Goal: Task Accomplishment & Management: Manage account settings

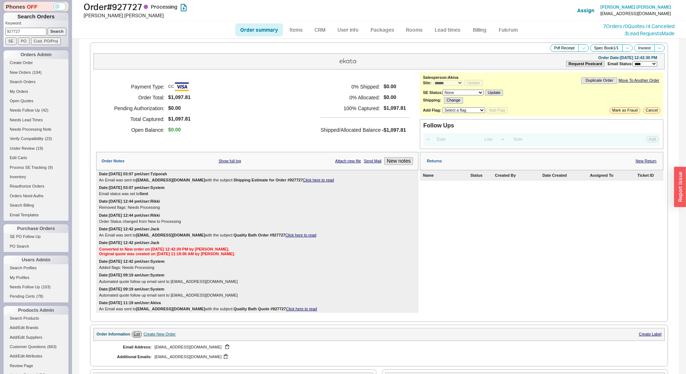
select select "*"
select select "LOW"
select select "3"
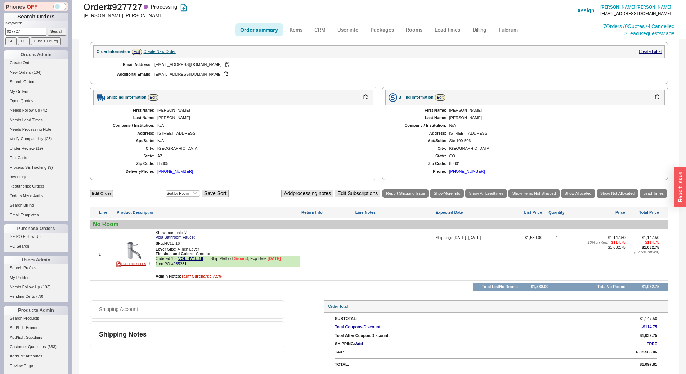
click at [31, 31] on input "927727" at bounding box center [25, 32] width 41 height 8
click at [249, 33] on link "Order summary" at bounding box center [259, 29] width 48 height 13
select select "*"
select select "LOW"
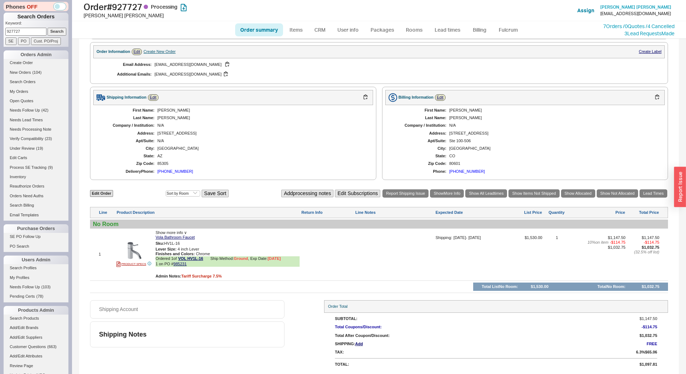
select select "3"
paste input "QB-84X-400-308"
type input "QB-84X-400-308"
click at [54, 32] on input "Search" at bounding box center [57, 32] width 19 height 8
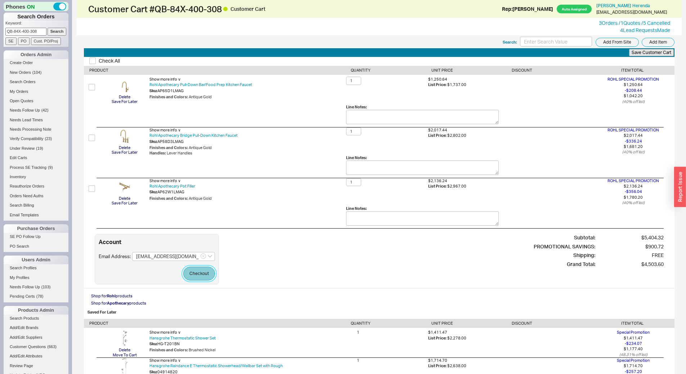
click at [195, 274] on button "Checkout" at bounding box center [199, 274] width 32 height 14
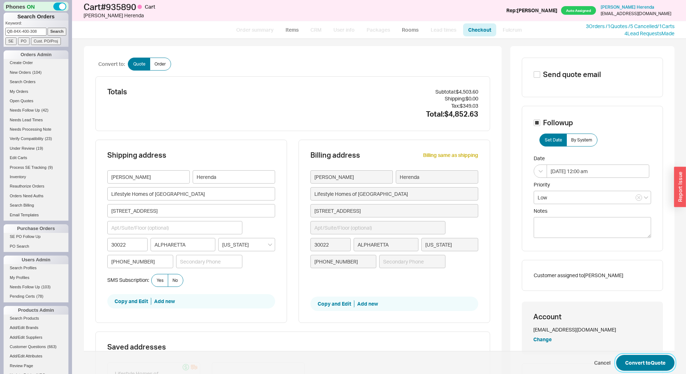
click at [635, 358] on button "Convert to Quote" at bounding box center [645, 363] width 58 height 16
select select "*"
select select "LOW"
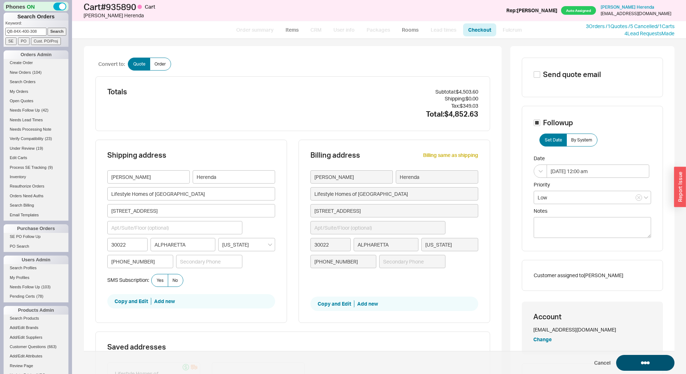
select select "3"
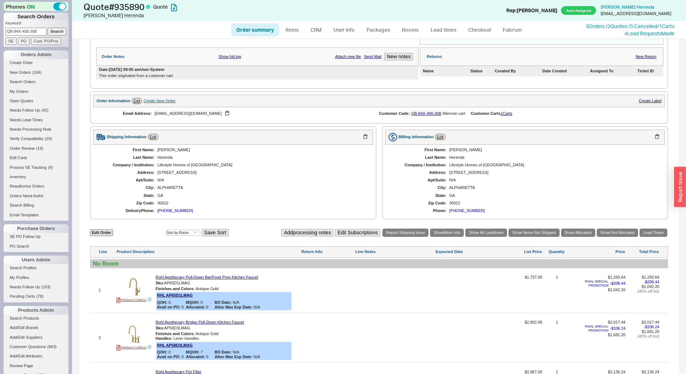
scroll to position [216, 0]
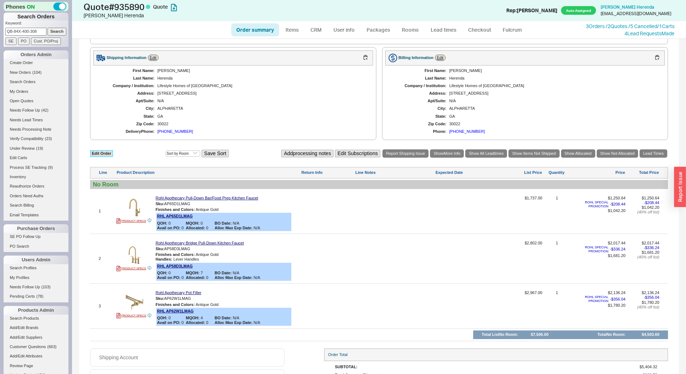
click at [108, 153] on link "Edit Order" at bounding box center [101, 153] width 23 height 7
select select "3"
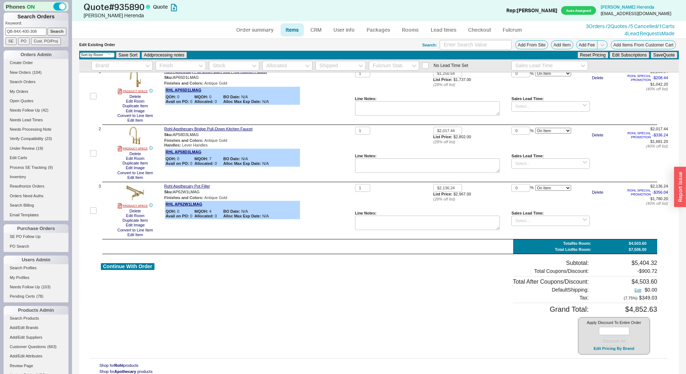
scroll to position [37, 0]
click at [599, 350] on button "Edit Pricing By Brand" at bounding box center [614, 348] width 45 height 5
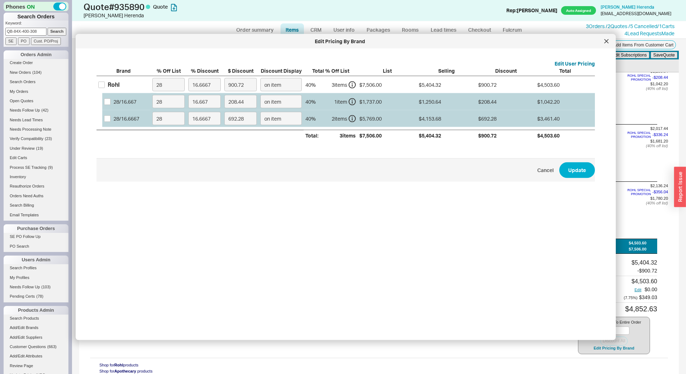
click at [113, 81] on div "Rohl" at bounding box center [114, 85] width 12 height 8
click at [105, 81] on input "Rohl" at bounding box center [101, 84] width 6 height 6
checkbox input "true"
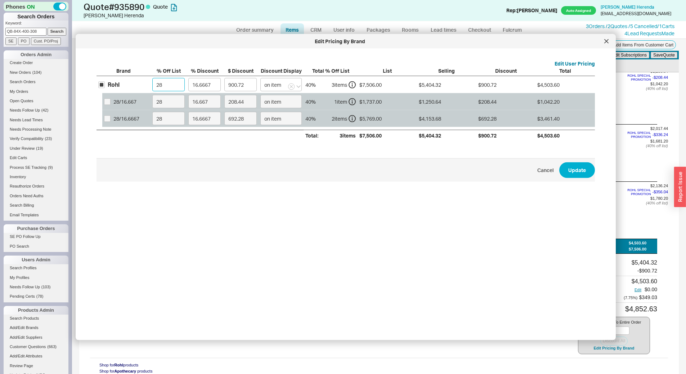
click at [162, 85] on input "28" at bounding box center [168, 84] width 32 height 13
type input "0"
type input "1251"
type input "0"
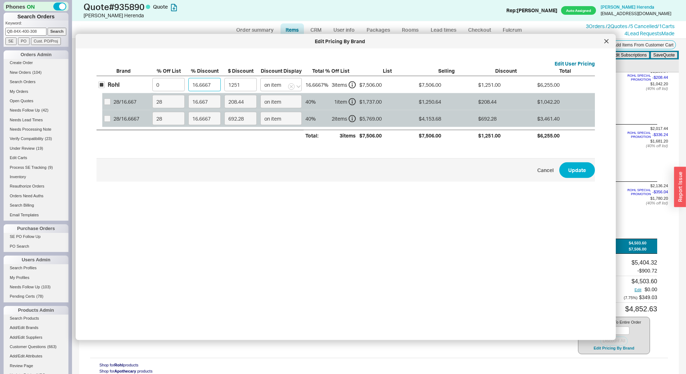
click at [195, 85] on input "16.6667" at bounding box center [204, 84] width 32 height 13
type input "4"
type input "300.24"
type input "45"
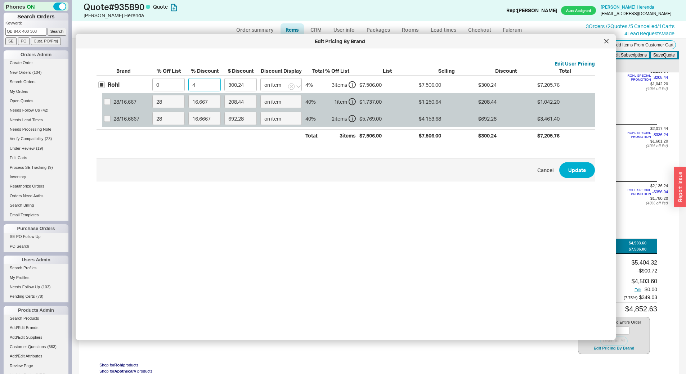
type input "3377.7"
type input "45"
click at [574, 172] on button "Update" at bounding box center [577, 170] width 36 height 16
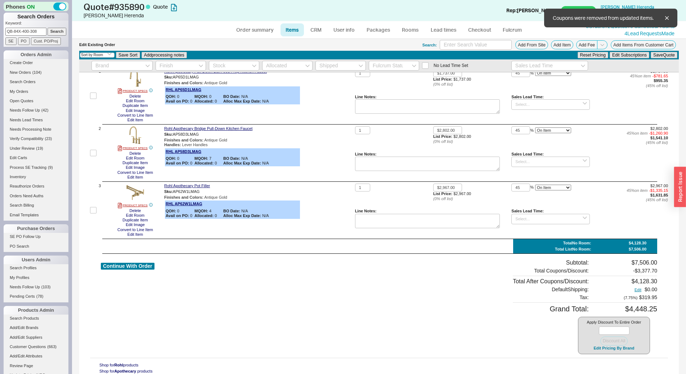
type input "$1,737.00"
type input "45"
type input "$2,802.00"
type input "45"
type input "$2,967.00"
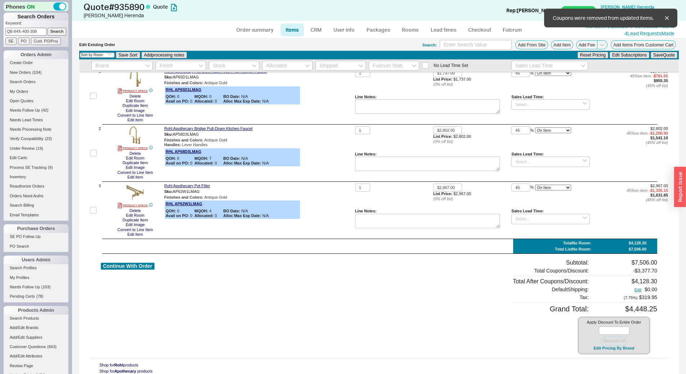
type input "45"
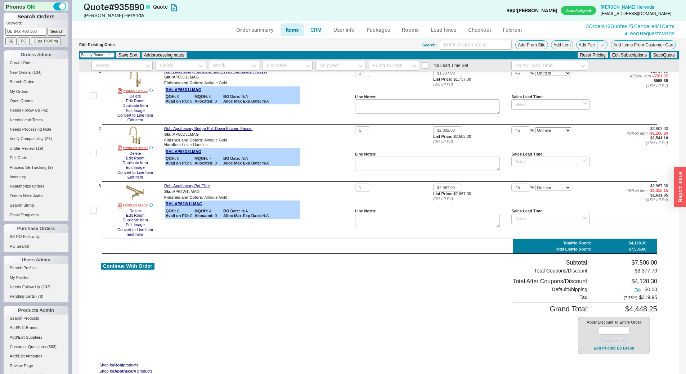
click at [313, 34] on link "CRM" at bounding box center [316, 29] width 21 height 13
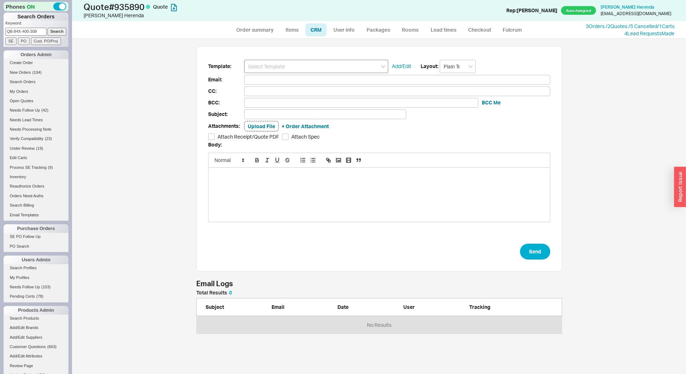
scroll to position [38, 361]
click at [311, 67] on input at bounding box center [316, 66] width 144 height 13
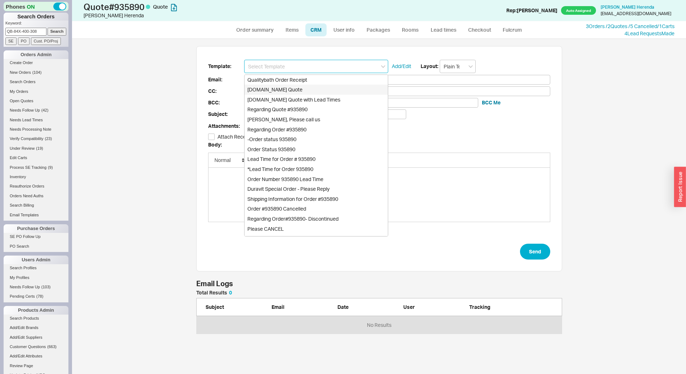
click at [320, 86] on div "[DOMAIN_NAME] Quote" at bounding box center [316, 90] width 143 height 10
type input "Receipt"
type input "[EMAIL_ADDRESS][DOMAIN_NAME]"
type input "Quality Bath Quote #935890"
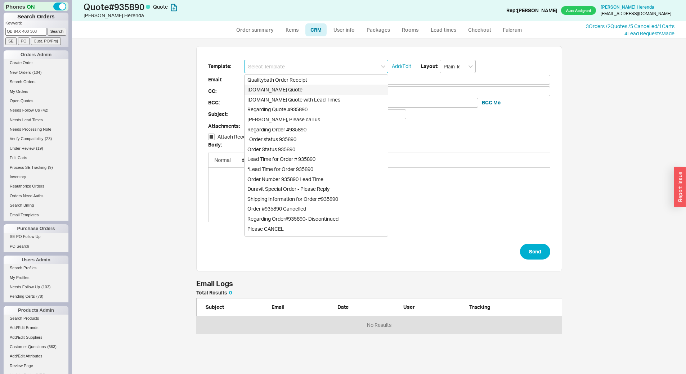
checkbox input "true"
type input "[DOMAIN_NAME] Quote"
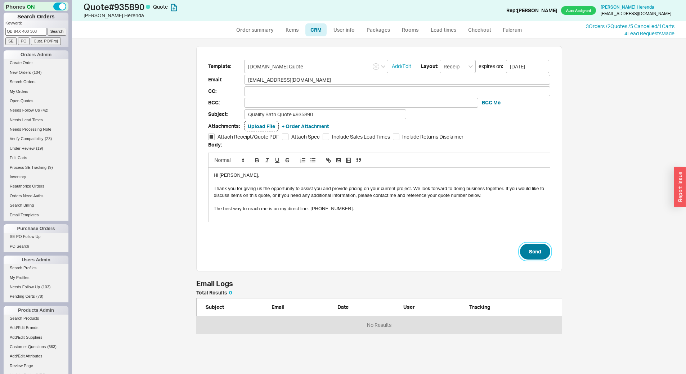
click at [536, 249] on button "Send" at bounding box center [535, 252] width 30 height 16
select select "*"
select select "LOW"
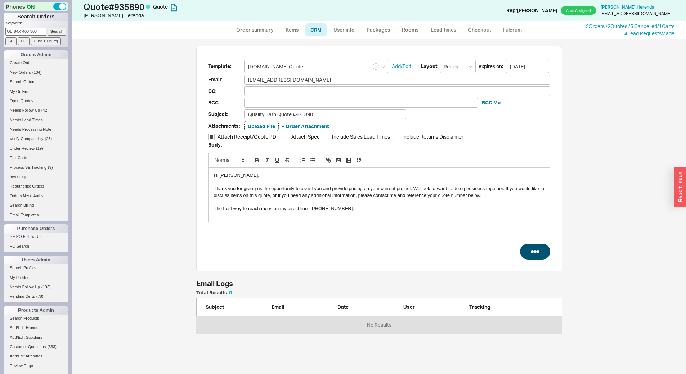
select select "3"
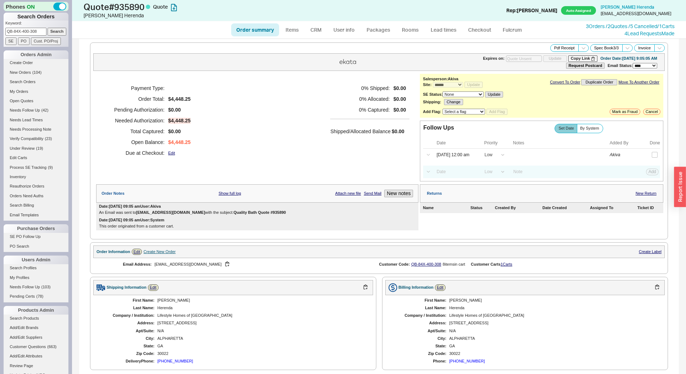
type input "[DATE]"
click at [568, 58] on button "Copy Link" at bounding box center [582, 58] width 29 height 6
click at [320, 29] on link "CRM" at bounding box center [316, 29] width 21 height 13
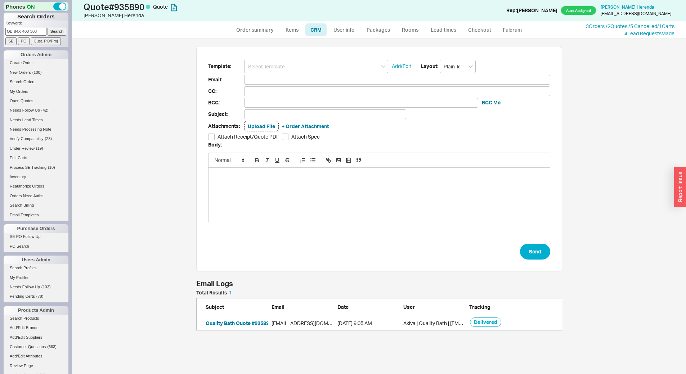
scroll to position [330, 609]
select select "*"
select select "LOW"
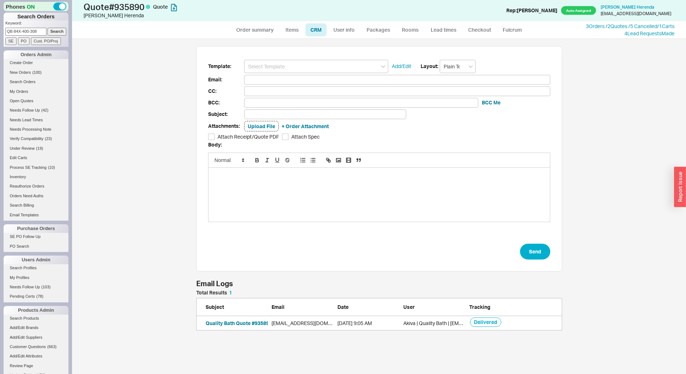
select select "3"
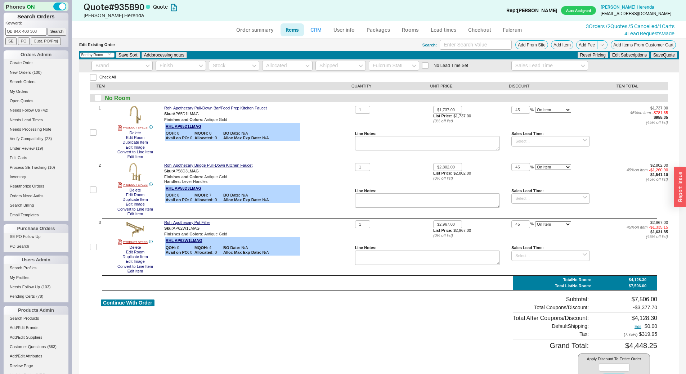
select select "*"
select select "LOW"
select select "3"
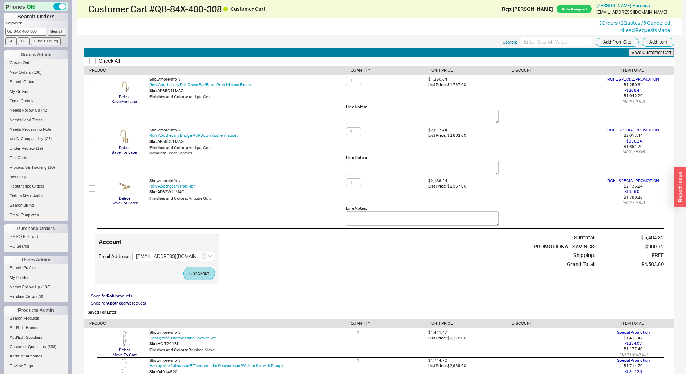
select select "*"
select select "LOW"
select select "3"
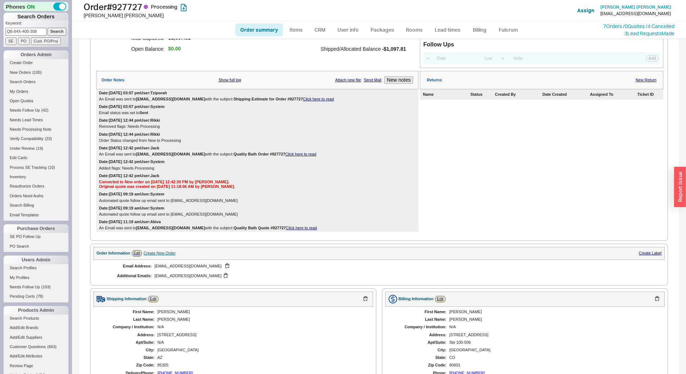
scroll to position [252, 0]
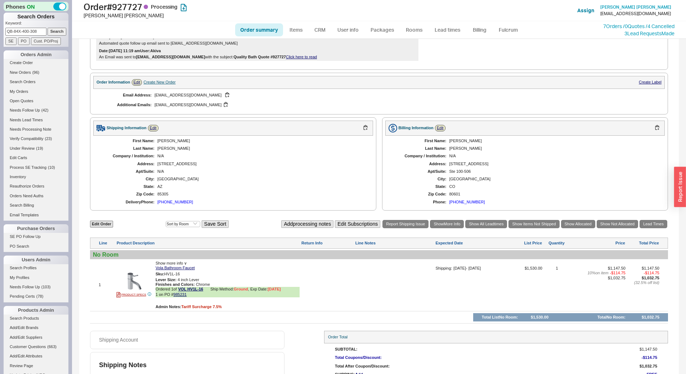
click at [26, 31] on input "QB-84X-400-308" at bounding box center [25, 32] width 41 height 8
paste input "[EMAIL_ADDRESS][DOMAIN_NAME]"
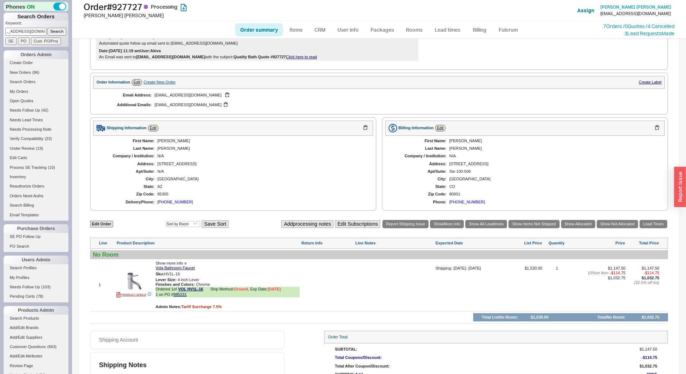
type input "[EMAIL_ADDRESS][DOMAIN_NAME]"
click at [58, 30] on input "Search" at bounding box center [57, 32] width 19 height 8
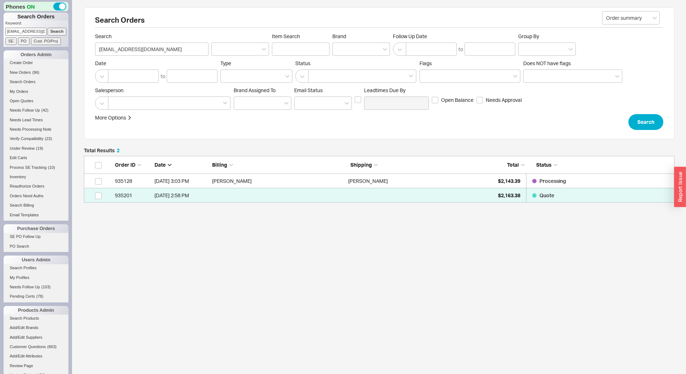
scroll to position [41, 585]
click at [498, 173] on div "Order ID Date Billing Shipping Total Status" at bounding box center [379, 165] width 591 height 18
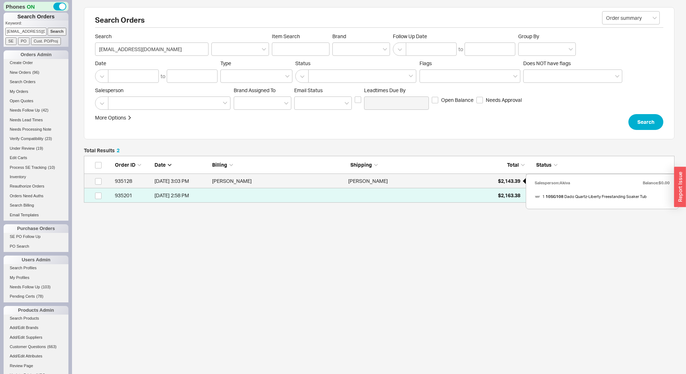
click at [498, 178] on div "$2,143.39" at bounding box center [503, 181] width 36 height 14
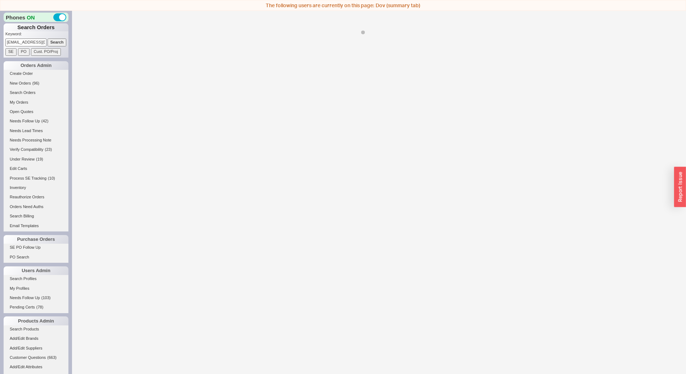
select select "*"
select select "LOW"
select select "3"
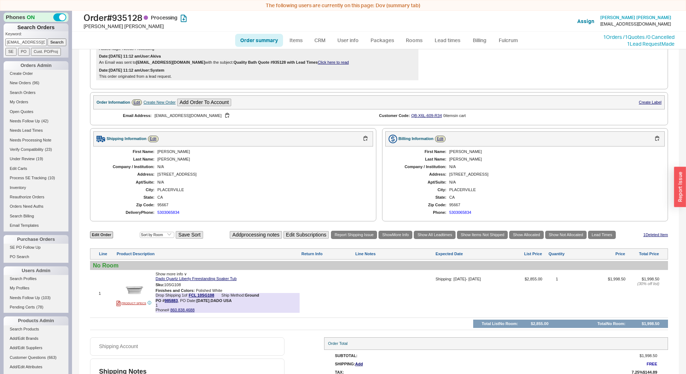
scroll to position [212, 0]
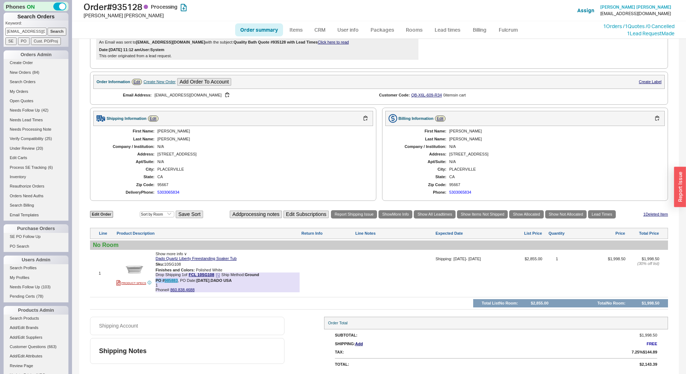
drag, startPoint x: 156, startPoint y: 280, endPoint x: 177, endPoint y: 280, distance: 21.3
click at [177, 280] on b "PO # 985883" at bounding box center [167, 280] width 22 height 4
copy b "PO # 985883"
click at [22, 31] on input "[EMAIL_ADDRESS][DOMAIN_NAME]" at bounding box center [25, 32] width 41 height 8
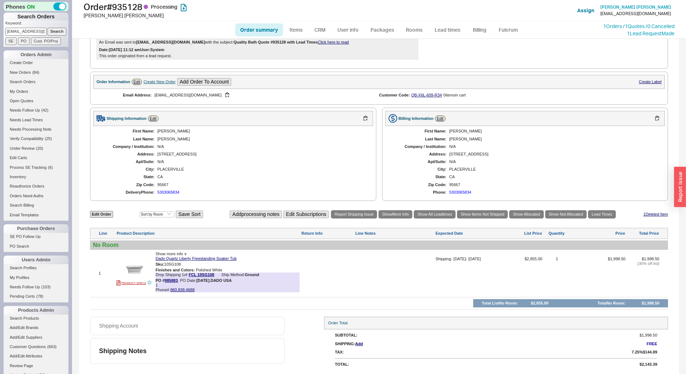
click at [22, 31] on input "[EMAIL_ADDRESS][DOMAIN_NAME]" at bounding box center [25, 32] width 41 height 8
type input "931706"
click at [48, 28] on input "Search" at bounding box center [57, 32] width 19 height 8
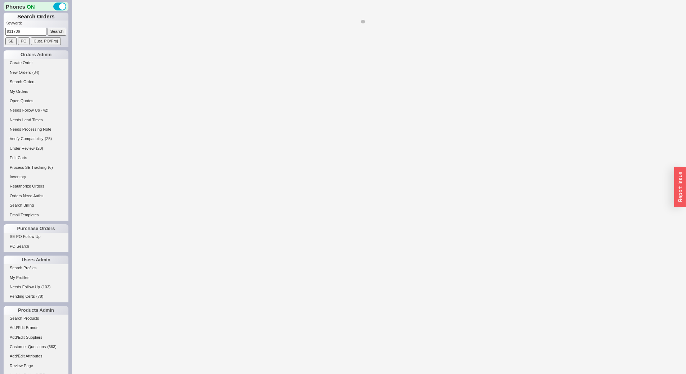
select select "*"
select select "LOW"
select select "3"
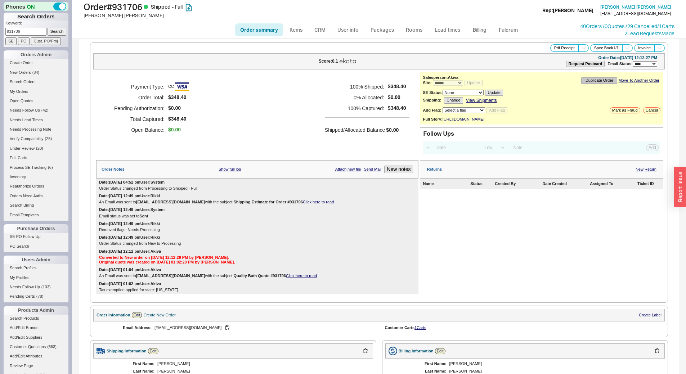
click at [604, 82] on button "Duplicate Order" at bounding box center [599, 80] width 36 height 6
click at [599, 56] on button "Yes" at bounding box center [597, 56] width 15 height 10
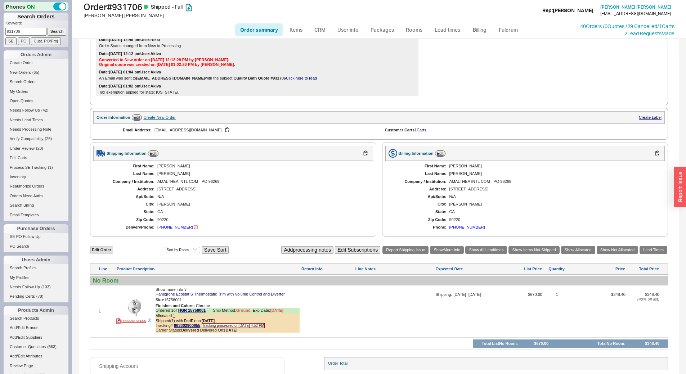
scroll to position [135, 0]
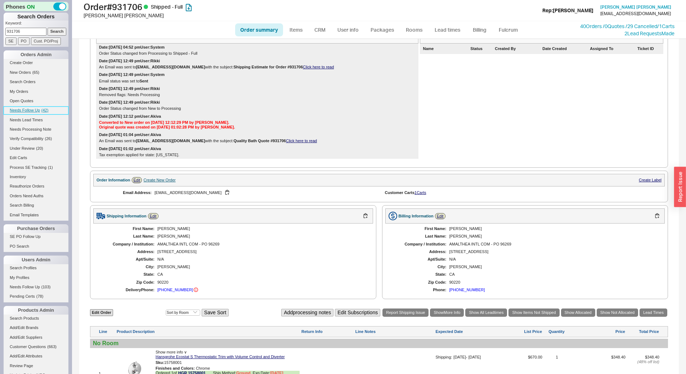
click at [35, 112] on span "Needs Follow Up" at bounding box center [25, 110] width 30 height 4
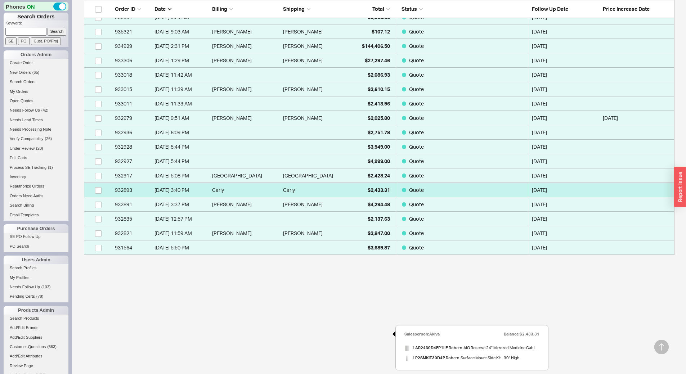
scroll to position [178, 0]
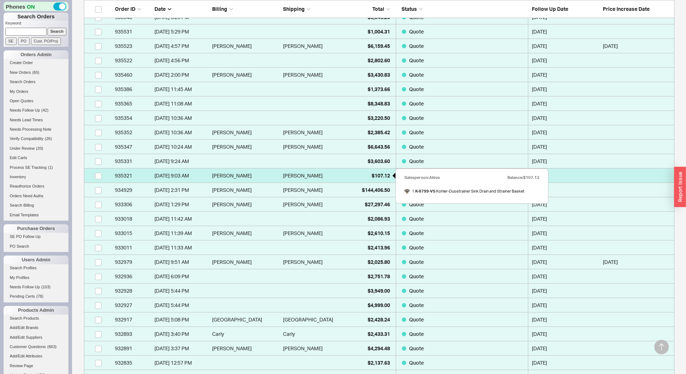
click at [372, 175] on span "$107.12" at bounding box center [381, 176] width 18 height 6
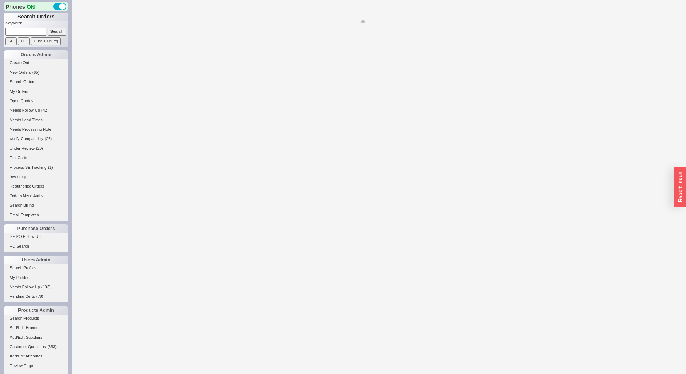
select select "*"
select select "LOW"
select select "3"
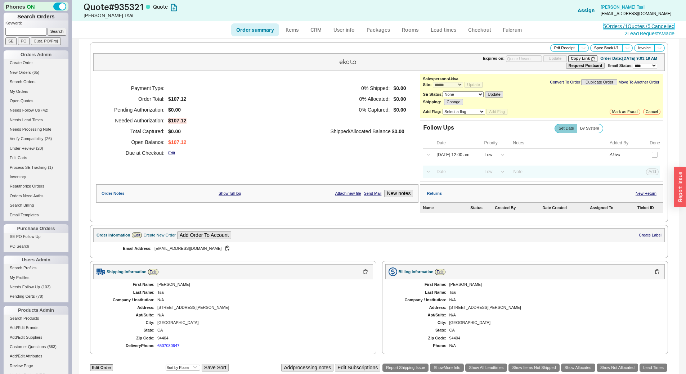
click at [616, 29] on link "5 Orders / 1 Quotes / 5 Cancelled" at bounding box center [638, 26] width 71 height 6
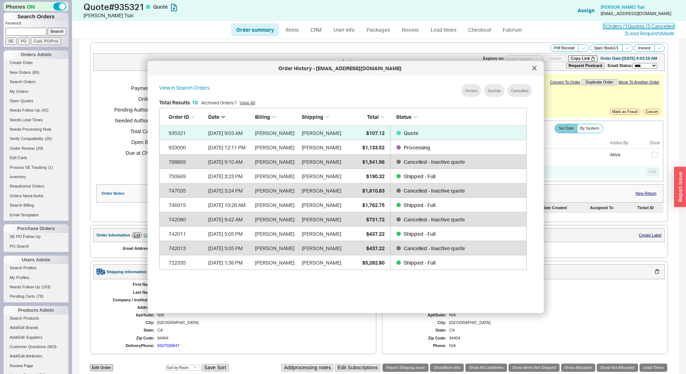
scroll to position [215, 374]
click at [538, 73] on div "Order History - [EMAIL_ADDRESS][DOMAIN_NAME]" at bounding box center [346, 68] width 396 height 14
click at [535, 71] on div at bounding box center [535, 69] width 12 height 12
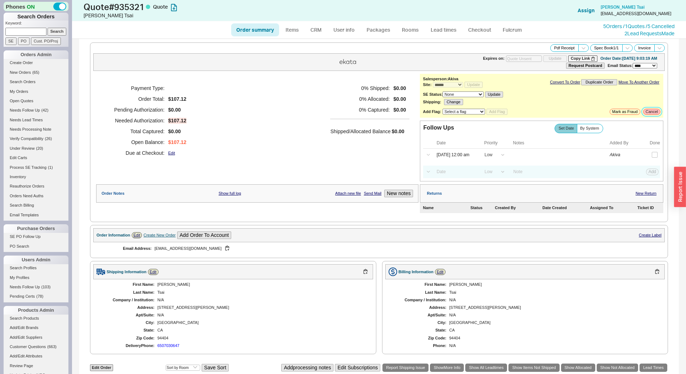
click at [643, 112] on button "Cancel" at bounding box center [651, 112] width 17 height 6
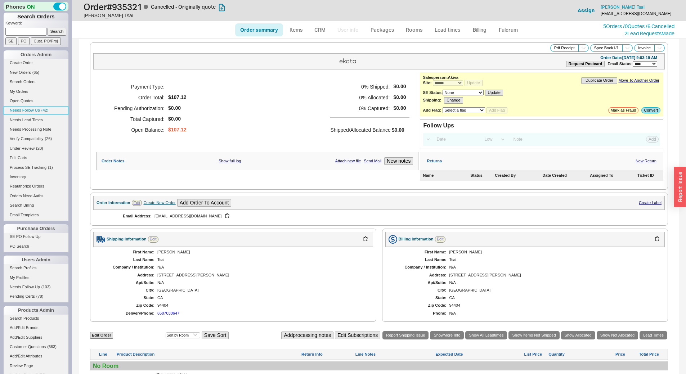
click at [43, 111] on span "( 42 )" at bounding box center [44, 110] width 7 height 4
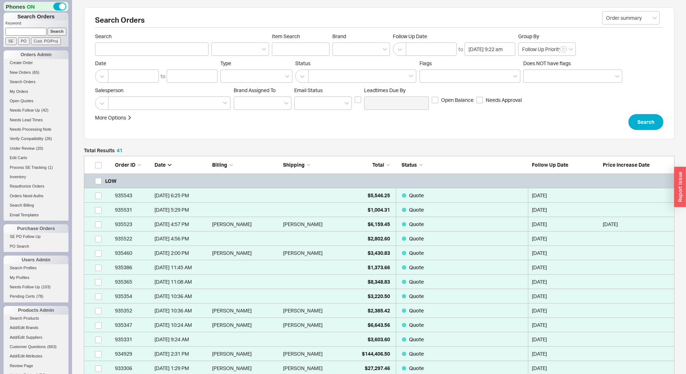
scroll to position [618, 585]
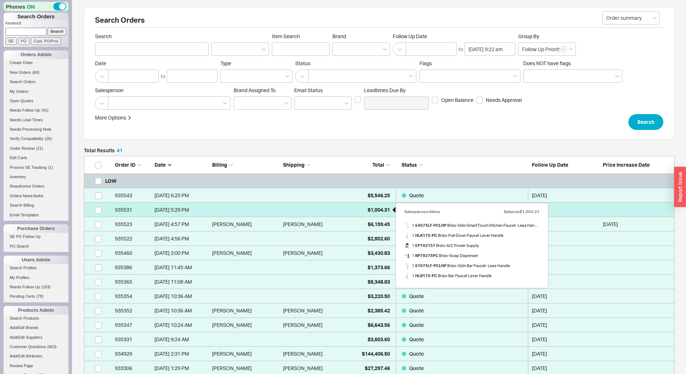
click at [375, 209] on span "$1,004.31" at bounding box center [379, 210] width 22 height 6
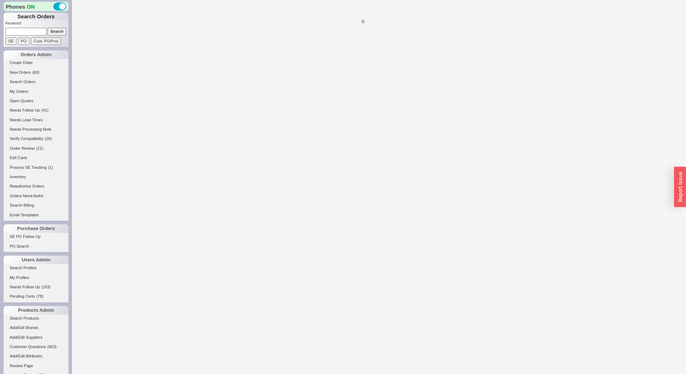
select select "*"
select select "LOW"
select select "3"
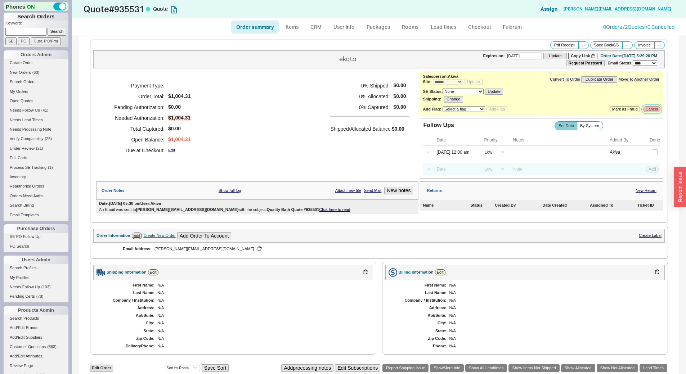
click at [647, 109] on button "Cancel" at bounding box center [651, 109] width 17 height 6
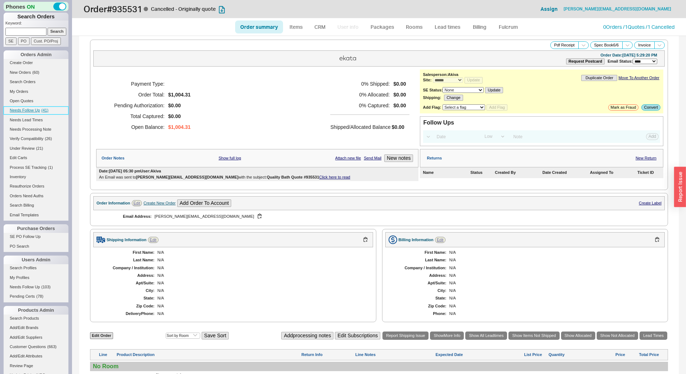
click at [48, 110] on span "( 41 )" at bounding box center [44, 110] width 7 height 4
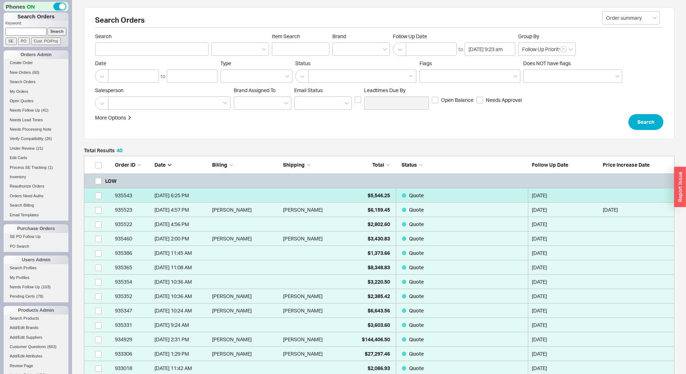
scroll to position [603, 585]
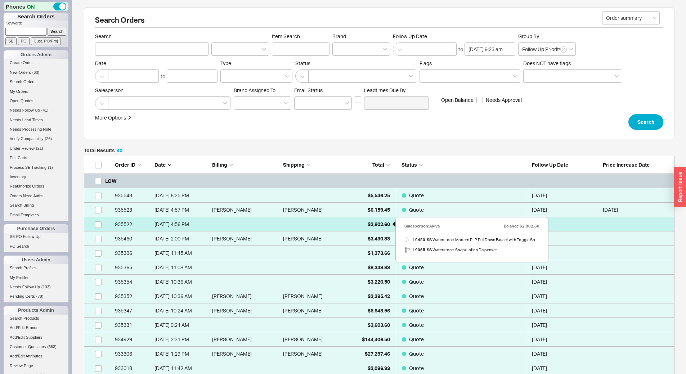
click at [365, 223] on div "$2,802.60" at bounding box center [372, 224] width 36 height 14
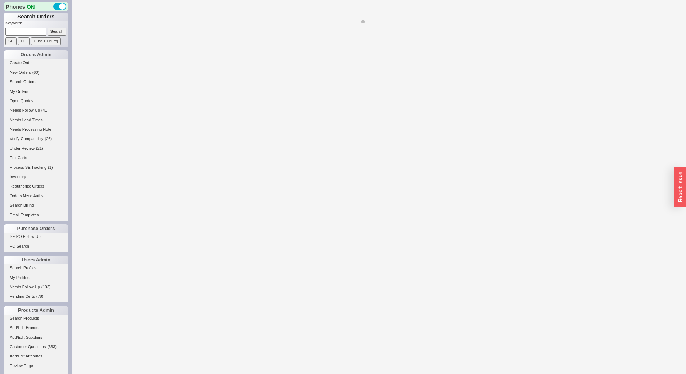
select select "*"
select select "LOW"
select select "3"
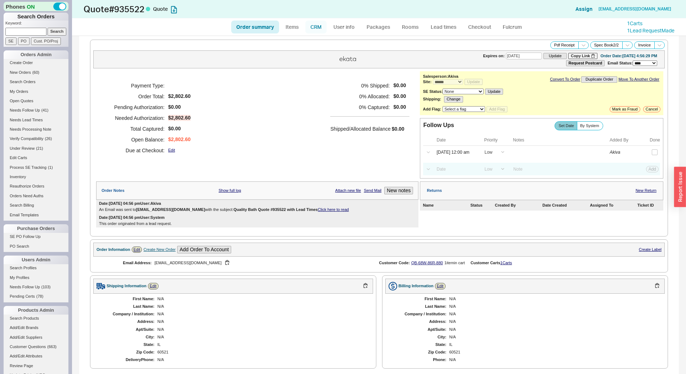
click at [316, 27] on link "CRM" at bounding box center [316, 27] width 21 height 13
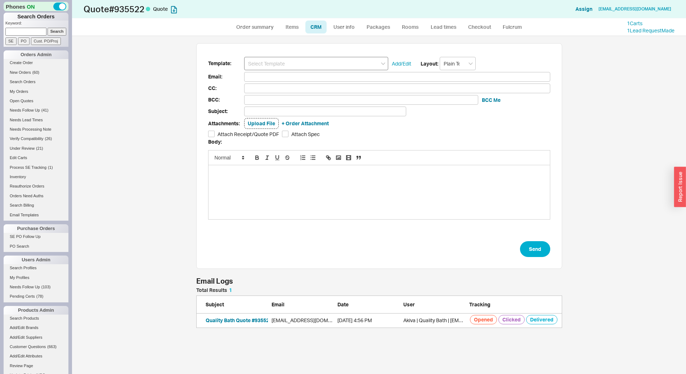
scroll to position [35, 361]
click at [302, 63] on input at bounding box center [316, 63] width 144 height 13
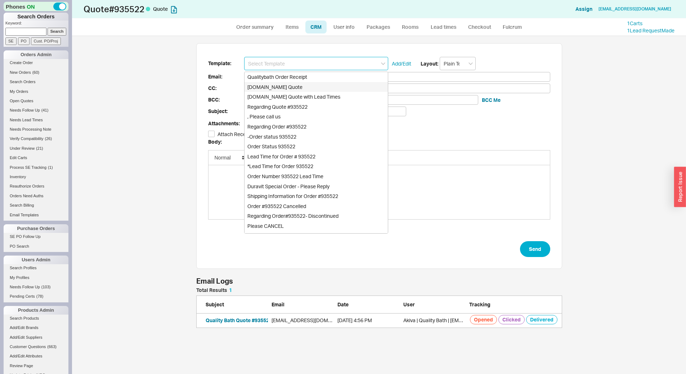
click at [311, 89] on div "[DOMAIN_NAME] Quote" at bounding box center [316, 87] width 143 height 10
type input "Receipt"
type input "[EMAIL_ADDRESS][DOMAIN_NAME]"
type input "Quality Bath Quote #935522"
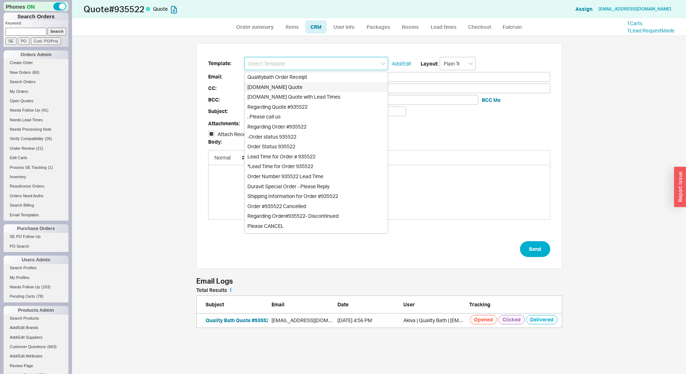
checkbox input "true"
type input "[DOMAIN_NAME] Quote"
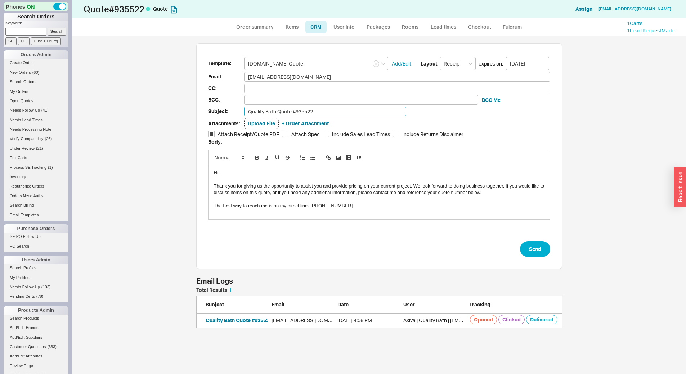
click at [308, 110] on input "Quality Bath Quote #935522" at bounding box center [325, 112] width 162 height 10
type input "Can we proceed?"
click at [537, 247] on button "Send" at bounding box center [535, 249] width 30 height 16
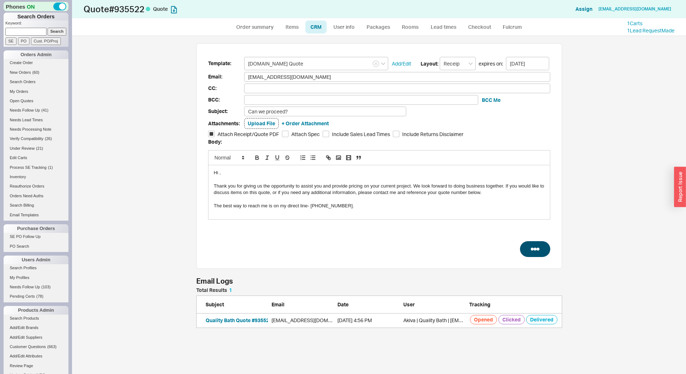
select select "*"
select select "LOW"
select select "3"
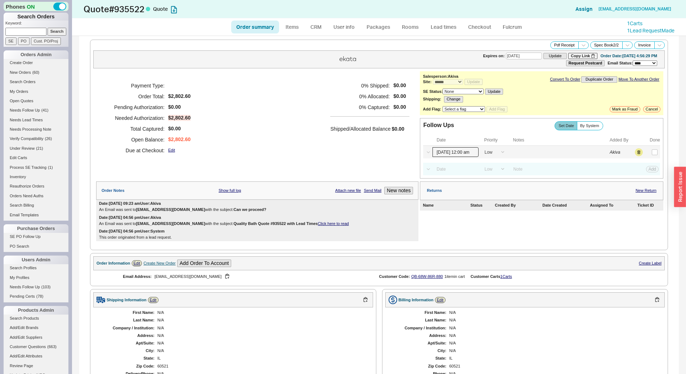
click at [443, 151] on input "[DATE] 12:00 am" at bounding box center [456, 152] width 46 height 10
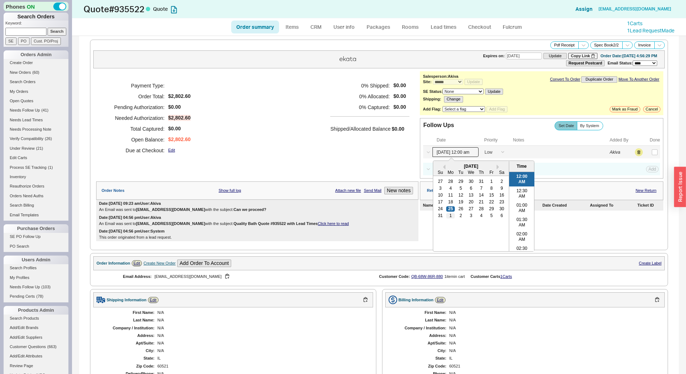
click at [447, 216] on div "1" at bounding box center [451, 216] width 9 height 5
type input "[DATE] 12:00 am"
click at [646, 151] on button "Save" at bounding box center [652, 152] width 15 height 6
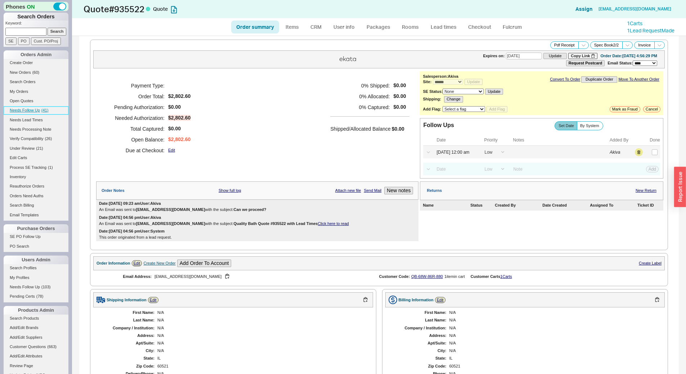
click at [27, 108] on span "Needs Follow Up" at bounding box center [25, 110] width 30 height 4
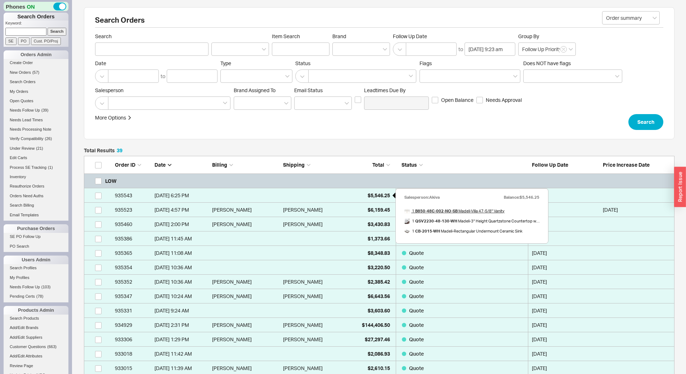
scroll to position [589, 585]
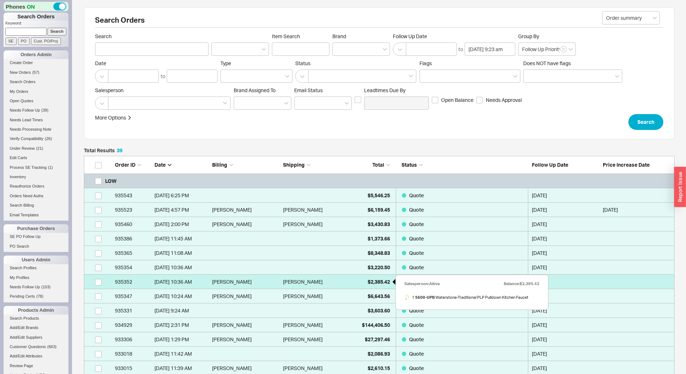
click at [364, 283] on div "$2,385.42" at bounding box center [372, 282] width 36 height 14
select select "*"
select select "LOW"
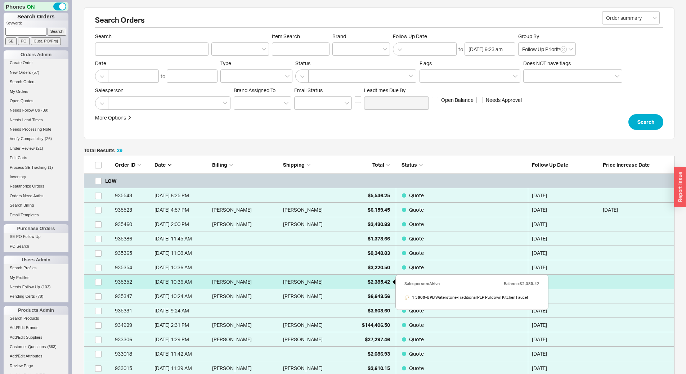
select select "3"
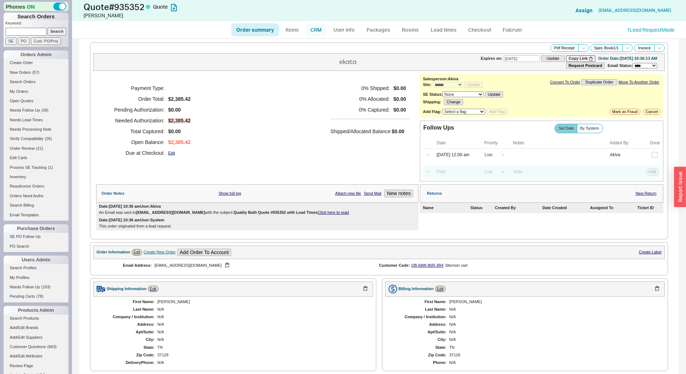
click at [316, 28] on link "CRM" at bounding box center [316, 29] width 21 height 13
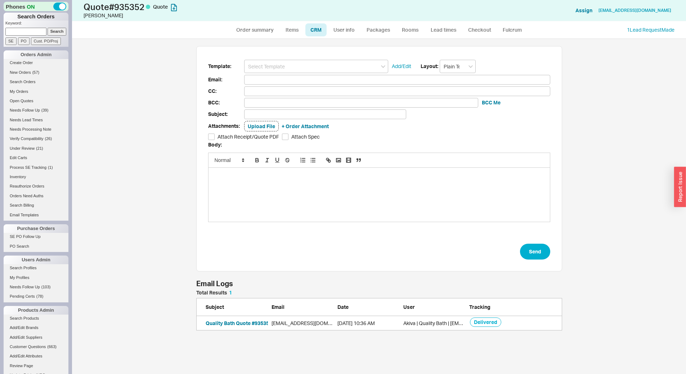
click at [322, 67] on input at bounding box center [316, 66] width 144 height 13
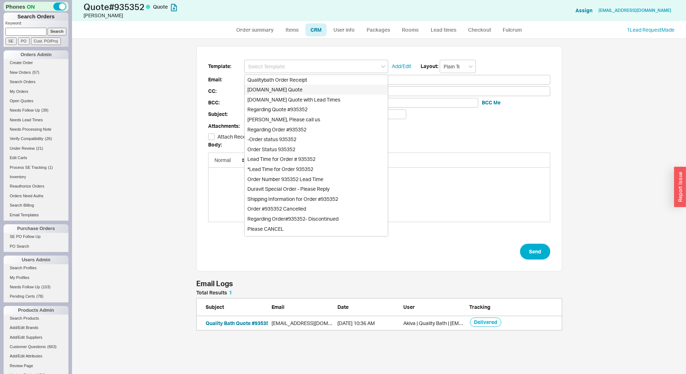
click at [330, 89] on div "[DOMAIN_NAME] Quote" at bounding box center [316, 90] width 143 height 10
type input "Receipt"
type input "[EMAIL_ADDRESS][DOMAIN_NAME]"
type input "Quality Bath Quote #935352"
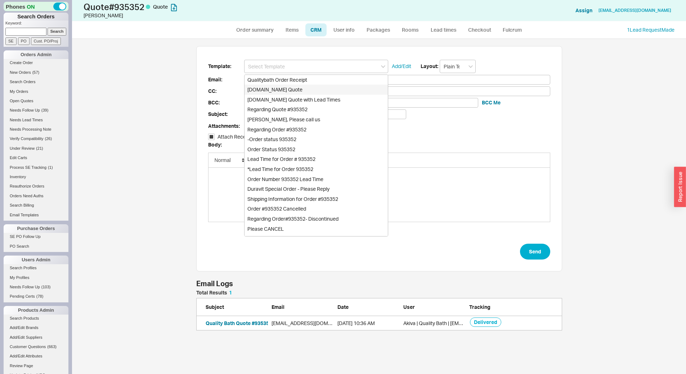
checkbox input "true"
type input "[DOMAIN_NAME] Quote"
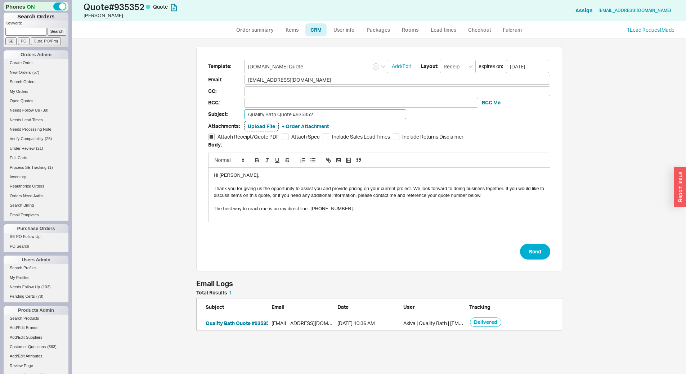
click at [338, 113] on input "Quality Bath Quote #935352" at bounding box center [325, 115] width 162 height 10
type input "Can we proceed?"
click at [535, 248] on button "Send" at bounding box center [535, 252] width 30 height 16
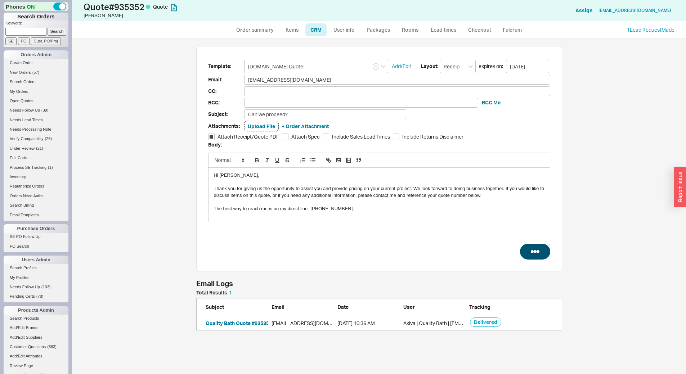
select select "*"
select select "LOW"
select select "3"
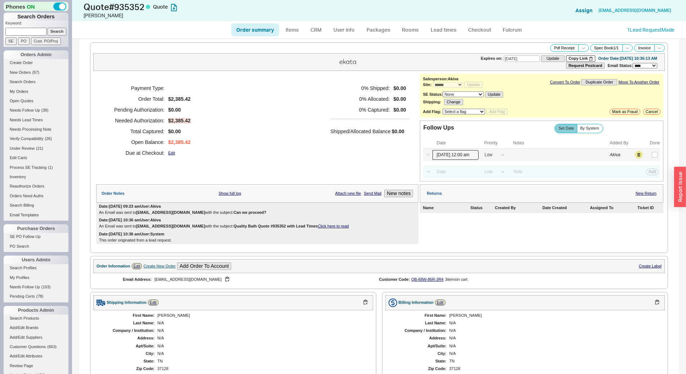
click at [451, 156] on input "[DATE] 12:00 am" at bounding box center [456, 155] width 46 height 10
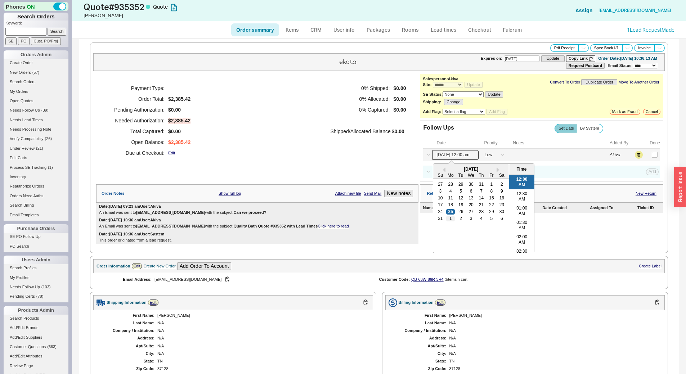
click at [448, 218] on div "1" at bounding box center [451, 218] width 9 height 5
type input "[DATE] 12:00 am"
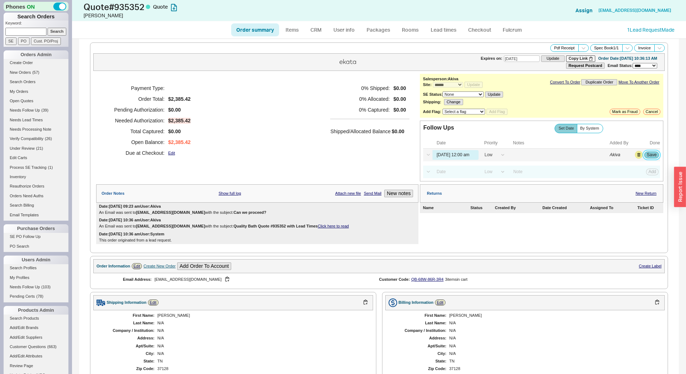
click at [653, 153] on button "Save" at bounding box center [652, 155] width 15 height 6
click at [47, 110] on span "( 39 )" at bounding box center [44, 110] width 7 height 4
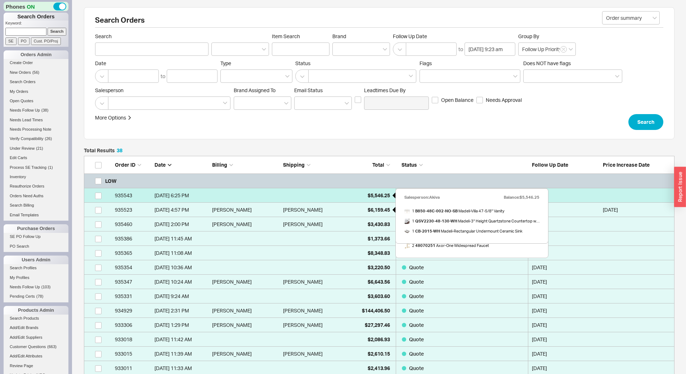
scroll to position [575, 585]
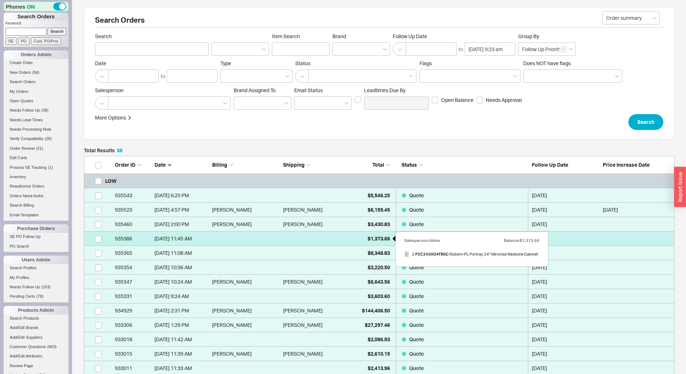
click at [369, 238] on span "$1,373.66" at bounding box center [379, 239] width 22 height 6
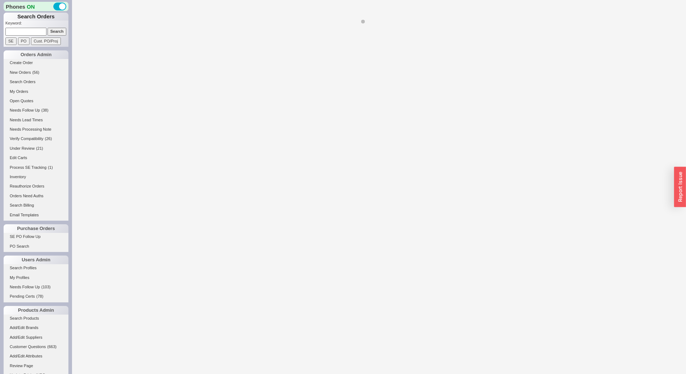
select select "*"
select select "LOW"
select select "3"
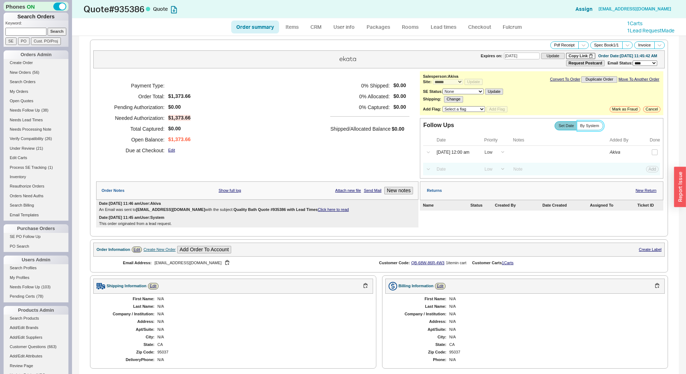
click at [588, 125] on span "By System" at bounding box center [589, 126] width 19 height 5
click at [0, 0] on input "By System" at bounding box center [0, 0] width 0 height 0
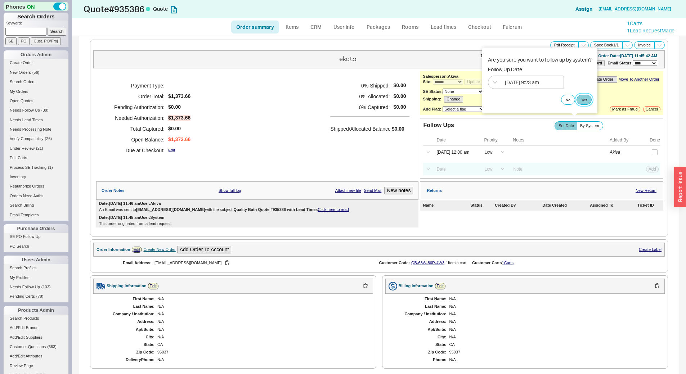
click at [579, 101] on button "Yes" at bounding box center [584, 100] width 15 height 10
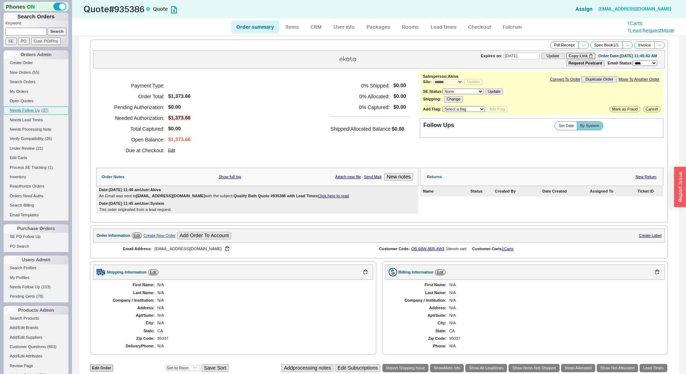
click at [19, 110] on span "Needs Follow Up" at bounding box center [25, 110] width 30 height 4
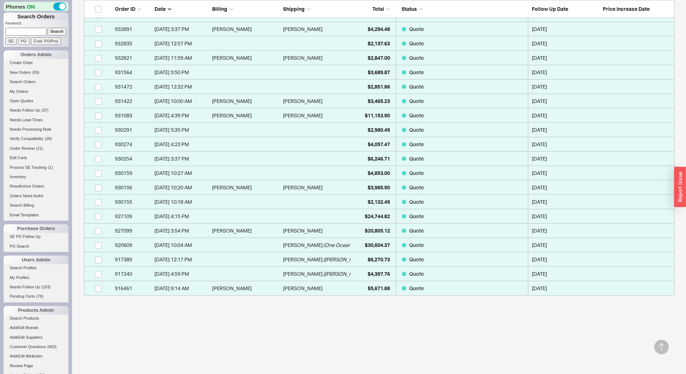
scroll to position [431, 0]
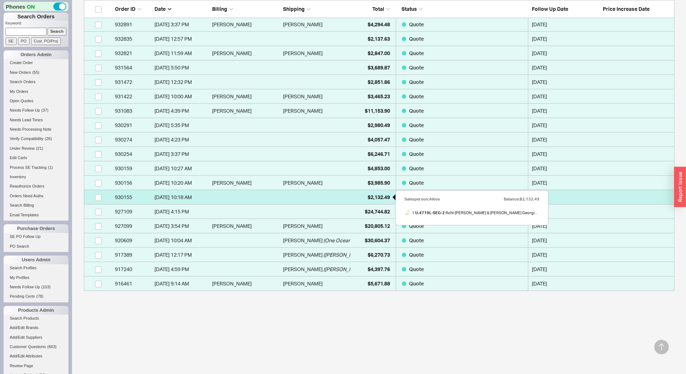
click at [368, 201] on div "$2,132.49" at bounding box center [372, 197] width 36 height 14
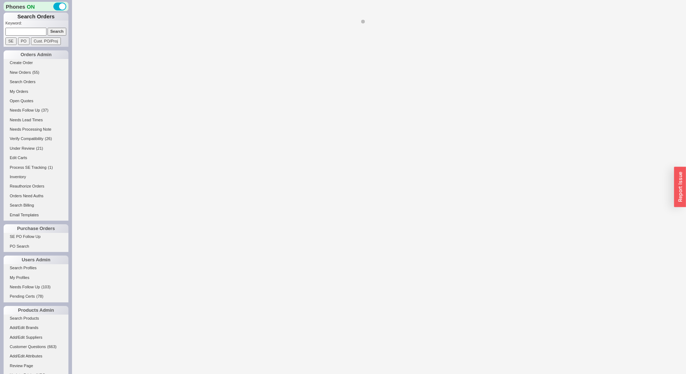
select select "*"
select select "LOW"
select select "3"
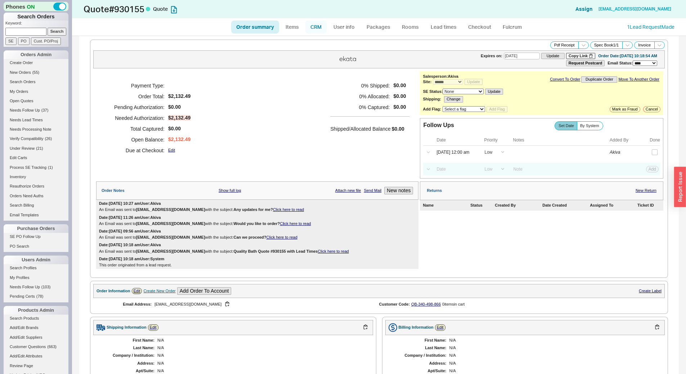
click at [316, 27] on link "CRM" at bounding box center [316, 27] width 21 height 13
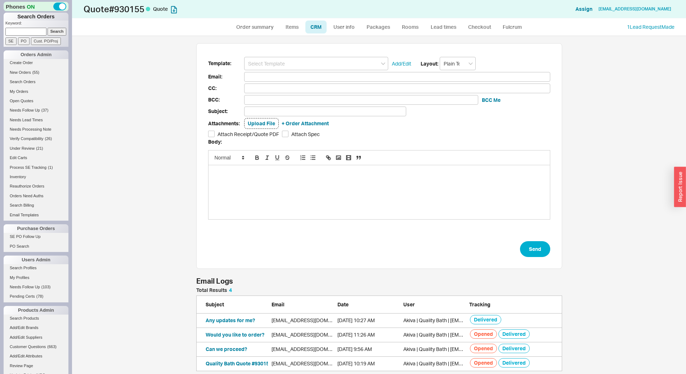
scroll to position [78, 361]
click at [303, 68] on input at bounding box center [316, 63] width 144 height 13
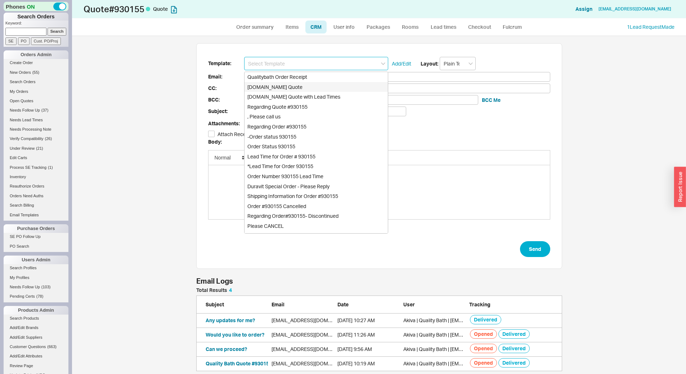
click at [312, 89] on div "[DOMAIN_NAME] Quote" at bounding box center [316, 87] width 143 height 10
type input "Receipt"
type input "[EMAIL_ADDRESS][DOMAIN_NAME]"
type input "Quality Bath Quote #930155"
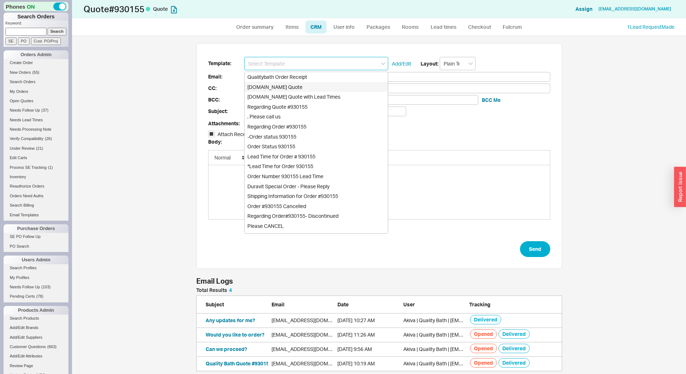
checkbox input "true"
type input "[DOMAIN_NAME] Quote"
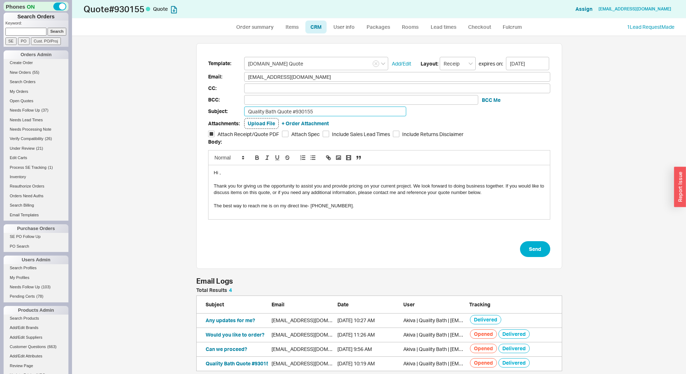
click at [319, 110] on input "Quality Bath Quote #930155" at bounding box center [325, 112] width 162 height 10
click at [320, 107] on input "Are you still in the market for the vanity?" at bounding box center [325, 112] width 162 height 10
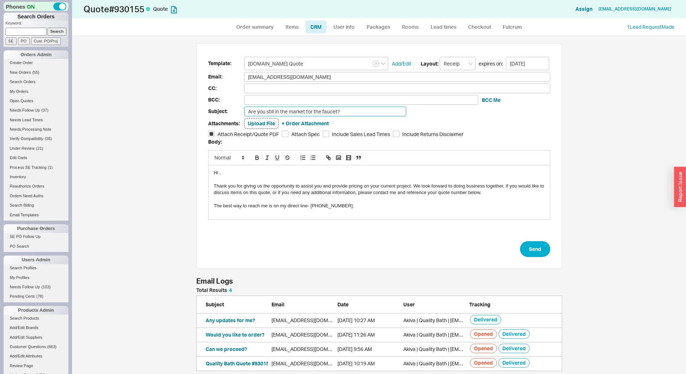
click at [345, 111] on input "Are you still in the market for the faucet?" at bounding box center [325, 112] width 162 height 10
type input "Are you still in the market for the faucet? We have 1 in stock!"
click at [526, 246] on button "Send" at bounding box center [535, 249] width 30 height 16
select select "*"
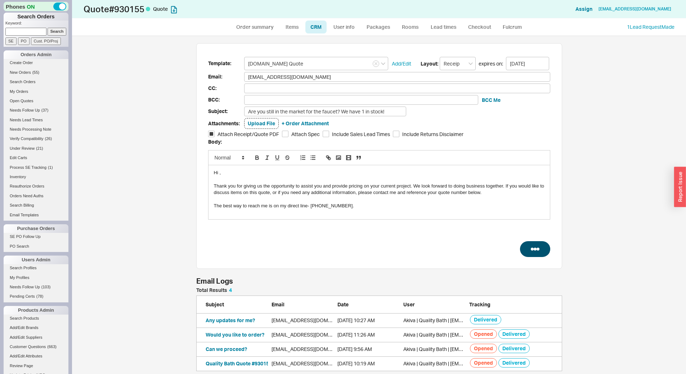
select select "LOW"
select select "3"
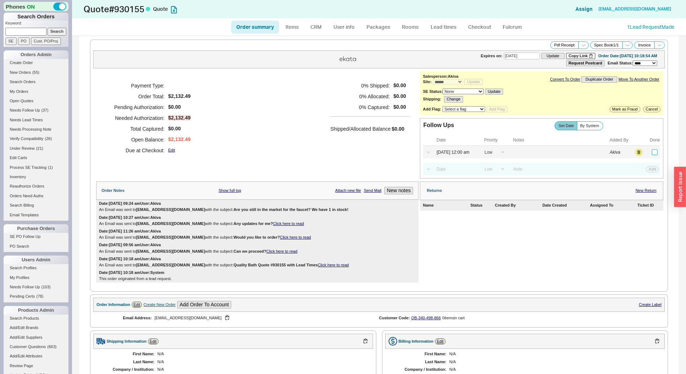
click at [652, 150] on input "checkbox" at bounding box center [655, 153] width 6 height 6
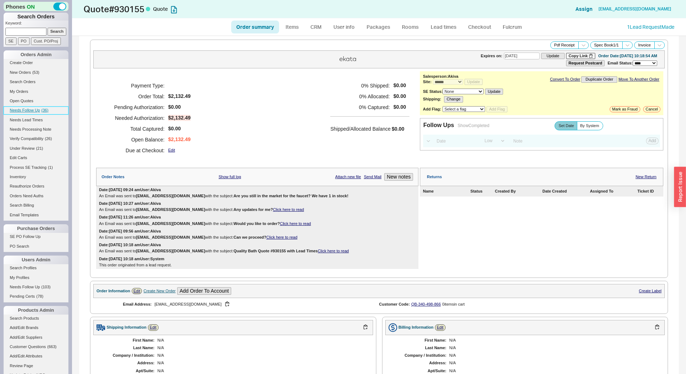
click at [44, 112] on span "( 36 )" at bounding box center [44, 110] width 7 height 4
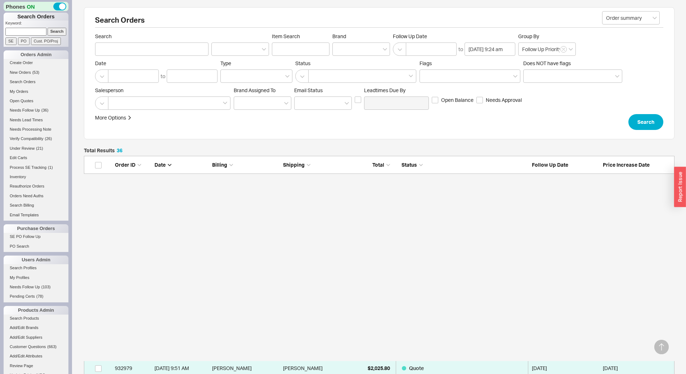
scroll to position [360, 0]
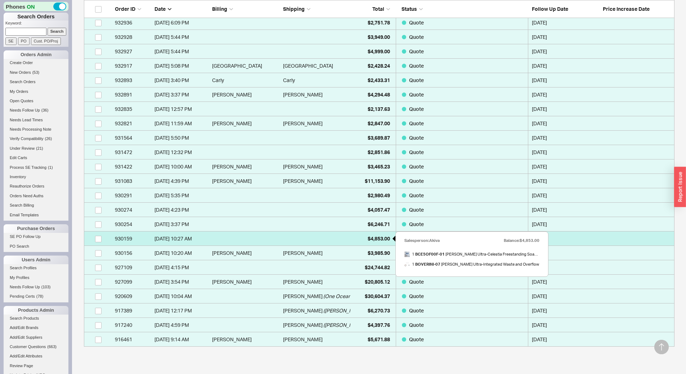
click at [368, 239] on span "$4,853.00" at bounding box center [379, 239] width 22 height 6
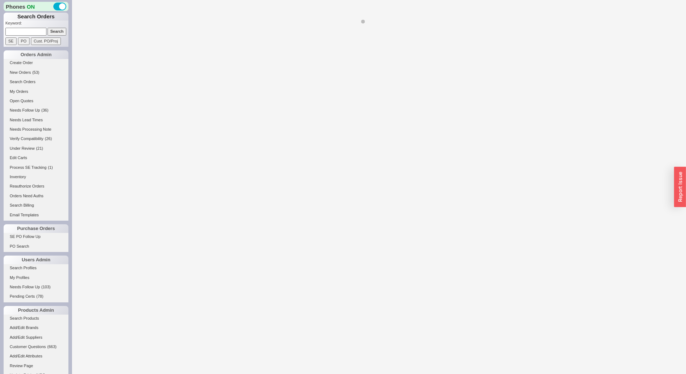
select select "*"
select select "LOW"
select select "3"
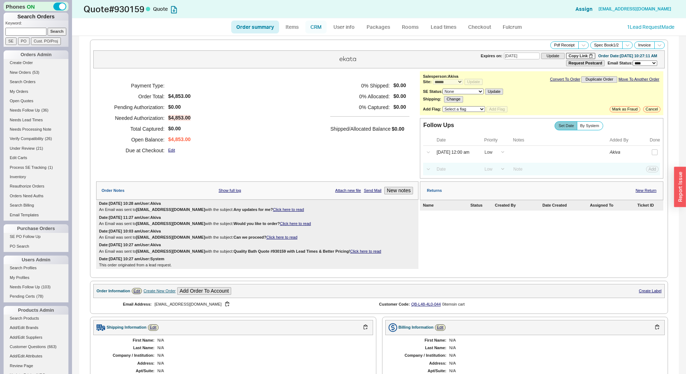
click at [316, 22] on link "CRM" at bounding box center [316, 27] width 21 height 13
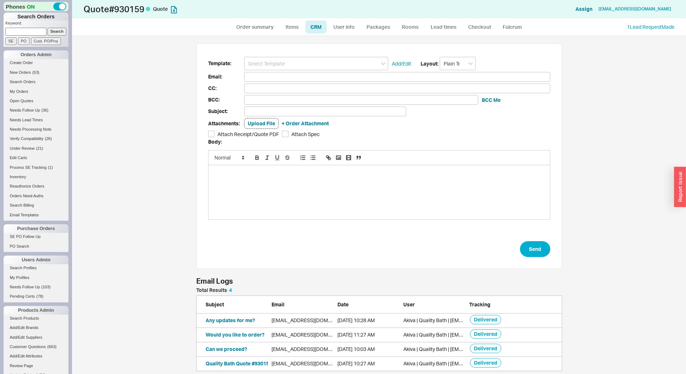
scroll to position [78, 361]
click at [304, 62] on input at bounding box center [316, 63] width 144 height 13
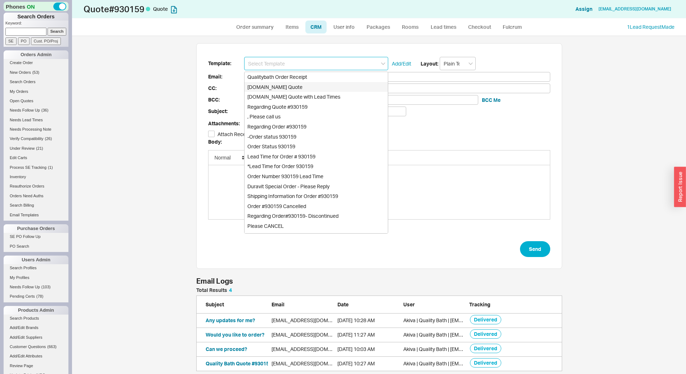
click at [309, 84] on div "[DOMAIN_NAME] Quote" at bounding box center [316, 87] width 143 height 10
type input "Receipt"
type input "[EMAIL_ADDRESS][DOMAIN_NAME]"
type input "Quality Bath Quote #930159"
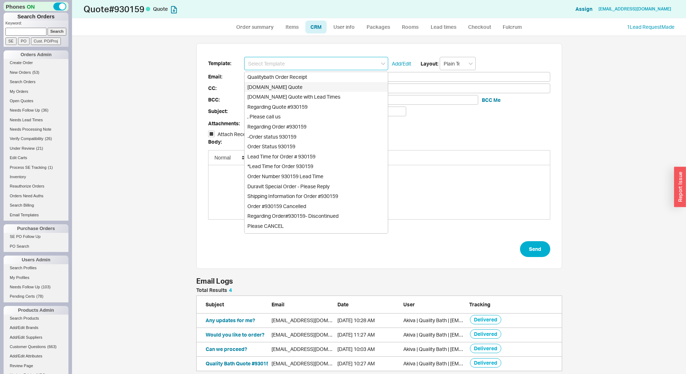
checkbox input "true"
type input "[DOMAIN_NAME] Quote"
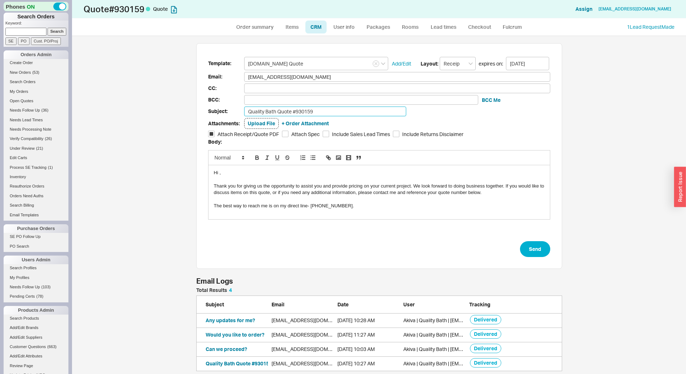
click at [318, 109] on input "Quality Bath Quote #930159" at bounding box center [325, 112] width 162 height 10
type input "Are you still in the market for the tub?"
click at [528, 246] on button "Send" at bounding box center [535, 249] width 30 height 16
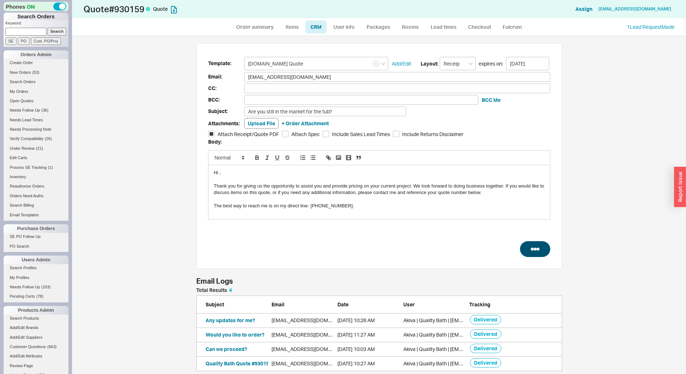
select select "*"
select select "LOW"
select select "3"
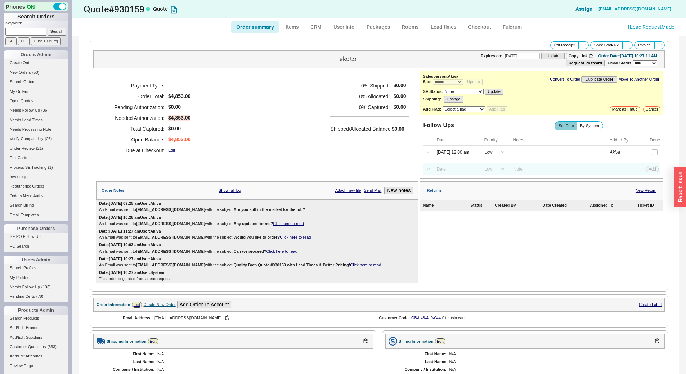
type input "[DATE]"
click at [654, 153] on div "Select a Date Now One hour One day Two Days One Month [DATE] 12:00 am High Medi…" at bounding box center [541, 152] width 237 height 13
click at [652, 153] on input "checkbox" at bounding box center [655, 153] width 6 height 6
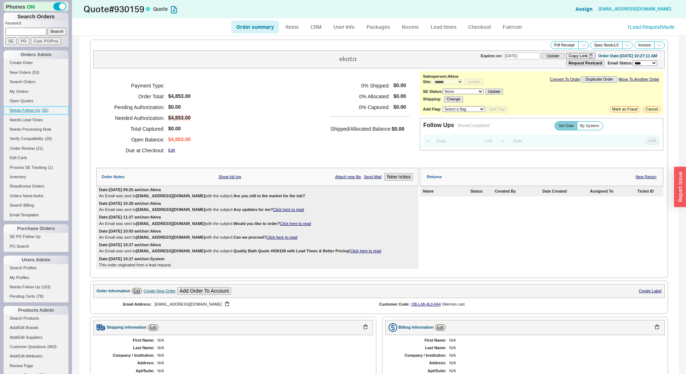
click at [21, 112] on span "Needs Follow Up" at bounding box center [25, 110] width 30 height 4
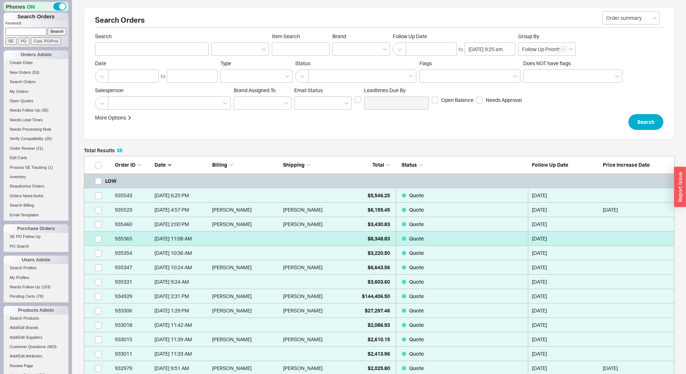
scroll to position [531, 585]
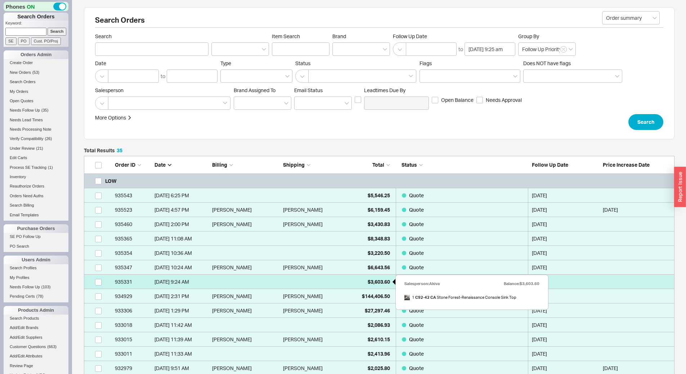
click at [362, 284] on div "$3,603.60" at bounding box center [372, 282] width 36 height 14
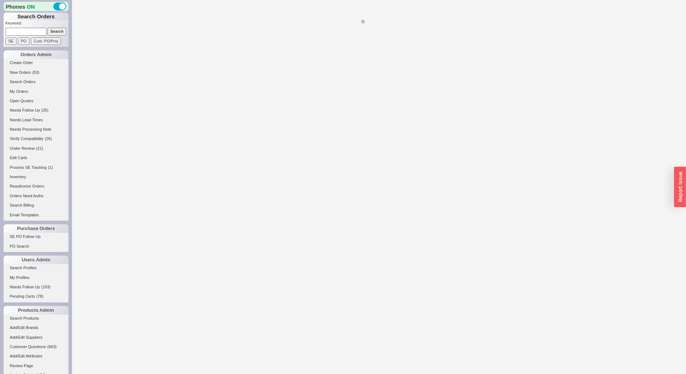
select select "*"
select select "LOW"
select select "3"
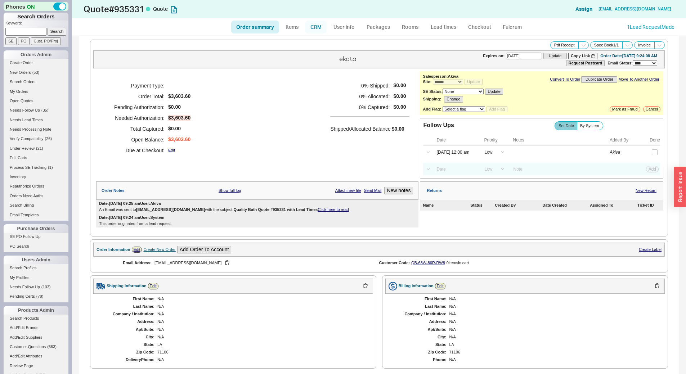
click at [311, 22] on link "CRM" at bounding box center [316, 27] width 21 height 13
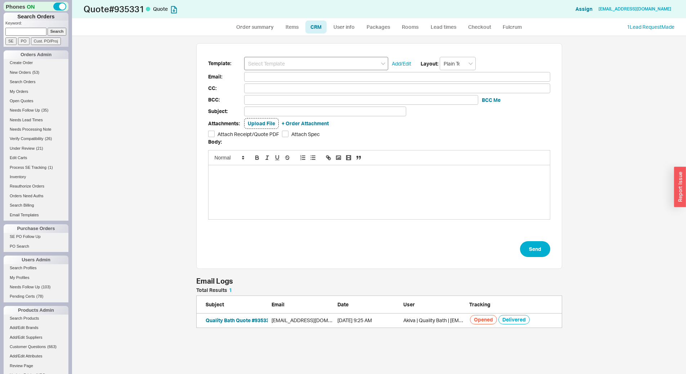
scroll to position [35, 361]
click at [304, 59] on input at bounding box center [316, 63] width 144 height 13
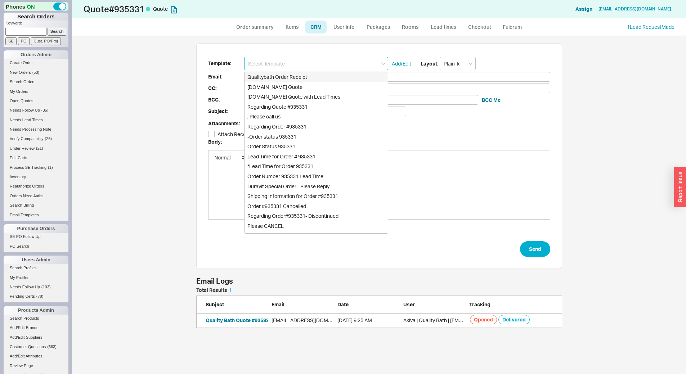
click at [300, 69] on input at bounding box center [316, 63] width 144 height 13
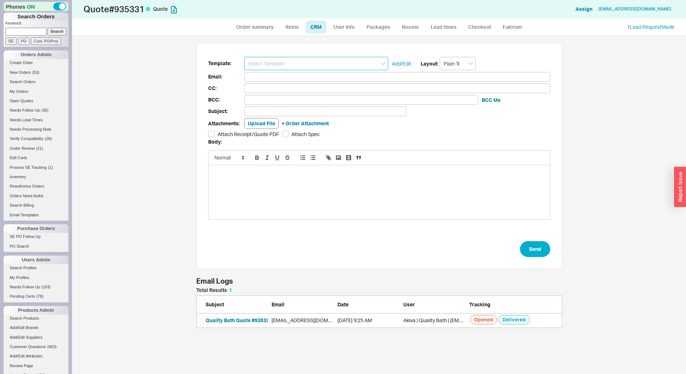
click at [300, 69] on input at bounding box center [316, 63] width 144 height 13
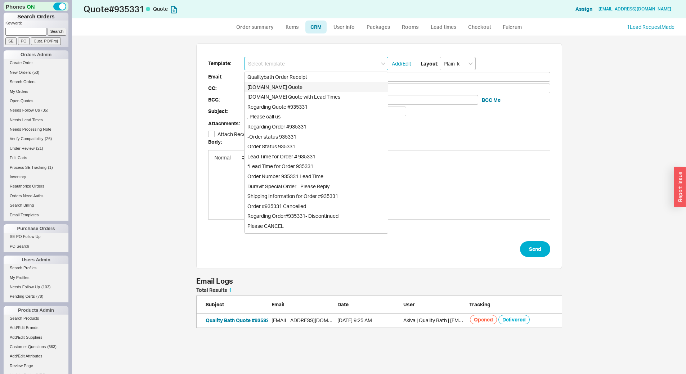
click at [305, 84] on div "[DOMAIN_NAME] Quote" at bounding box center [316, 87] width 143 height 10
type input "Receipt"
type input "[EMAIL_ADDRESS][DOMAIN_NAME]"
type input "Quality Bath Quote #935331"
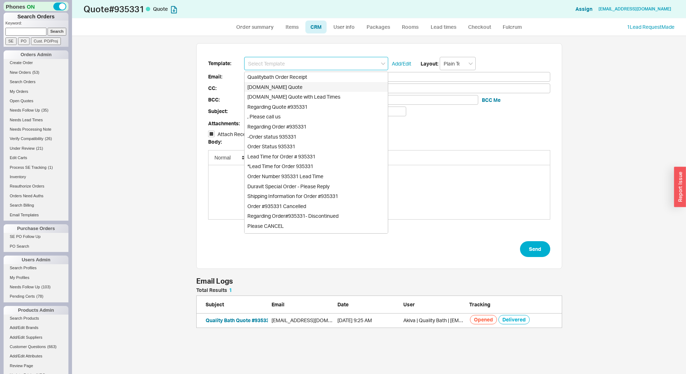
checkbox input "true"
type input "[DOMAIN_NAME] Quote"
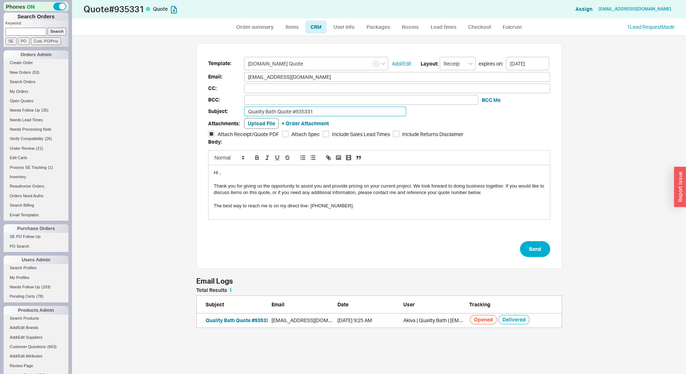
click at [311, 108] on input "Quality Bath Quote #935331" at bounding box center [325, 112] width 162 height 10
type input "Can we proceed?"
click at [542, 245] on button "Send" at bounding box center [535, 249] width 30 height 16
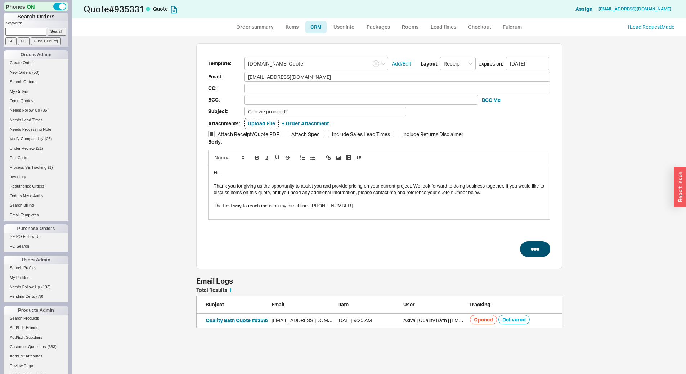
select select "*"
select select "LOW"
select select "3"
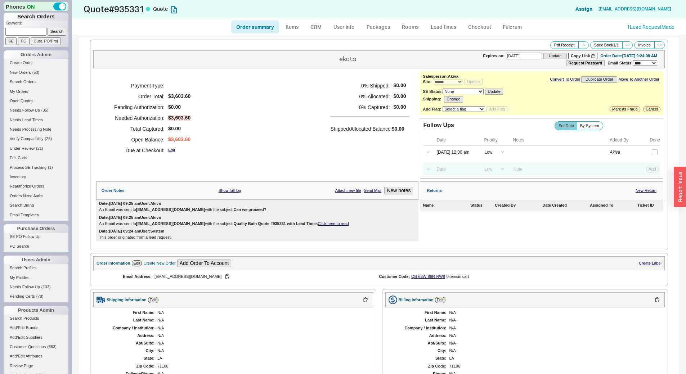
type input "[DATE]"
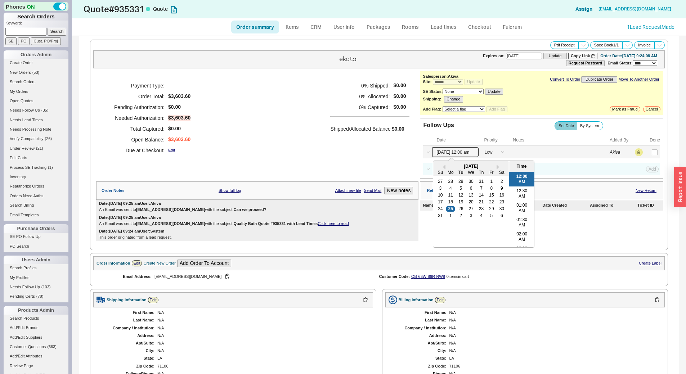
click at [455, 150] on input "[DATE] 12:00 am" at bounding box center [456, 152] width 46 height 10
click at [447, 215] on div "1" at bounding box center [451, 216] width 9 height 5
type input "[DATE] 12:00 am"
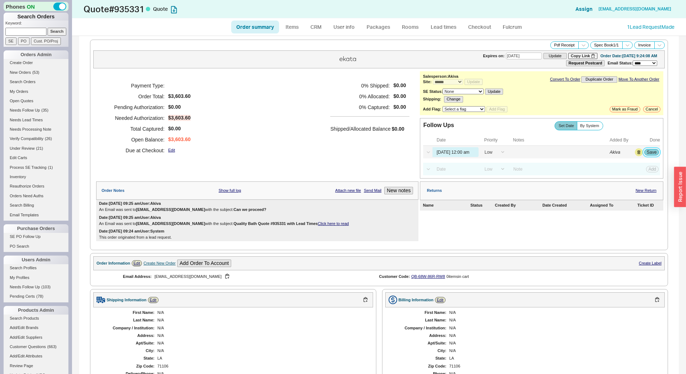
click at [645, 154] on button "Save" at bounding box center [652, 152] width 15 height 6
click at [35, 112] on span "Needs Follow Up" at bounding box center [25, 110] width 30 height 4
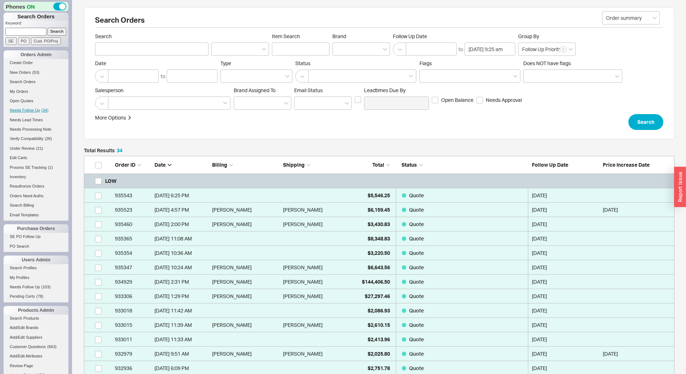
scroll to position [517, 585]
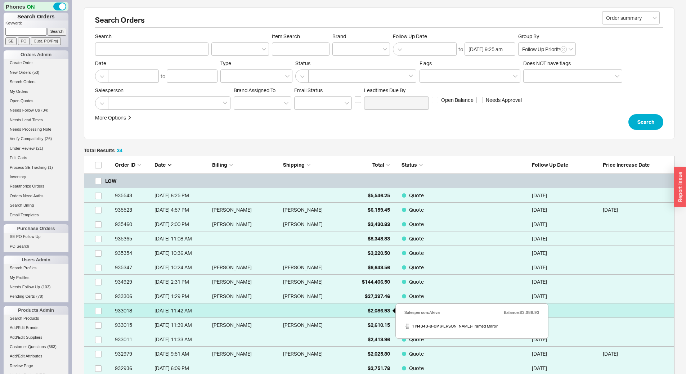
click at [377, 312] on span "$2,086.93" at bounding box center [379, 311] width 22 height 6
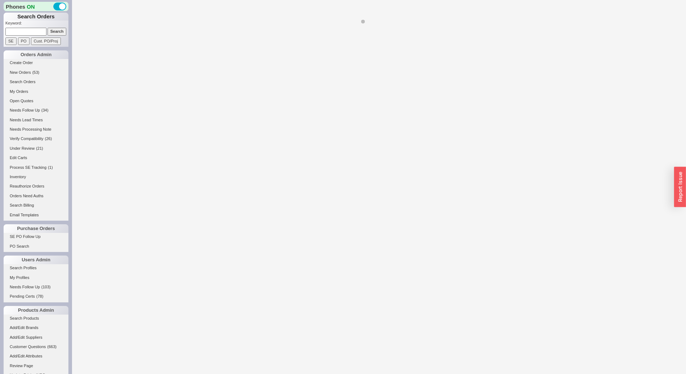
select select "*"
select select "LOW"
select select "3"
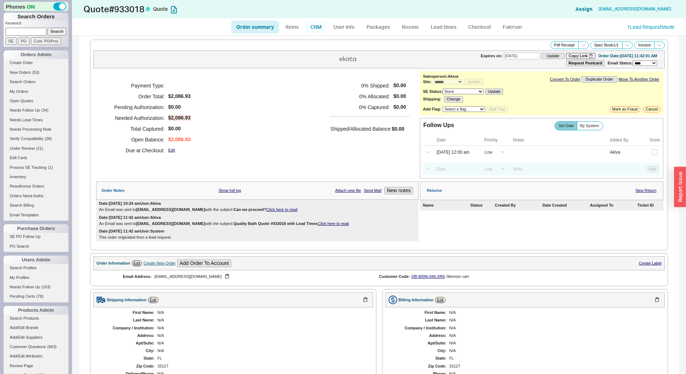
click at [319, 31] on link "CRM" at bounding box center [316, 27] width 21 height 13
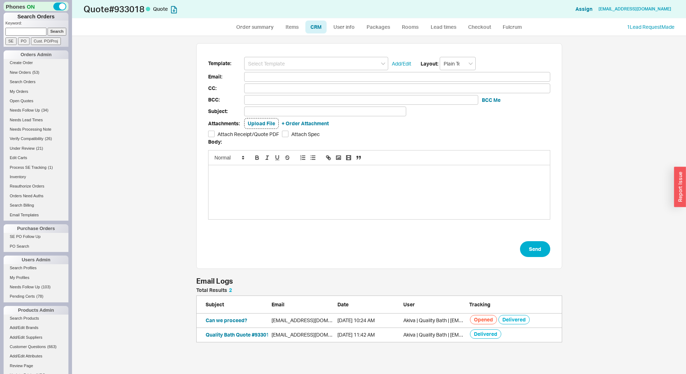
scroll to position [49, 361]
click at [257, 24] on link "Order summary" at bounding box center [255, 27] width 48 height 13
select select "*"
select select "LOW"
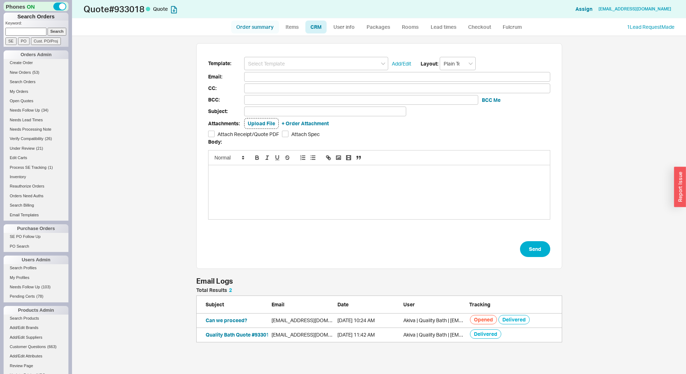
select select "LOW"
select select "3"
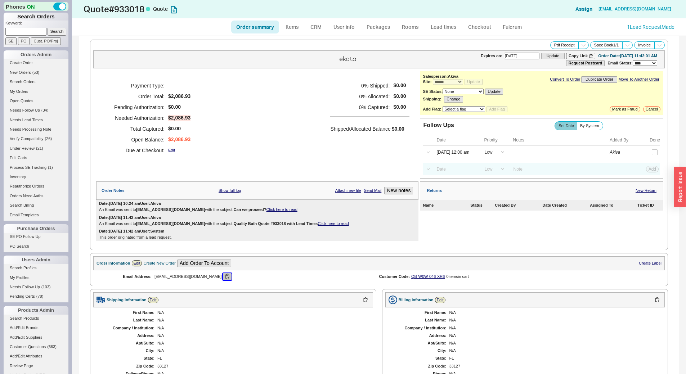
click at [223, 280] on button "button" at bounding box center [227, 276] width 9 height 7
click at [651, 110] on button "Cancel" at bounding box center [651, 109] width 17 height 6
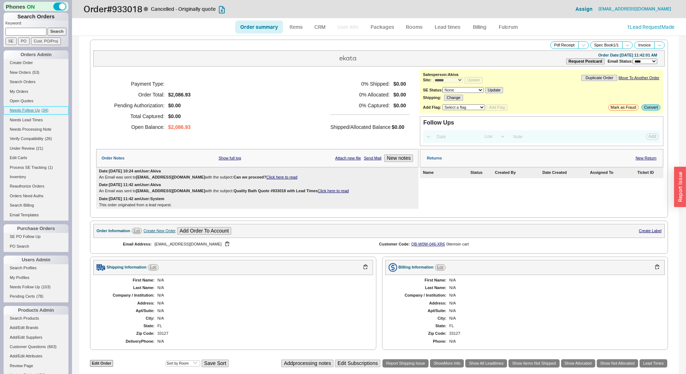
click at [30, 113] on link "Needs Follow Up ( 34 )" at bounding box center [36, 111] width 65 height 8
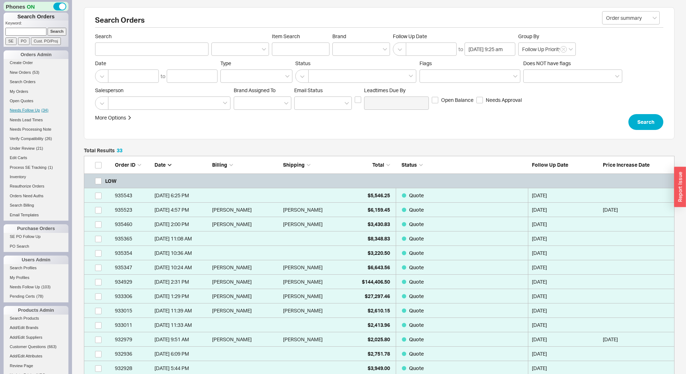
scroll to position [503, 585]
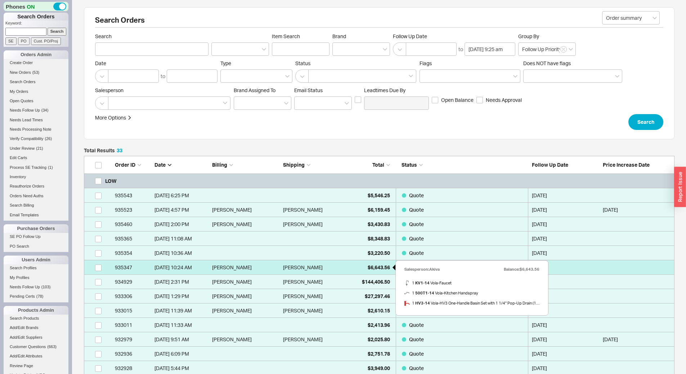
click at [369, 267] on span "$6,643.56" at bounding box center [379, 267] width 22 height 6
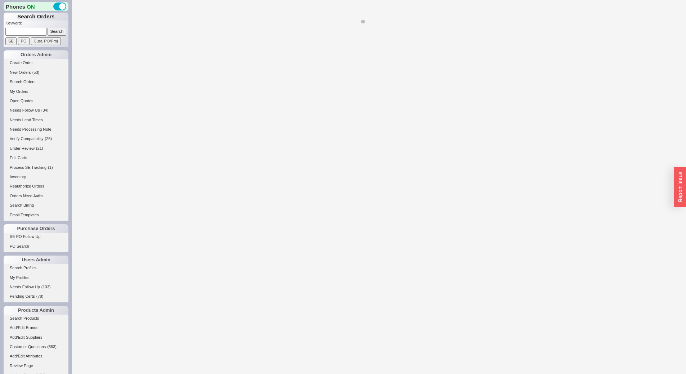
select select "*"
select select "LOW"
select select "3"
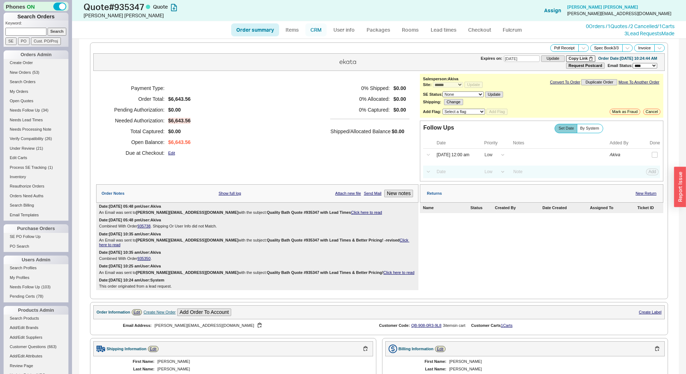
click at [315, 29] on link "CRM" at bounding box center [316, 29] width 21 height 13
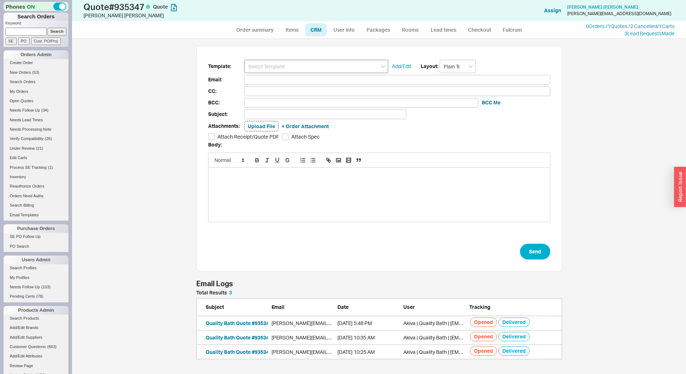
scroll to position [64, 361]
click at [292, 72] on input at bounding box center [316, 66] width 144 height 13
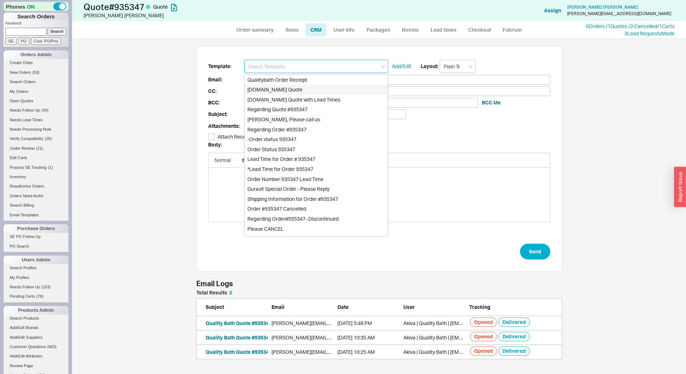
click at [299, 89] on div "[DOMAIN_NAME] Quote" at bounding box center [316, 90] width 143 height 10
type input "Receipt"
type input "[PERSON_NAME][EMAIL_ADDRESS][DOMAIN_NAME]"
type input "Quality Bath Quote #935347"
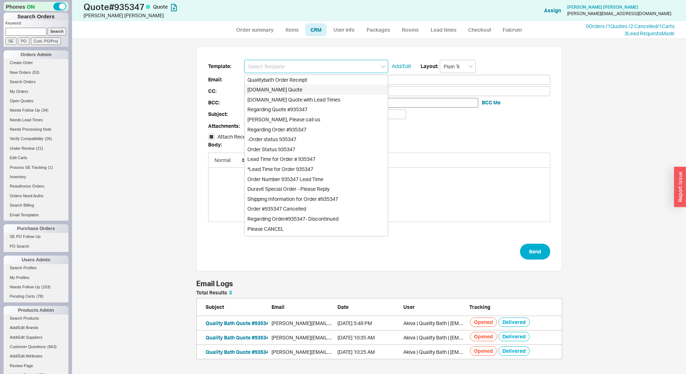
checkbox input "true"
type input "[DOMAIN_NAME] Quote"
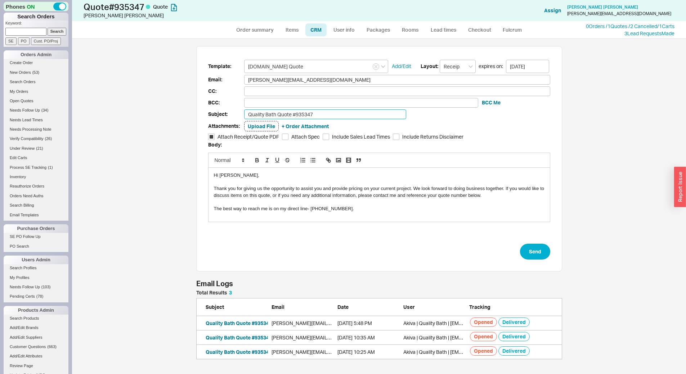
click at [306, 113] on input "Quality Bath Quote #935347" at bounding box center [325, 115] width 162 height 10
type input "Can we proceed?"
click at [538, 254] on button "Send" at bounding box center [535, 252] width 30 height 16
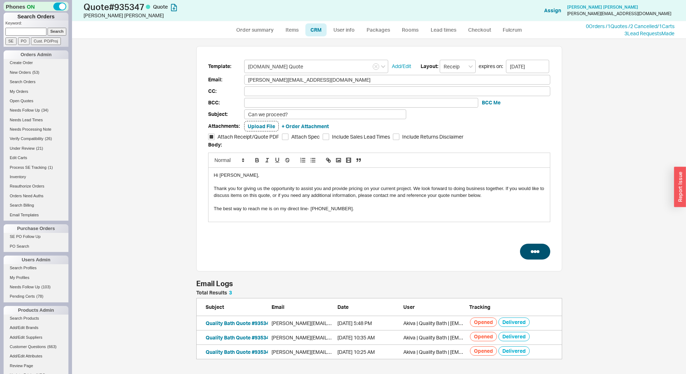
select select "*"
select select "LOW"
select select "3"
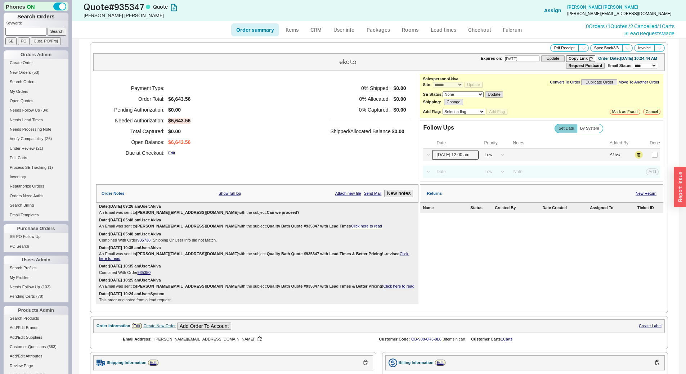
click at [455, 153] on input "[DATE] 12:00 am" at bounding box center [456, 155] width 46 height 10
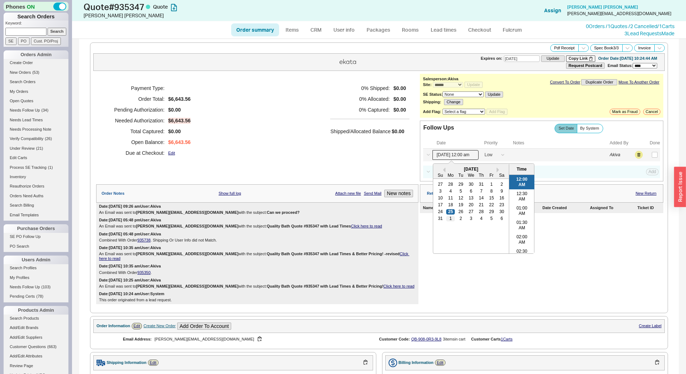
click at [448, 220] on div "1" at bounding box center [451, 218] width 9 height 5
type input "[DATE] 12:00 am"
click at [648, 155] on button "Save" at bounding box center [652, 155] width 15 height 6
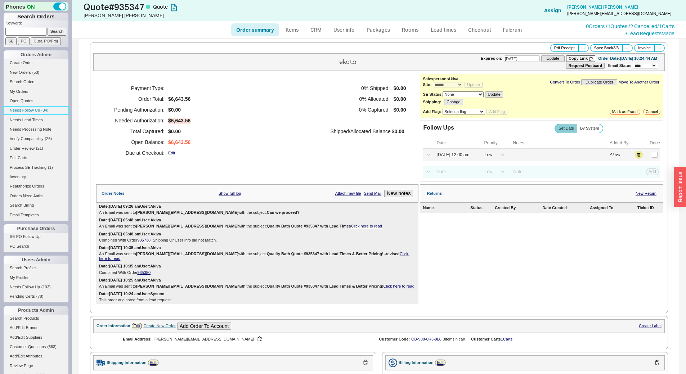
click at [27, 108] on span "Needs Follow Up" at bounding box center [25, 110] width 30 height 4
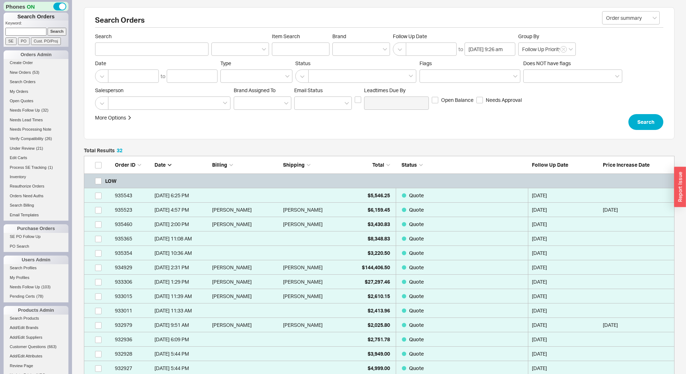
scroll to position [488, 585]
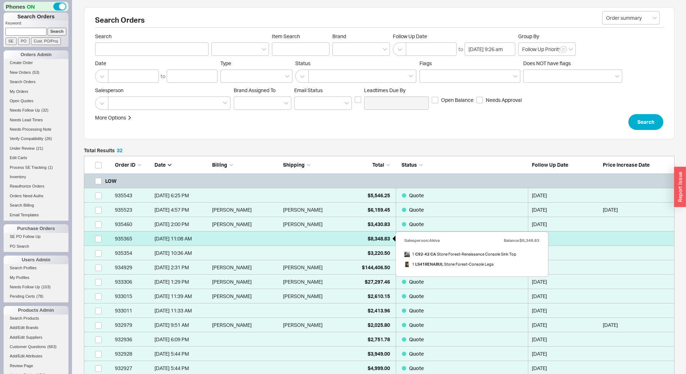
click at [373, 241] on span "$8,348.83" at bounding box center [379, 239] width 22 height 6
select select "*"
select select "LOW"
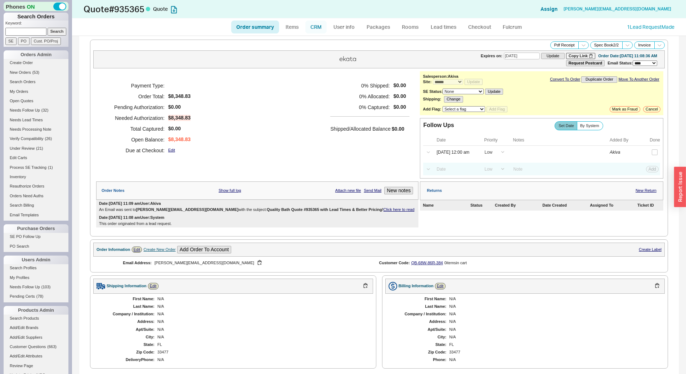
click at [318, 29] on link "CRM" at bounding box center [316, 27] width 21 height 13
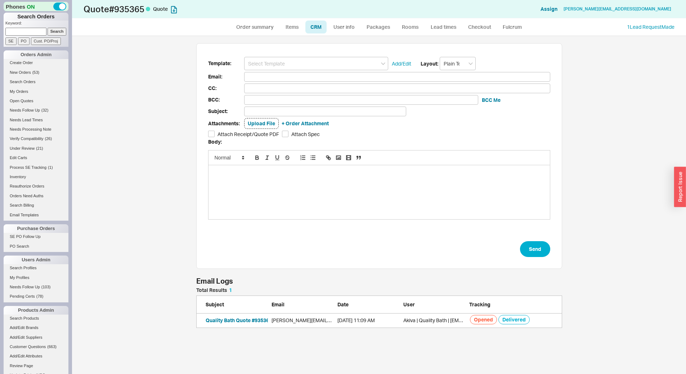
scroll to position [333, 609]
click at [319, 63] on input at bounding box center [316, 63] width 144 height 13
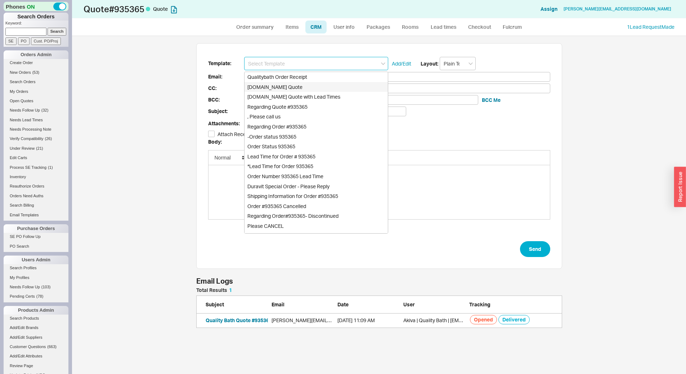
click at [326, 88] on div "[DOMAIN_NAME] Quote" at bounding box center [316, 87] width 143 height 10
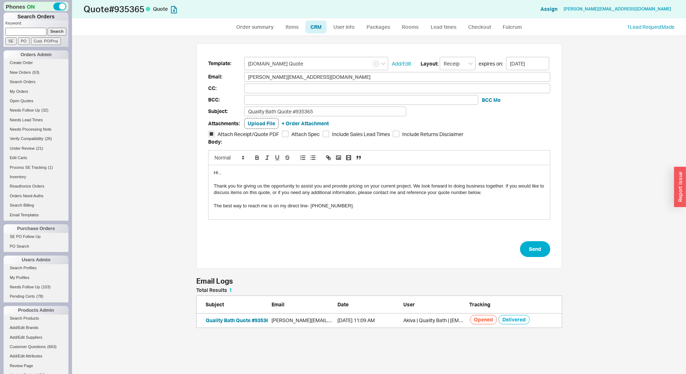
click at [332, 117] on form "Template: [DOMAIN_NAME] Quote Add/Edit Layout: Receipt expires on: [DATE] Email…" at bounding box center [379, 157] width 342 height 200
click at [333, 114] on input "Quality Bath Quote #935365" at bounding box center [325, 112] width 162 height 10
click at [540, 245] on button "Send" at bounding box center [535, 249] width 30 height 16
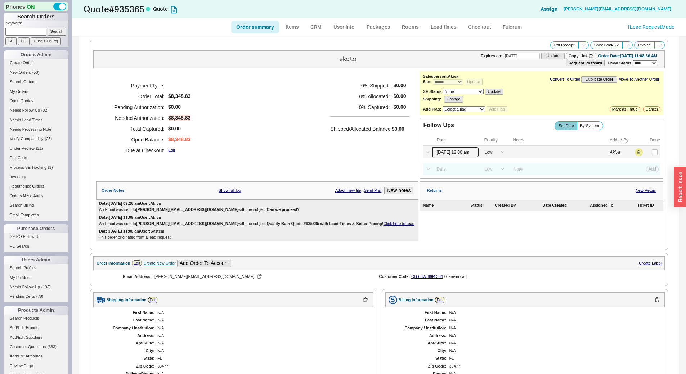
click at [448, 153] on input "[DATE] 12:00 am" at bounding box center [456, 152] width 46 height 10
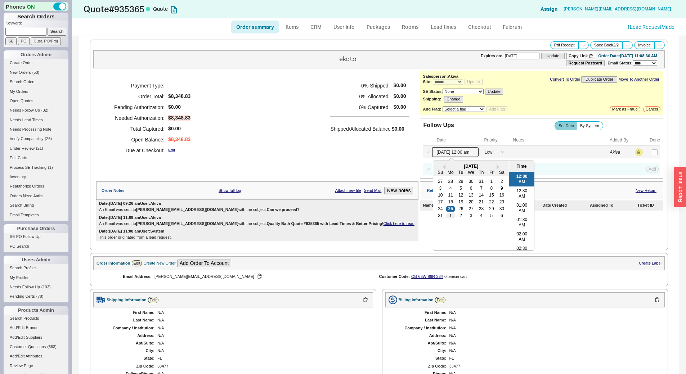
click at [448, 215] on div "1" at bounding box center [451, 216] width 9 height 5
click at [645, 149] on button "Save" at bounding box center [652, 152] width 15 height 6
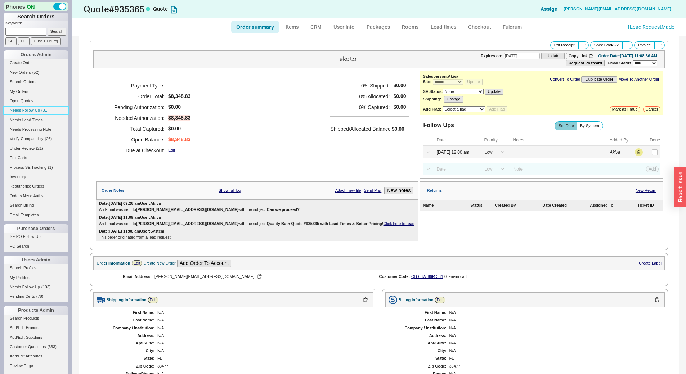
click at [46, 110] on span "( 31 )" at bounding box center [44, 110] width 7 height 4
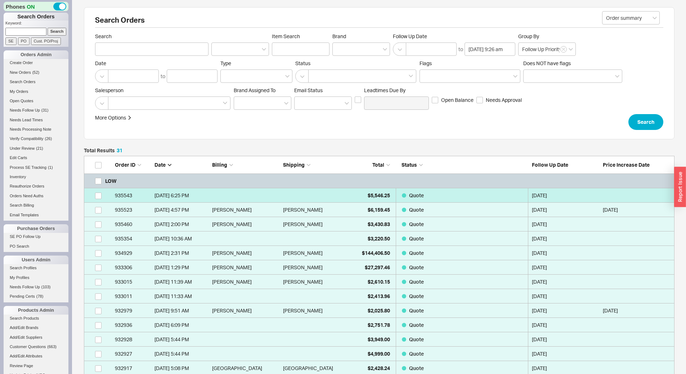
scroll to position [474, 585]
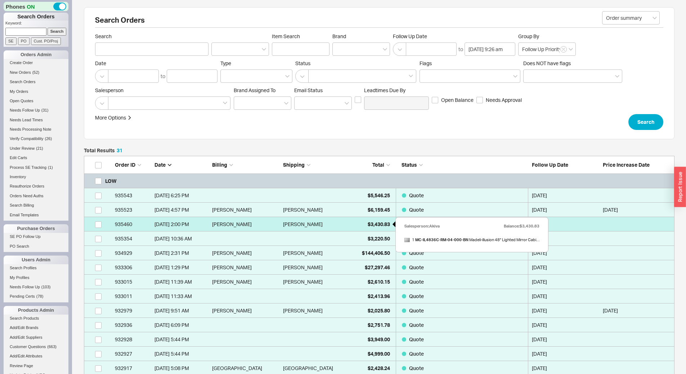
click at [386, 223] on span "$3,430.83" at bounding box center [379, 224] width 22 height 6
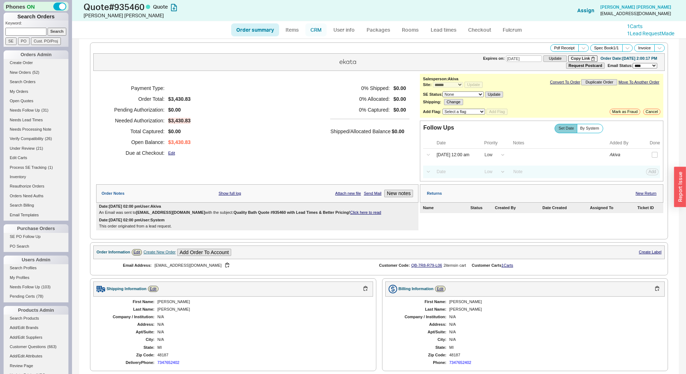
click at [319, 33] on link "CRM" at bounding box center [316, 29] width 21 height 13
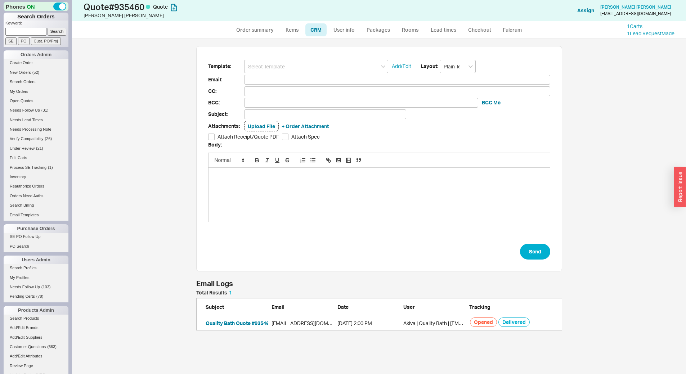
scroll to position [330, 609]
click at [308, 74] on form "Template: Add/Edit Layout: Plain Text Email: CC: BCC: BCC Me Subject: Attachmen…" at bounding box center [379, 160] width 342 height 200
click at [307, 75] on input at bounding box center [397, 80] width 306 height 10
click at [307, 63] on input at bounding box center [316, 66] width 144 height 13
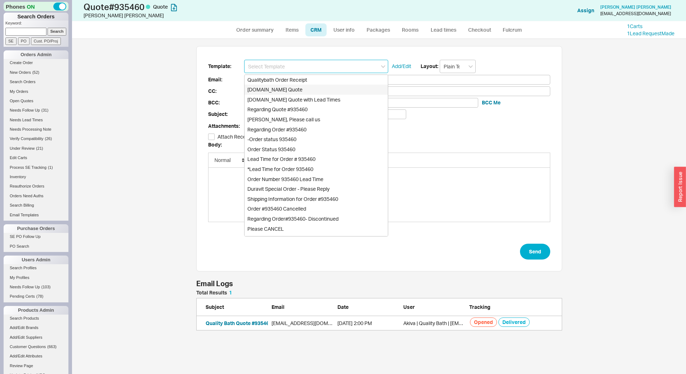
click at [305, 86] on div "[DOMAIN_NAME] Quote" at bounding box center [316, 90] width 143 height 10
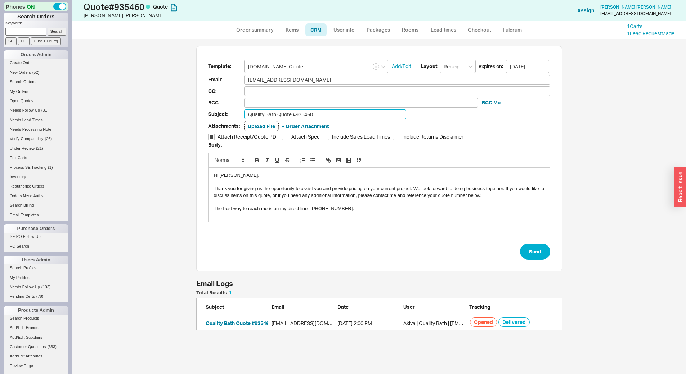
click at [326, 117] on input "Quality Bath Quote #935460" at bounding box center [325, 115] width 162 height 10
click at [534, 245] on button "Send" at bounding box center [535, 252] width 30 height 16
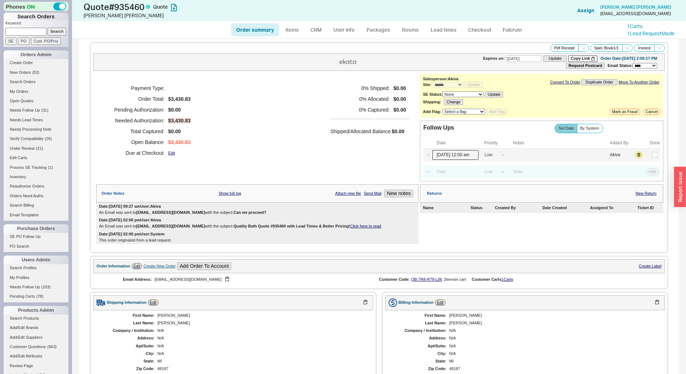
click at [458, 154] on input "[DATE] 12:00 am" at bounding box center [456, 155] width 46 height 10
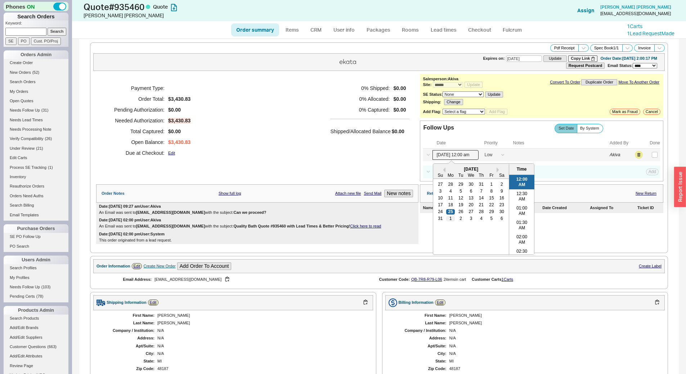
click at [450, 218] on div "1" at bounding box center [451, 218] width 9 height 5
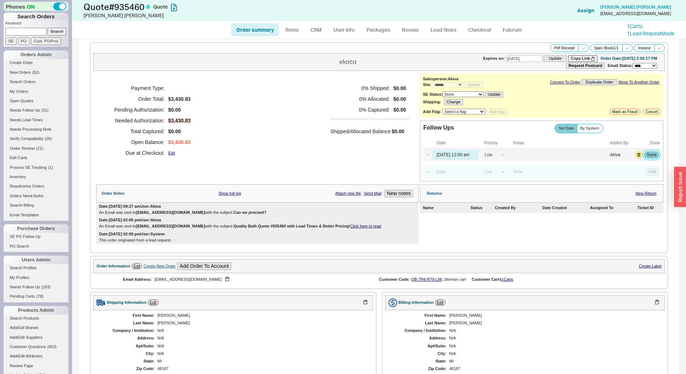
click at [650, 156] on button "Save" at bounding box center [652, 155] width 15 height 6
click at [30, 107] on link "Needs Follow Up ( 31 )" at bounding box center [36, 111] width 65 height 8
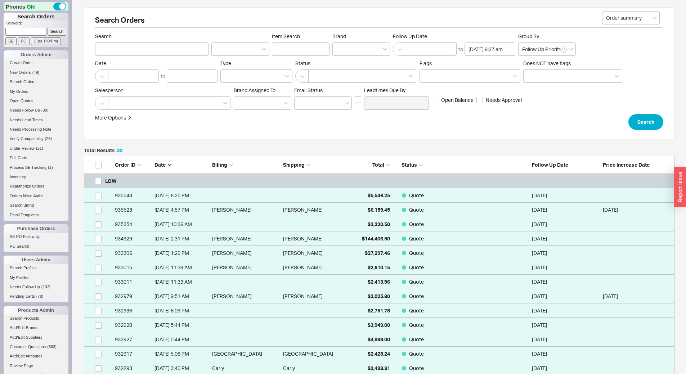
scroll to position [6, 6]
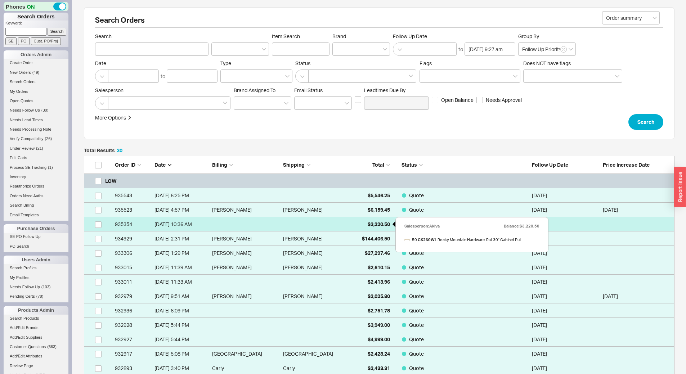
click at [374, 227] on span "$3,220.50" at bounding box center [379, 224] width 22 height 6
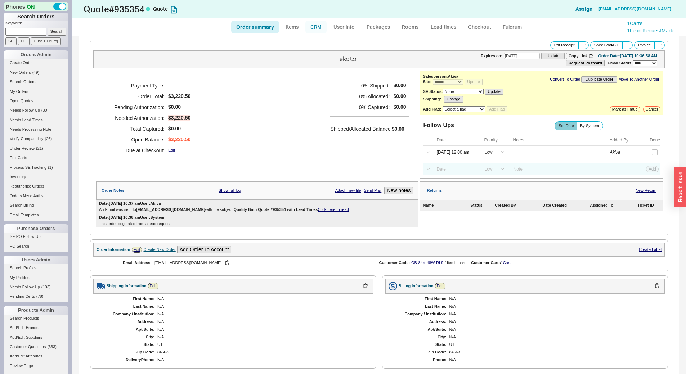
click at [313, 25] on link "CRM" at bounding box center [316, 27] width 21 height 13
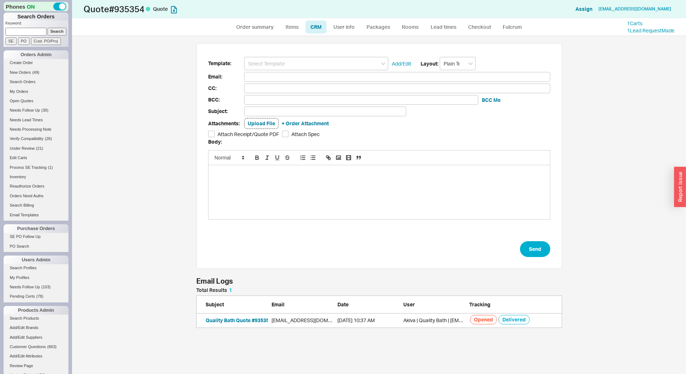
scroll to position [333, 609]
click at [266, 25] on link "Order summary" at bounding box center [255, 27] width 48 height 13
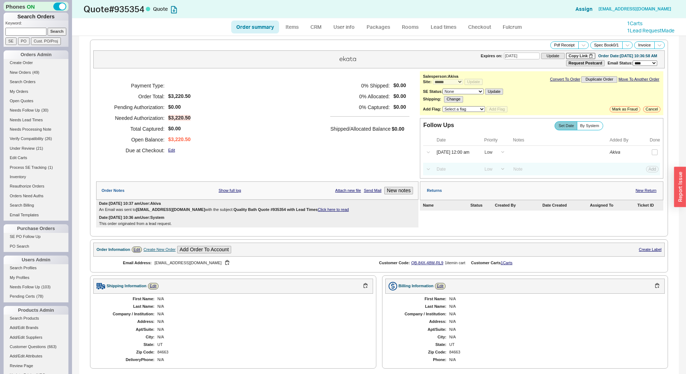
scroll to position [148, 0]
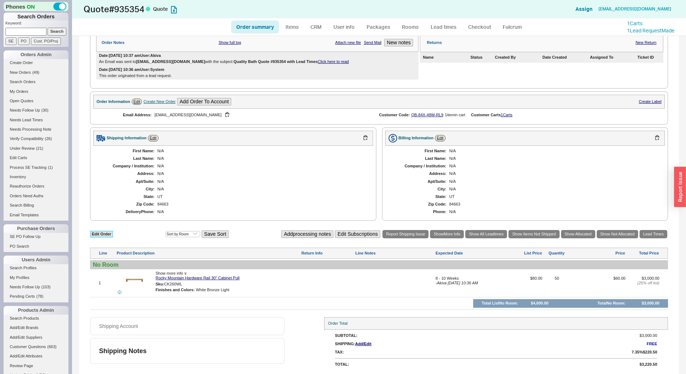
click at [108, 237] on link "Edit Order" at bounding box center [101, 234] width 23 height 7
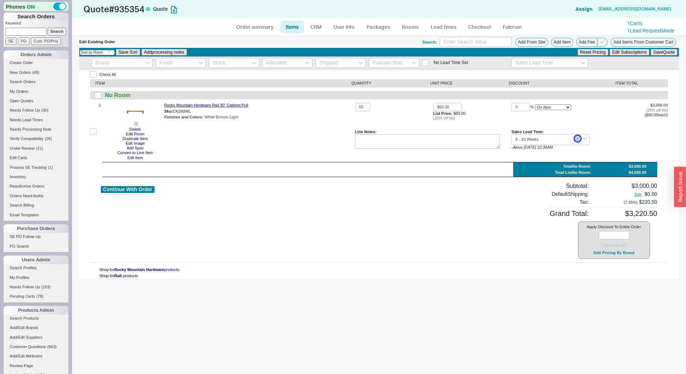
click at [576, 140] on button "button" at bounding box center [578, 138] width 6 height 6
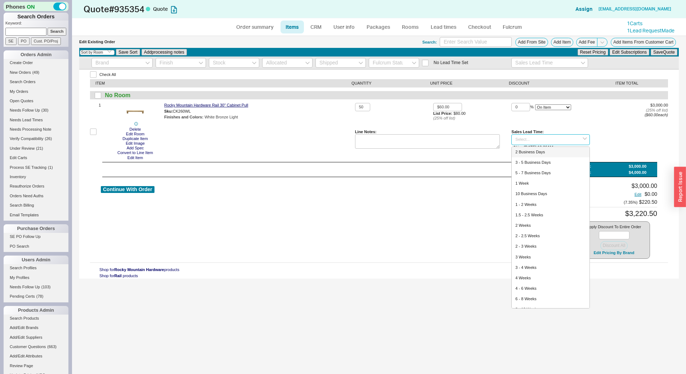
click at [562, 140] on input at bounding box center [551, 139] width 78 height 10
click at [554, 260] on div "7 - 10 Business Days" at bounding box center [550, 261] width 77 height 10
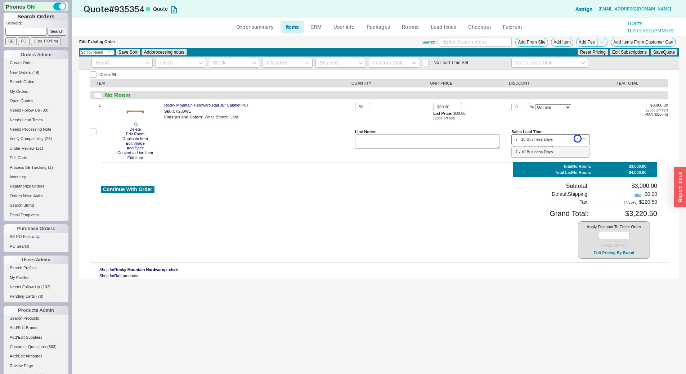
click at [577, 139] on icon "button" at bounding box center [577, 139] width 1 height 4
click at [560, 139] on input at bounding box center [551, 139] width 78 height 10
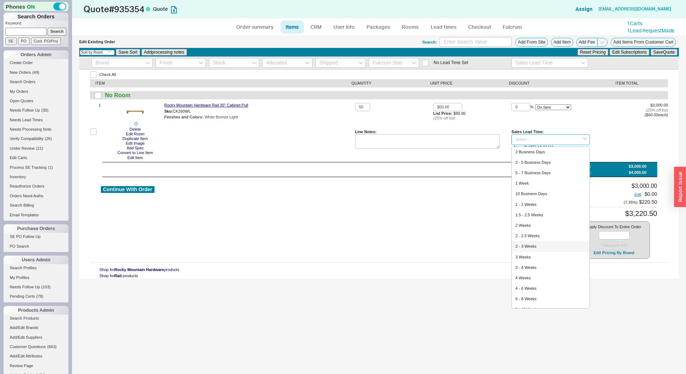
click at [537, 245] on div "2 - 3 Weeks" at bounding box center [550, 246] width 77 height 10
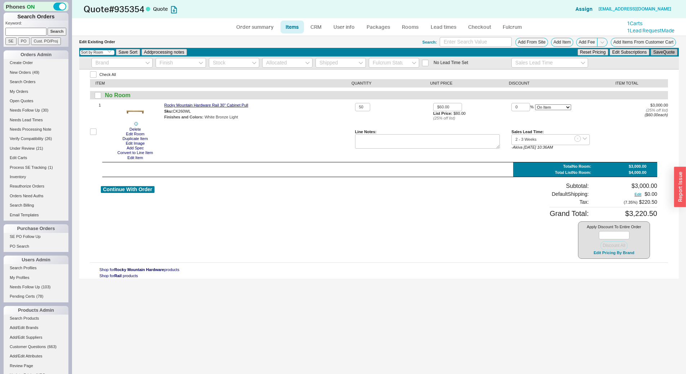
click at [666, 52] on button "Save Quote" at bounding box center [664, 52] width 27 height 6
click at [311, 26] on link "CRM" at bounding box center [316, 27] width 21 height 13
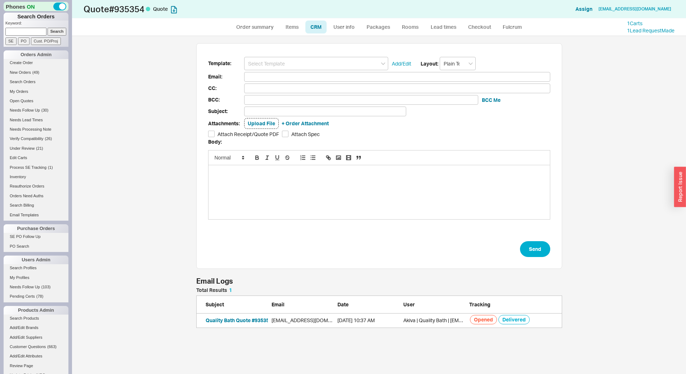
scroll to position [35, 361]
click at [315, 58] on input at bounding box center [316, 63] width 144 height 13
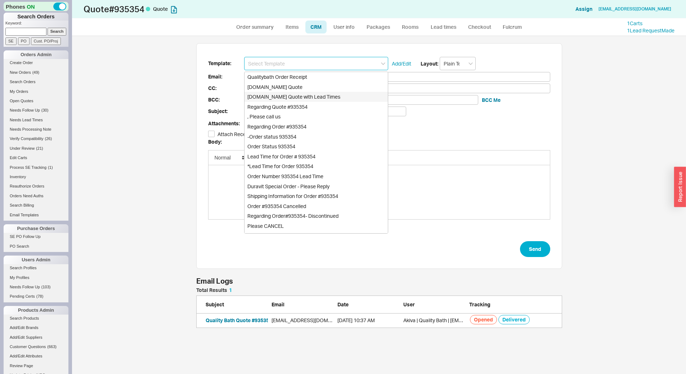
click at [341, 95] on div "[DOMAIN_NAME] Quote with Lead Times" at bounding box center [316, 97] width 143 height 10
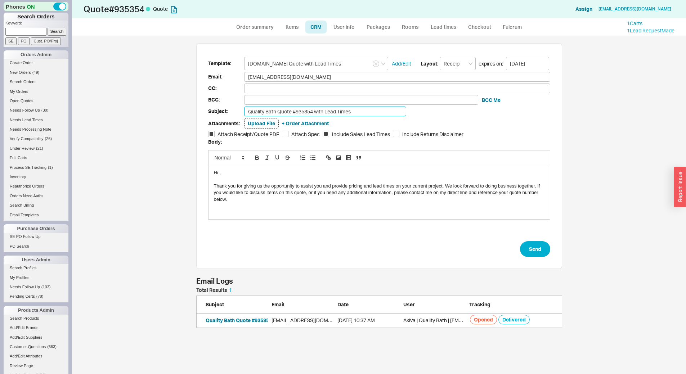
click at [365, 110] on input "Quality Bath Quote #935354 with Lead Times" at bounding box center [325, 112] width 162 height 10
click at [538, 245] on button "Send" at bounding box center [535, 249] width 30 height 16
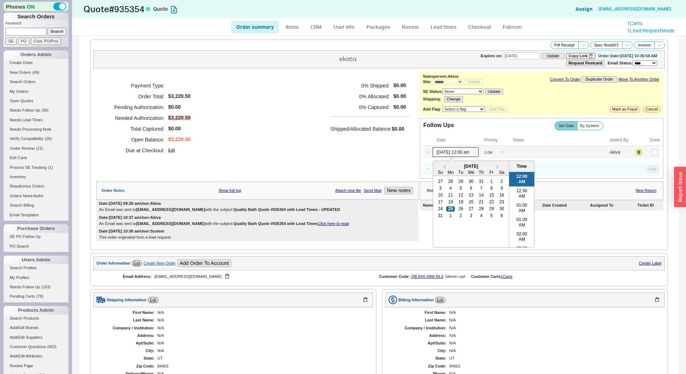
click at [464, 154] on input "[DATE] 12:00 am" at bounding box center [456, 152] width 46 height 10
click at [447, 215] on div "1" at bounding box center [451, 216] width 9 height 5
click at [651, 154] on button "Save" at bounding box center [652, 152] width 15 height 6
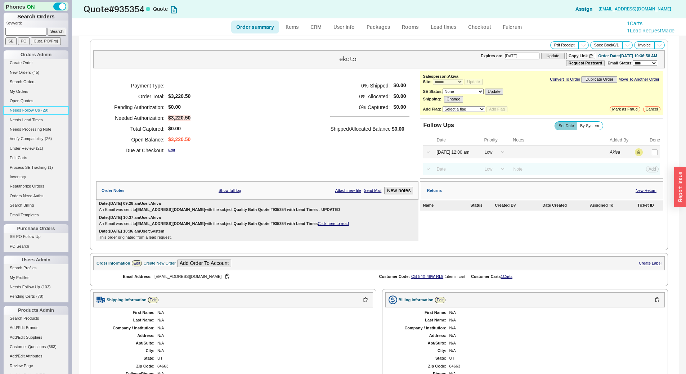
click at [53, 113] on link "Needs Follow Up ( 29 )" at bounding box center [36, 111] width 65 height 8
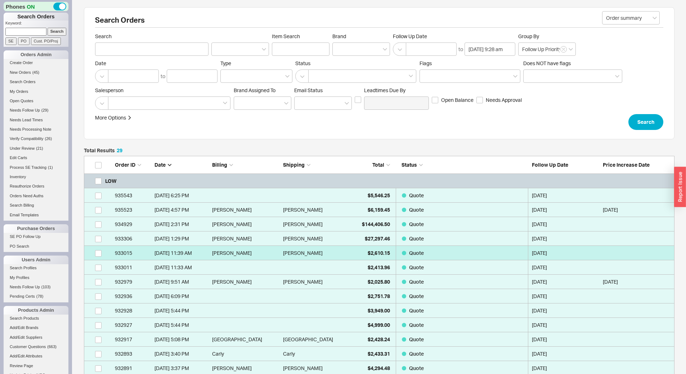
scroll to position [144, 0]
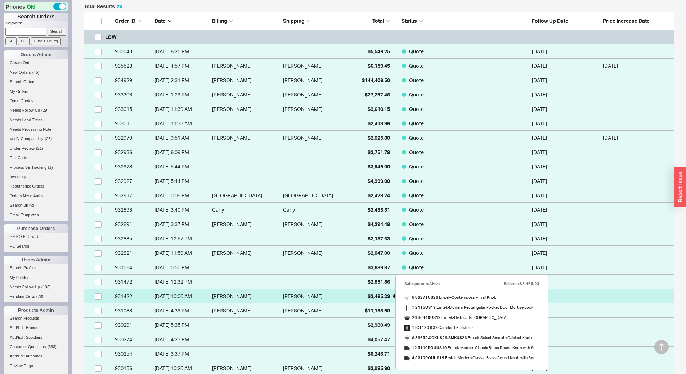
click at [380, 299] on div "$3,465.23" at bounding box center [372, 296] width 36 height 14
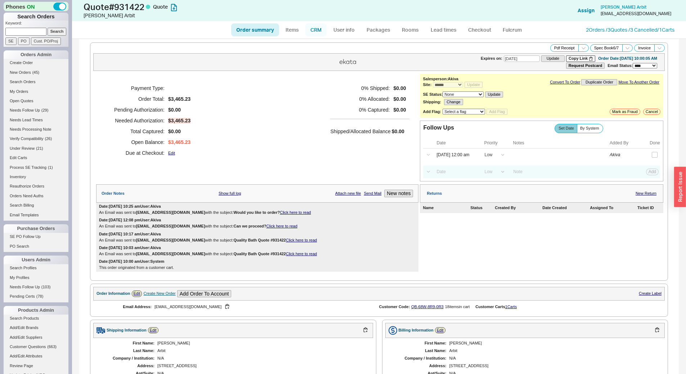
click at [318, 32] on link "CRM" at bounding box center [316, 29] width 21 height 13
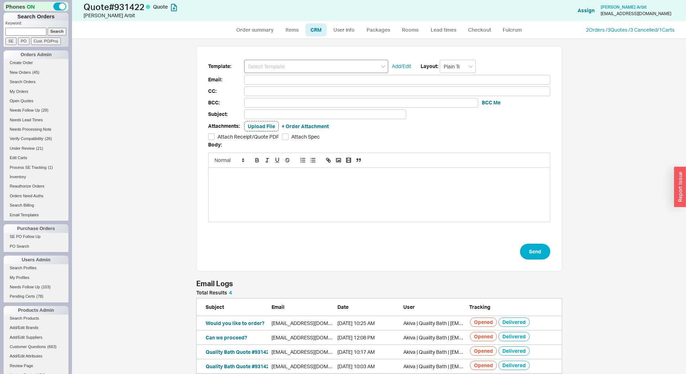
scroll to position [78, 361]
click at [308, 67] on input at bounding box center [316, 66] width 144 height 13
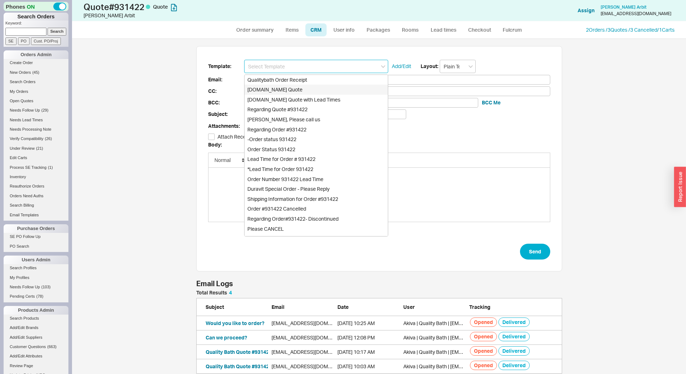
click at [309, 86] on div "[DOMAIN_NAME] Quote" at bounding box center [316, 90] width 143 height 10
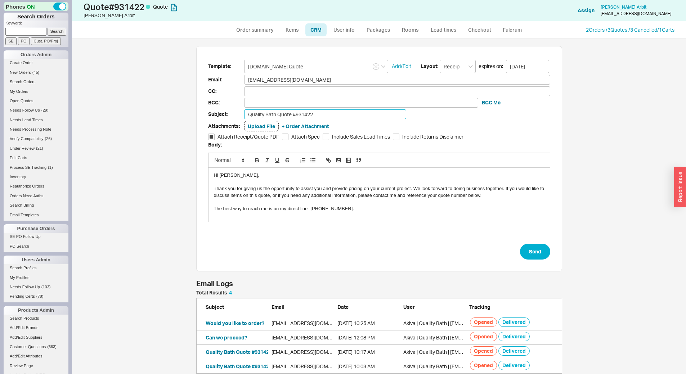
click at [320, 117] on input "Quality Bath Quote #931422" at bounding box center [325, 115] width 162 height 10
click at [541, 248] on button "Send" at bounding box center [535, 252] width 30 height 16
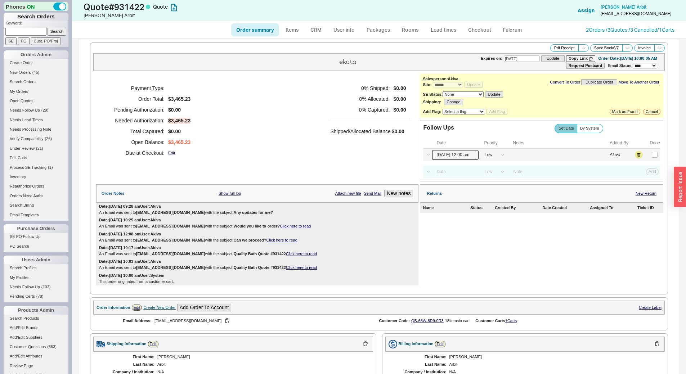
click at [456, 156] on input "[DATE] 12:00 am" at bounding box center [456, 155] width 46 height 10
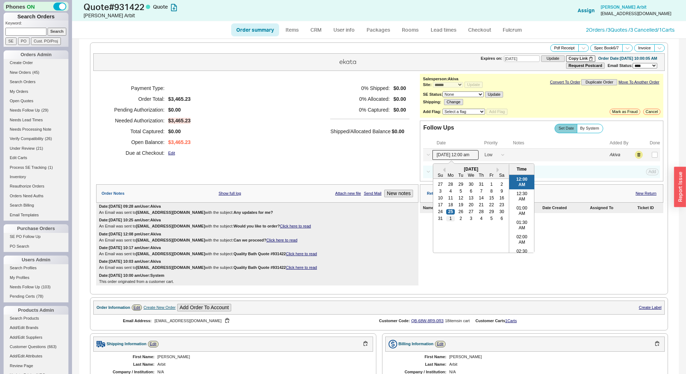
click at [449, 221] on div "1" at bounding box center [451, 218] width 9 height 5
click at [649, 152] on button "Save" at bounding box center [652, 155] width 15 height 6
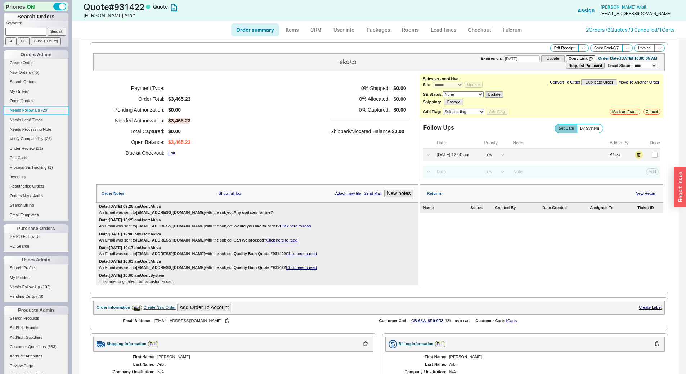
click at [50, 113] on link "Needs Follow Up ( 28 )" at bounding box center [36, 111] width 65 height 8
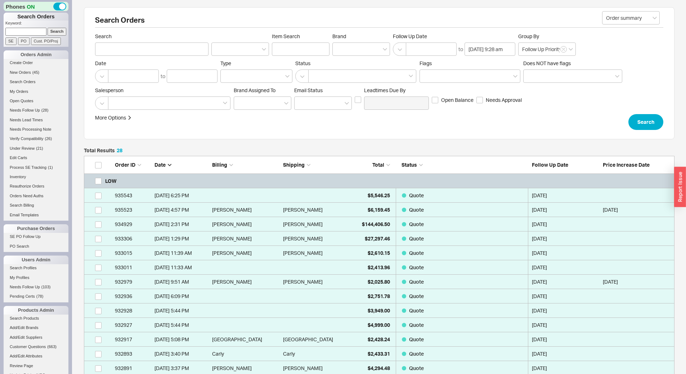
scroll to position [431, 585]
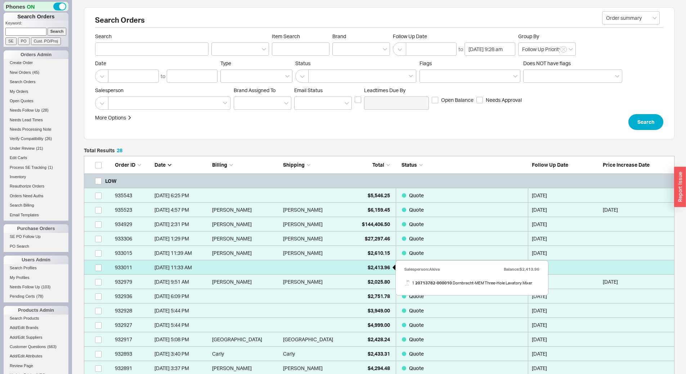
click at [372, 272] on div "$2,413.96" at bounding box center [372, 267] width 36 height 14
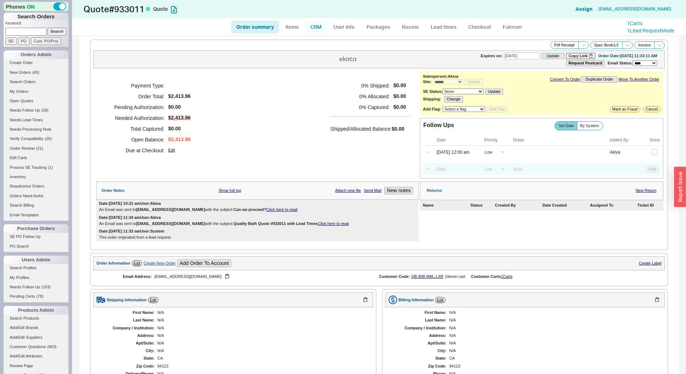
click at [311, 28] on link "CRM" at bounding box center [316, 27] width 21 height 13
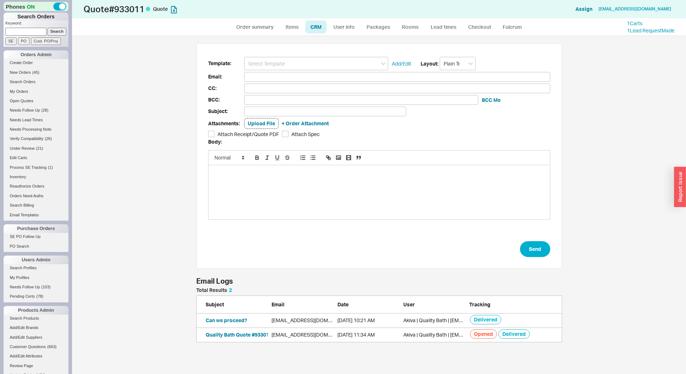
scroll to position [333, 609]
click at [299, 57] on div "Template: Add/Edit Layout: Plain Text Email: CC: BCC: BCC Me Subject: Attachmen…" at bounding box center [379, 156] width 366 height 226
click at [295, 63] on input at bounding box center [316, 63] width 144 height 13
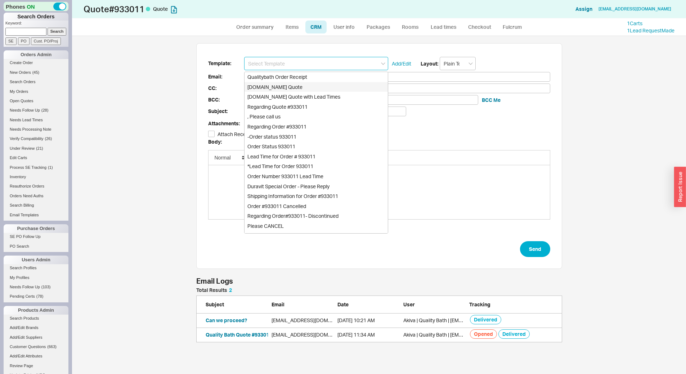
click at [298, 85] on div "[DOMAIN_NAME] Quote" at bounding box center [316, 87] width 143 height 10
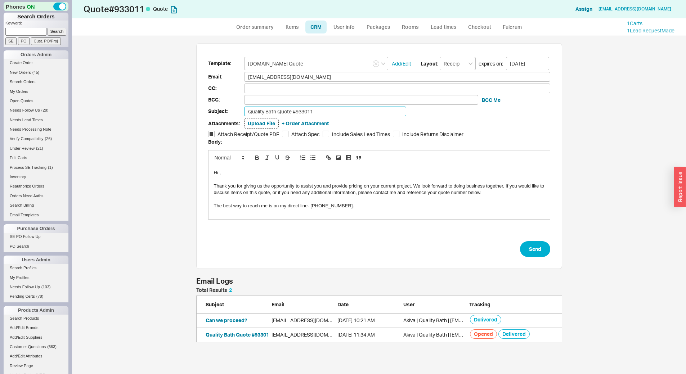
click at [312, 111] on input "Quality Bath Quote #933011" at bounding box center [325, 112] width 162 height 10
click at [548, 249] on button "Send" at bounding box center [535, 249] width 30 height 16
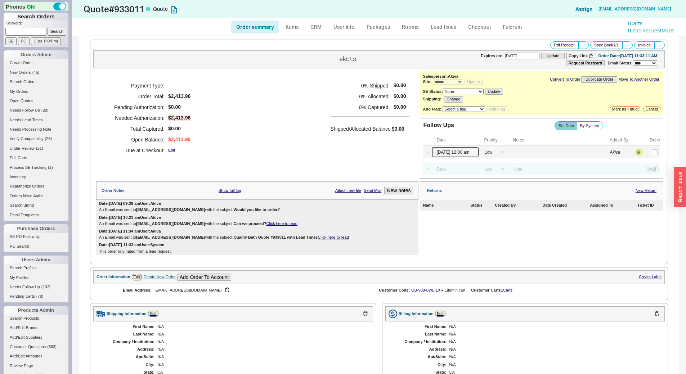
click at [452, 154] on input "[DATE] 12:00 am" at bounding box center [456, 152] width 46 height 10
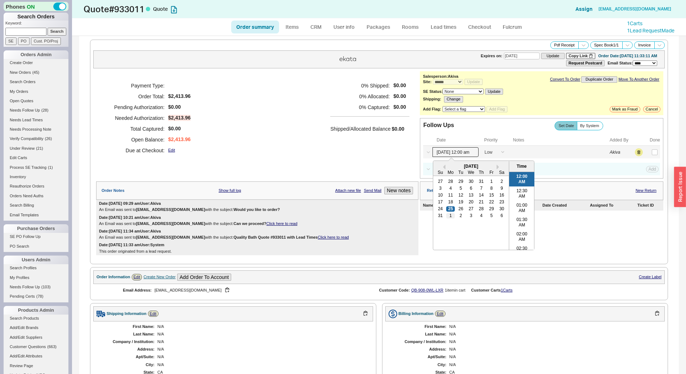
click at [450, 217] on div "1" at bounding box center [451, 216] width 9 height 5
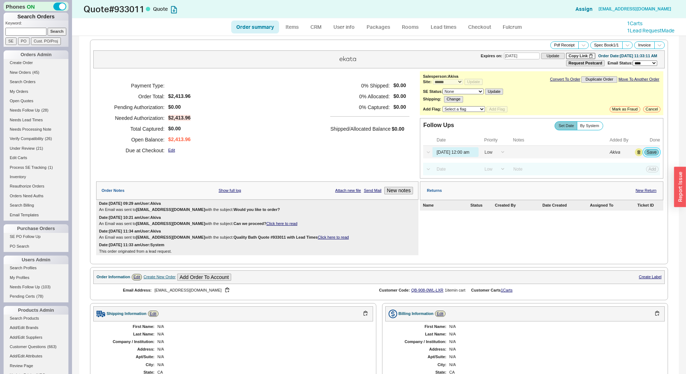
click at [646, 150] on button "Save" at bounding box center [652, 152] width 15 height 6
click at [34, 109] on span "Needs Follow Up" at bounding box center [25, 110] width 30 height 4
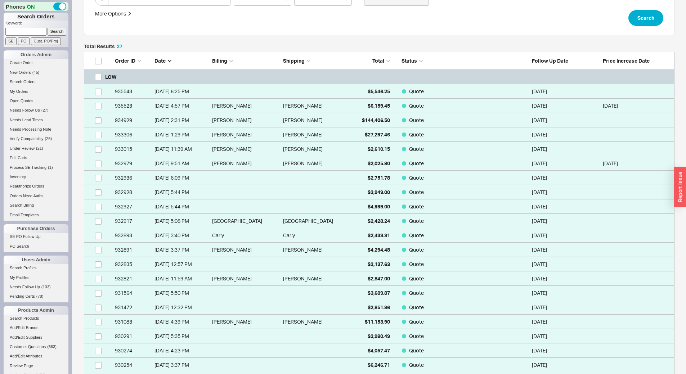
scroll to position [108, 0]
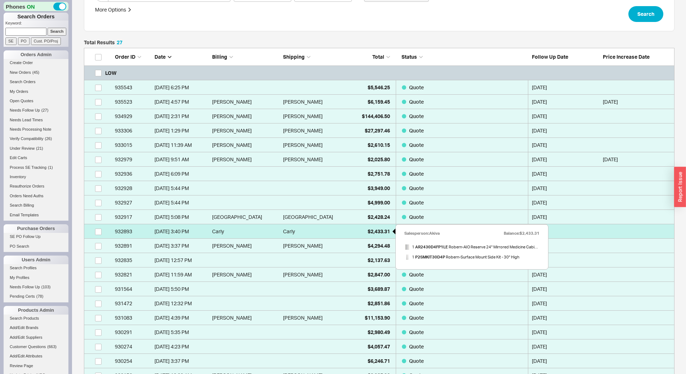
click at [385, 232] on span "$2,433.31" at bounding box center [379, 231] width 22 height 6
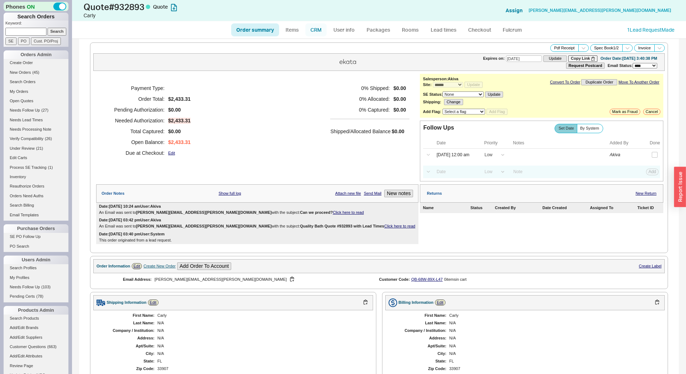
click at [318, 32] on link "CRM" at bounding box center [316, 29] width 21 height 13
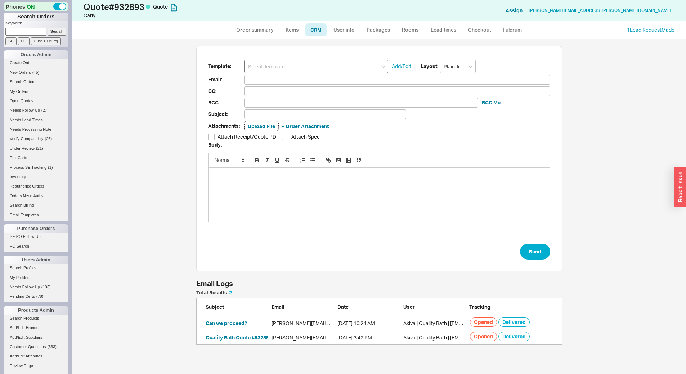
scroll to position [330, 609]
click at [312, 70] on input at bounding box center [316, 66] width 144 height 13
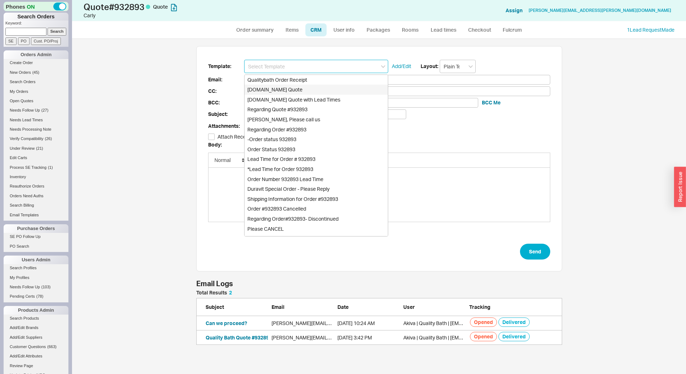
click at [311, 89] on div "[DOMAIN_NAME] Quote" at bounding box center [316, 90] width 143 height 10
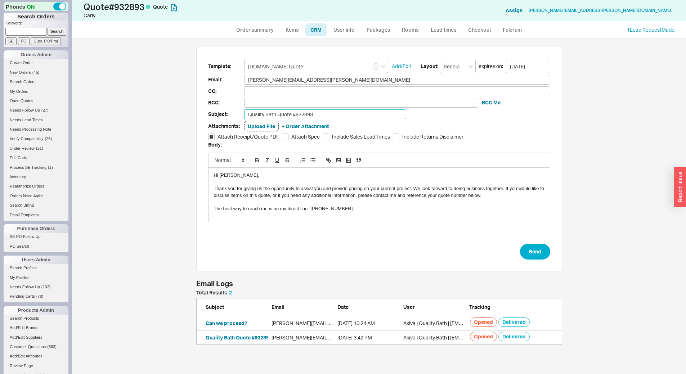
click at [317, 118] on input "Quality Bath Quote #932893" at bounding box center [325, 115] width 162 height 10
click at [544, 251] on button "Send" at bounding box center [535, 252] width 30 height 16
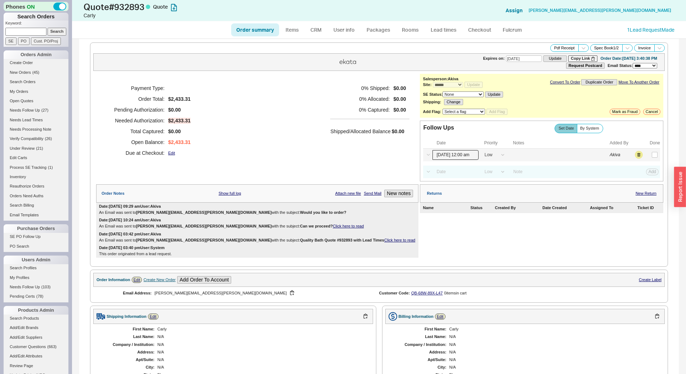
click at [440, 157] on input "[DATE] 12:00 am" at bounding box center [456, 155] width 46 height 10
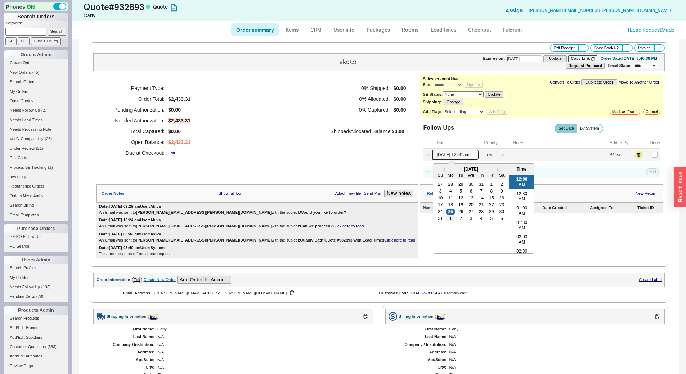
click at [449, 220] on div "1" at bounding box center [451, 218] width 9 height 5
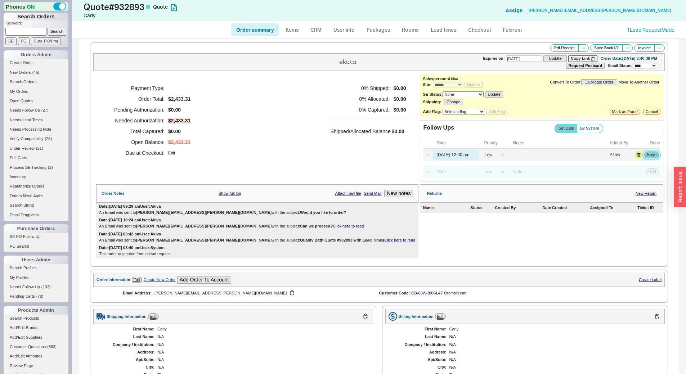
click at [648, 156] on button "Save" at bounding box center [652, 155] width 15 height 6
click at [33, 110] on span "Needs Follow Up" at bounding box center [25, 110] width 30 height 4
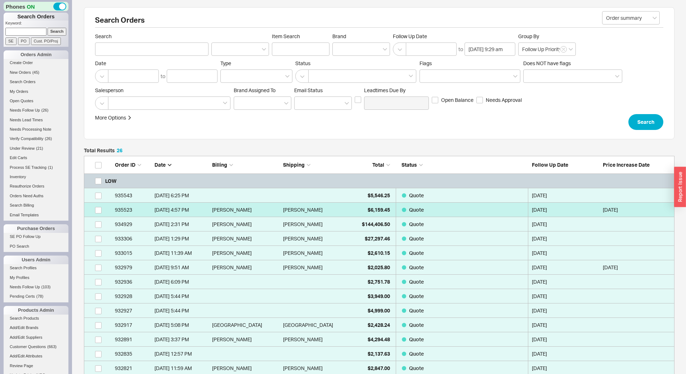
scroll to position [402, 585]
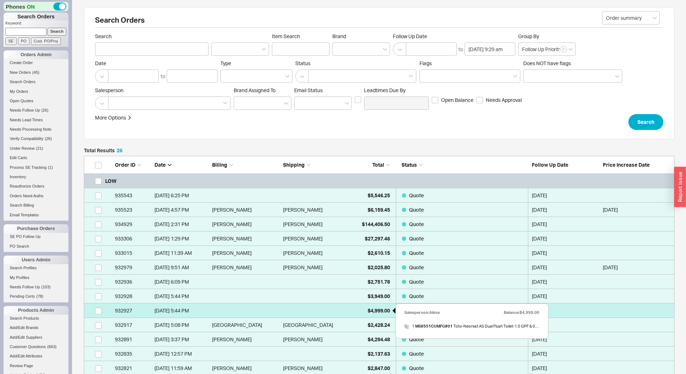
click at [376, 312] on span "$4,999.00" at bounding box center [379, 311] width 22 height 6
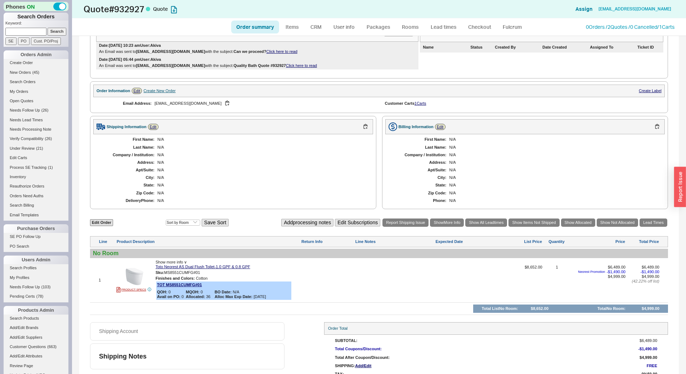
scroll to position [180, 0]
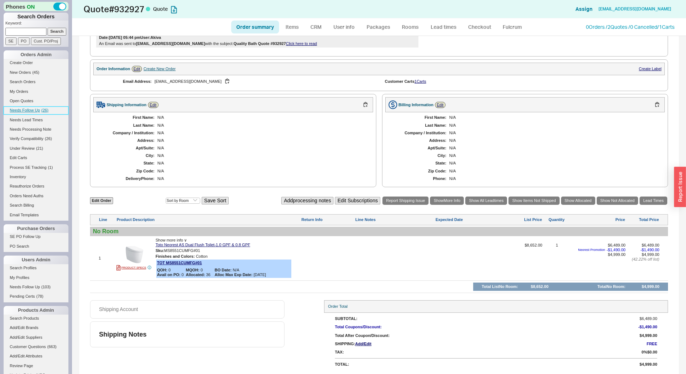
click at [39, 113] on link "Needs Follow Up ( 26 )" at bounding box center [36, 111] width 65 height 8
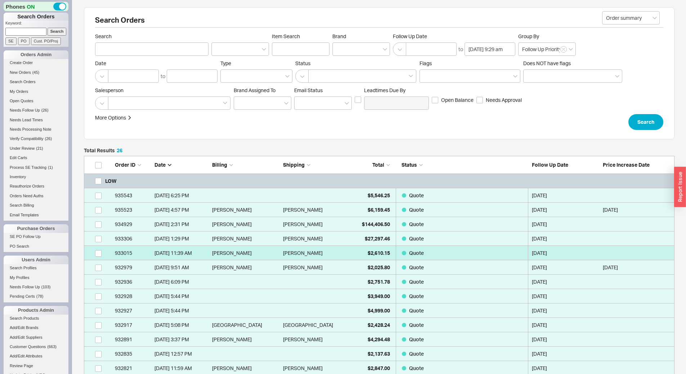
scroll to position [402, 585]
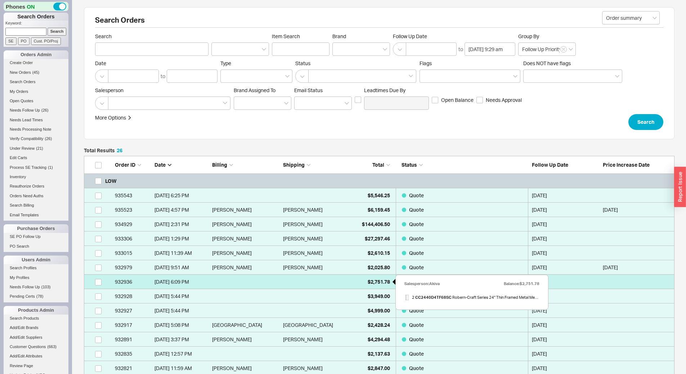
click at [362, 278] on div "$2,751.78" at bounding box center [372, 282] width 36 height 14
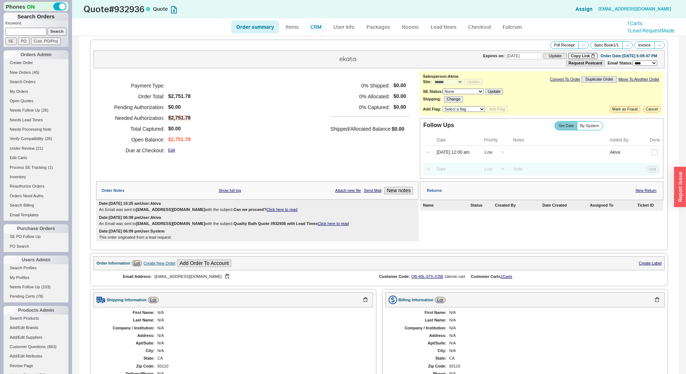
click at [320, 30] on link "CRM" at bounding box center [316, 27] width 21 height 13
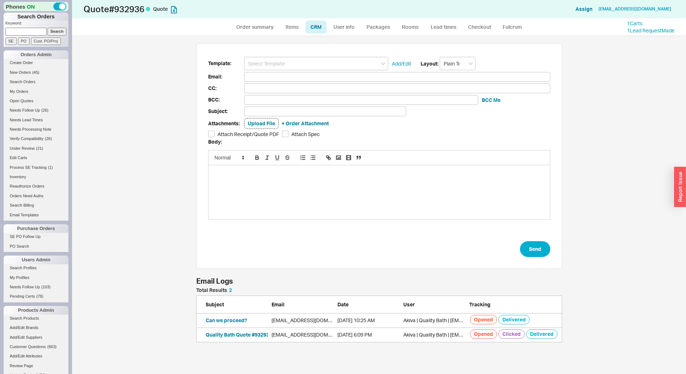
scroll to position [49, 361]
drag, startPoint x: 309, startPoint y: 55, endPoint x: 308, endPoint y: 61, distance: 6.3
click at [308, 61] on input at bounding box center [316, 63] width 144 height 13
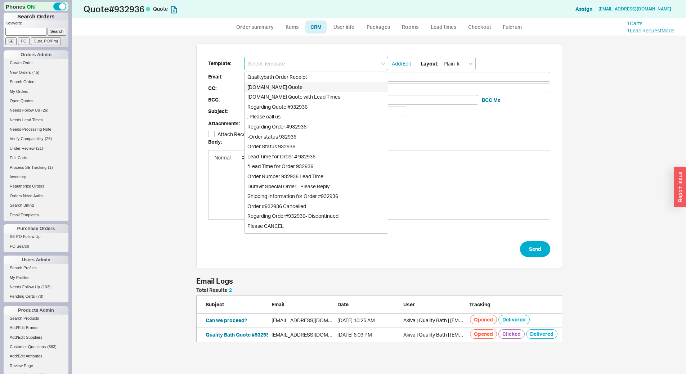
click at [310, 85] on div "[DOMAIN_NAME] Quote" at bounding box center [316, 87] width 143 height 10
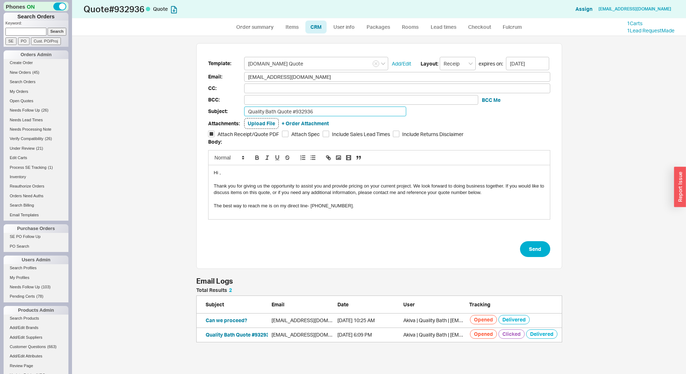
click at [314, 110] on input "Quality Bath Quote #932936" at bounding box center [325, 112] width 162 height 10
click at [535, 254] on button "Send" at bounding box center [535, 249] width 30 height 16
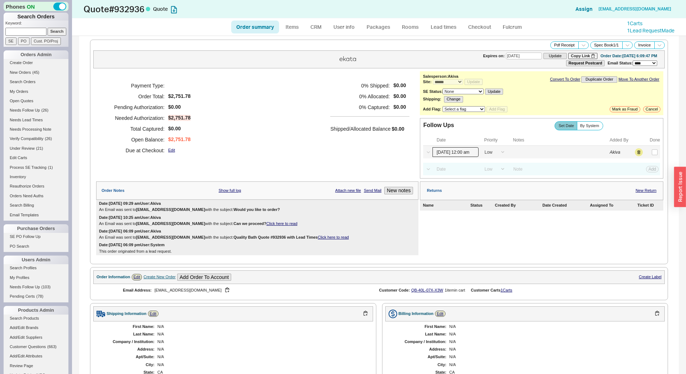
click at [458, 153] on input "[DATE] 12:00 am" at bounding box center [456, 152] width 46 height 10
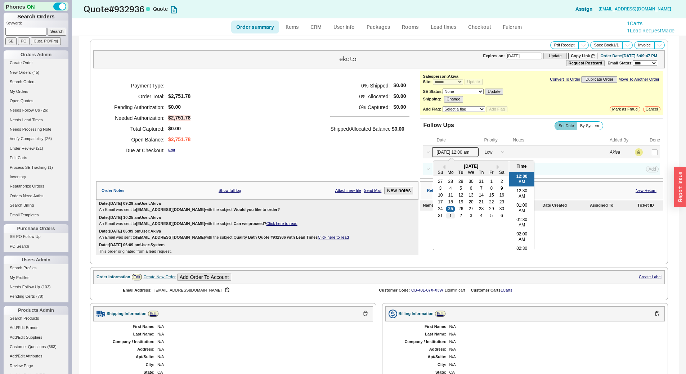
click at [447, 217] on div "1" at bounding box center [451, 216] width 9 height 5
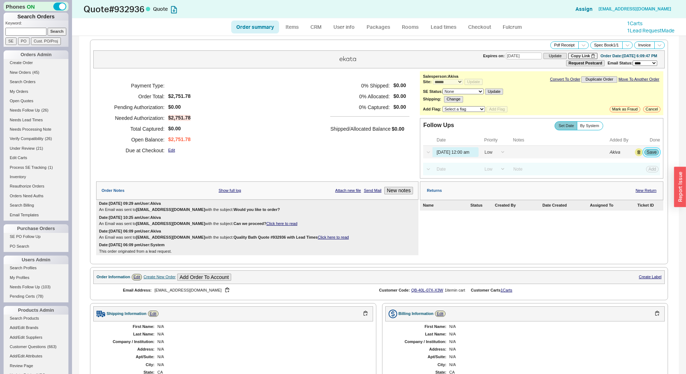
click at [648, 150] on button "Save" at bounding box center [652, 152] width 15 height 6
click at [32, 108] on link "Needs Follow Up ( 26 )" at bounding box center [36, 111] width 65 height 8
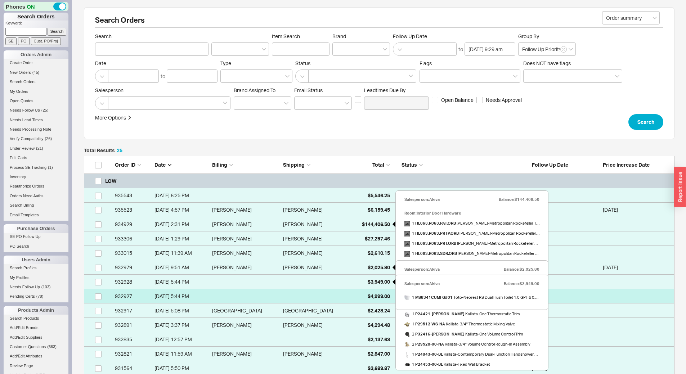
scroll to position [387, 585]
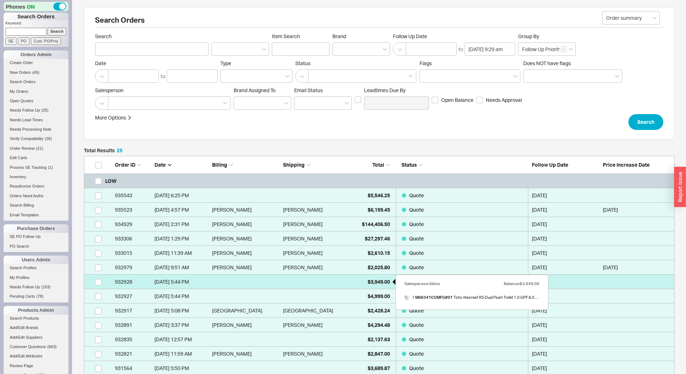
click at [369, 279] on span "$3,949.00" at bounding box center [379, 282] width 22 height 6
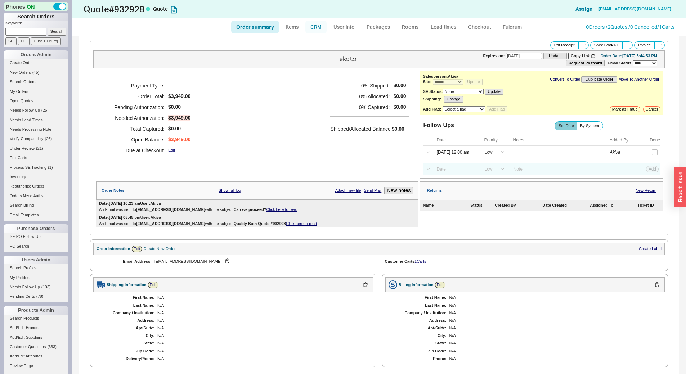
click at [313, 28] on link "CRM" at bounding box center [316, 27] width 21 height 13
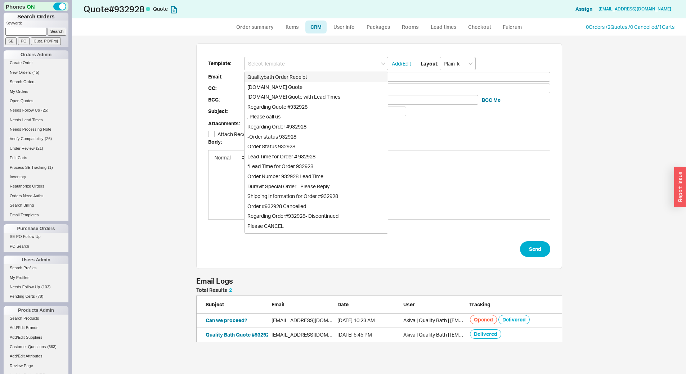
scroll to position [49, 361]
click at [311, 66] on input at bounding box center [316, 63] width 144 height 13
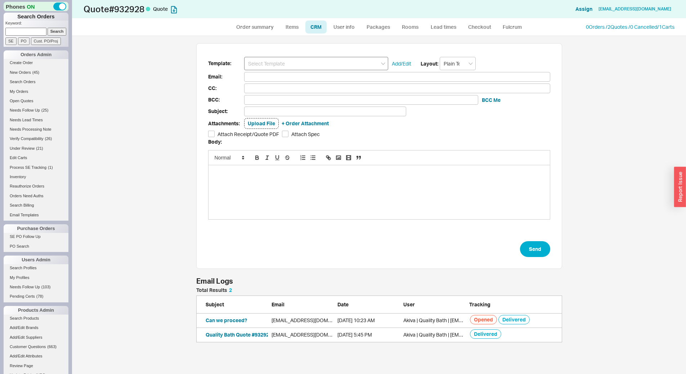
click at [311, 68] on input at bounding box center [316, 63] width 144 height 13
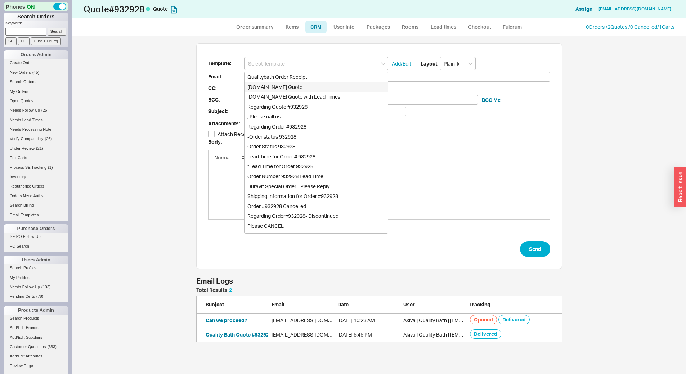
click at [313, 89] on div "[DOMAIN_NAME] Quote" at bounding box center [316, 87] width 143 height 10
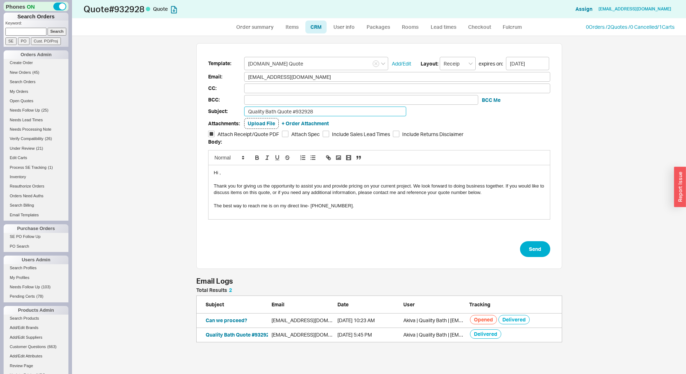
click at [314, 112] on input "Quality Bath Quote #932928" at bounding box center [325, 112] width 162 height 10
click at [529, 252] on button "Send" at bounding box center [535, 249] width 30 height 16
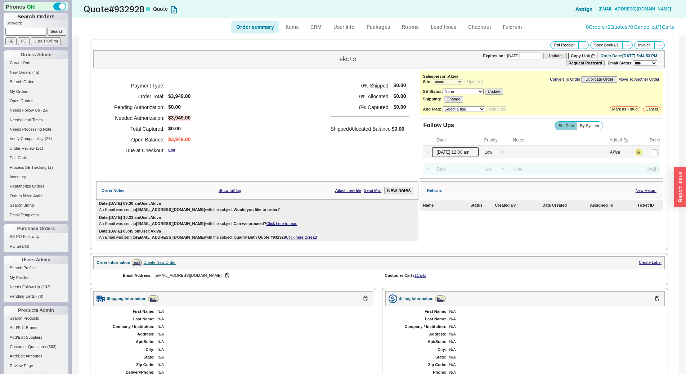
click at [443, 153] on input "[DATE] 12:00 am" at bounding box center [456, 152] width 46 height 10
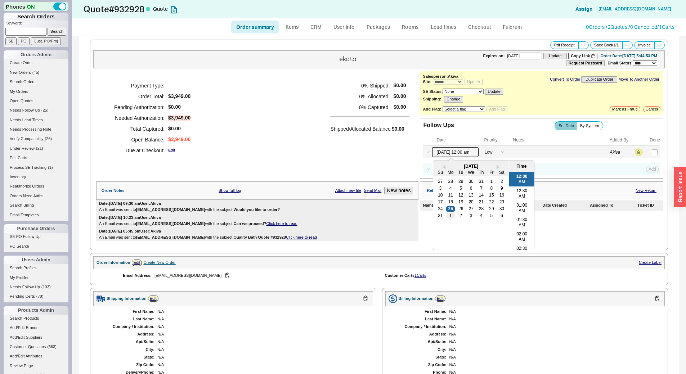
click at [450, 215] on div "1" at bounding box center [451, 216] width 9 height 5
click at [645, 152] on button "Save" at bounding box center [652, 152] width 15 height 6
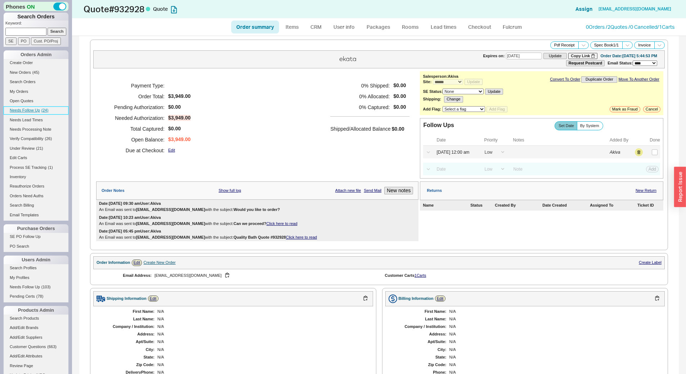
click at [47, 110] on span "( 24 )" at bounding box center [44, 110] width 7 height 4
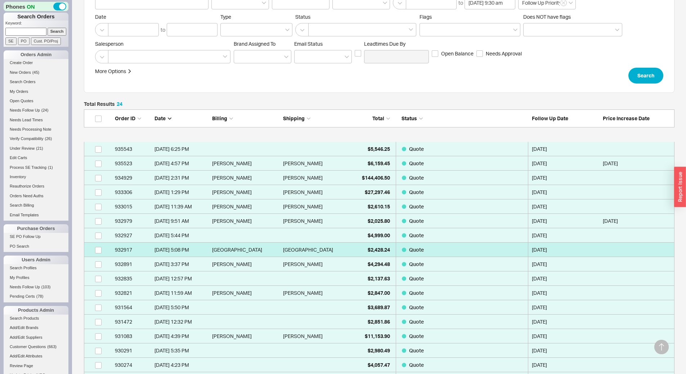
scroll to position [243, 0]
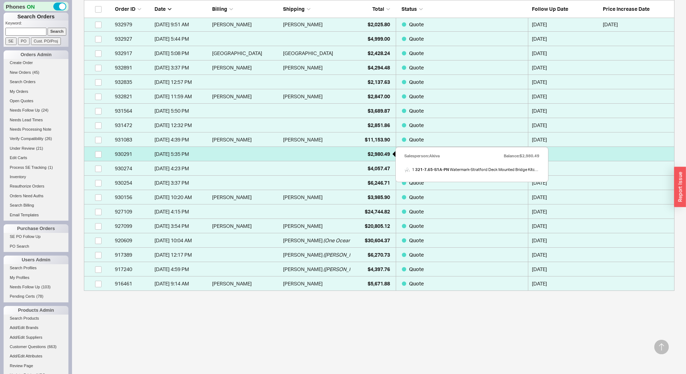
click at [363, 158] on div "$2,980.49" at bounding box center [372, 154] width 36 height 14
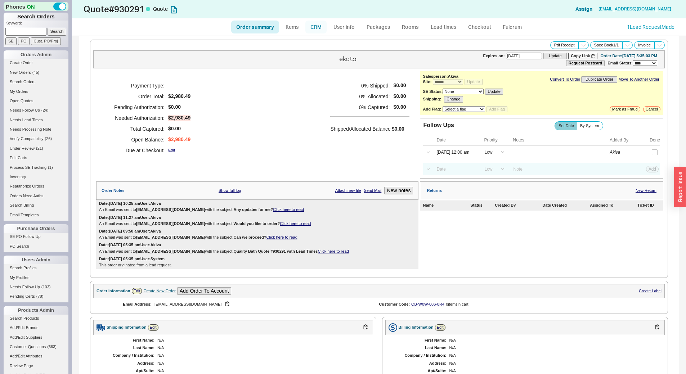
click at [317, 30] on link "CRM" at bounding box center [316, 27] width 21 height 13
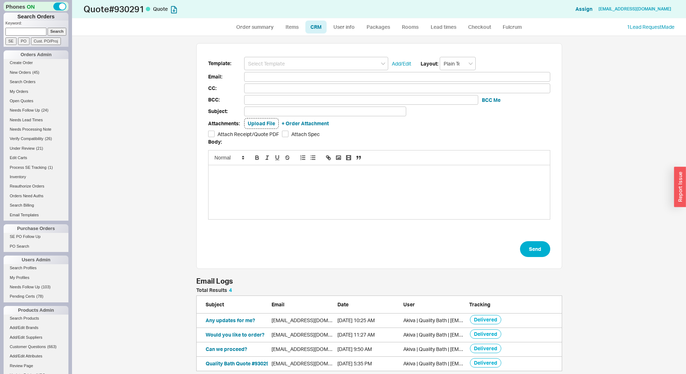
scroll to position [333, 603]
click at [311, 64] on input at bounding box center [316, 63] width 144 height 13
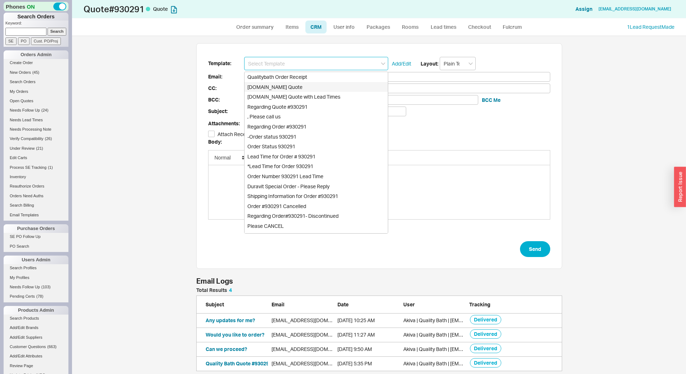
click at [315, 83] on div "[DOMAIN_NAME] Quote" at bounding box center [316, 87] width 143 height 10
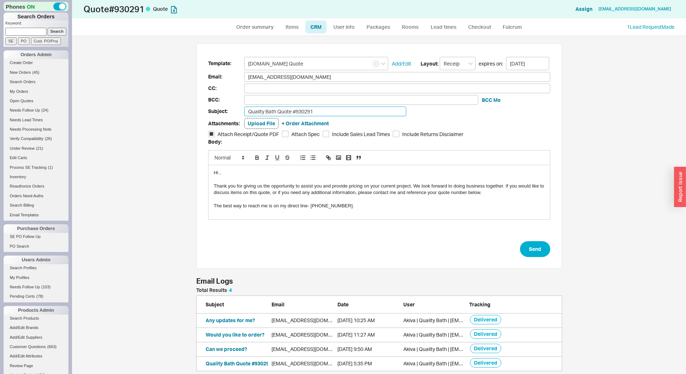
click at [317, 111] on input "Quality Bath Quote #930291" at bounding box center [325, 112] width 162 height 10
click at [324, 113] on input "Are you still in the market for the vanity?" at bounding box center [325, 112] width 162 height 10
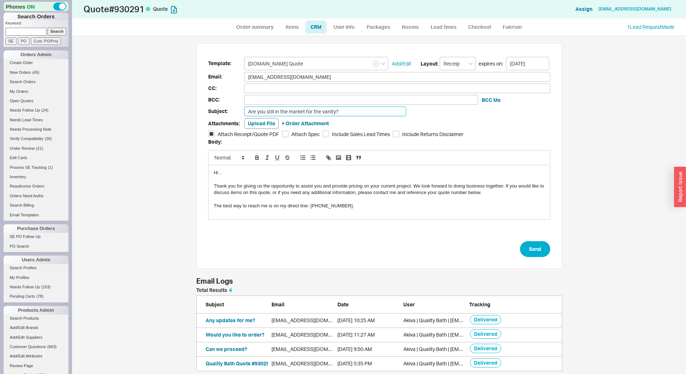
click at [324, 113] on input "Are you still in the market for the vanity?" at bounding box center [325, 112] width 162 height 10
click at [534, 251] on button "Send" at bounding box center [535, 249] width 30 height 16
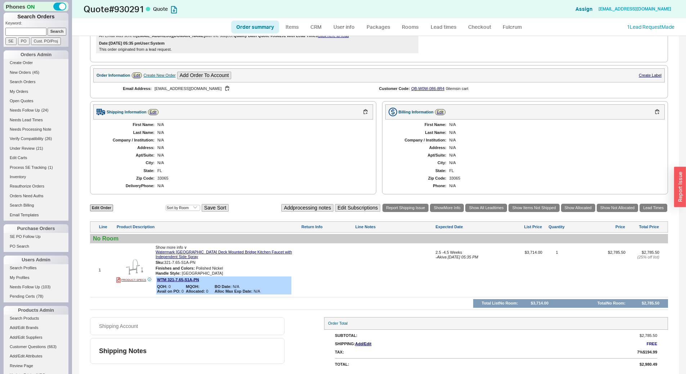
scroll to position [13, 0]
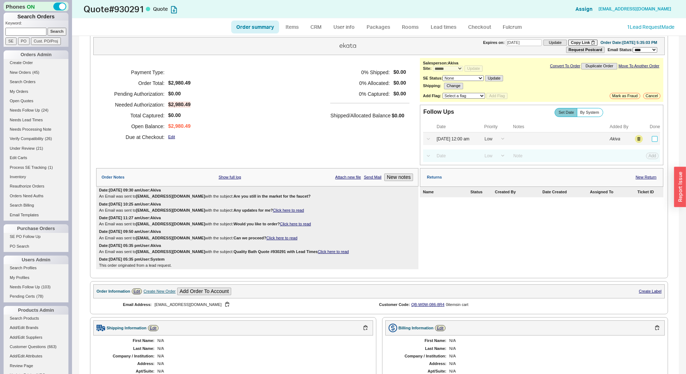
click at [652, 138] on input "checkbox" at bounding box center [655, 139] width 6 height 6
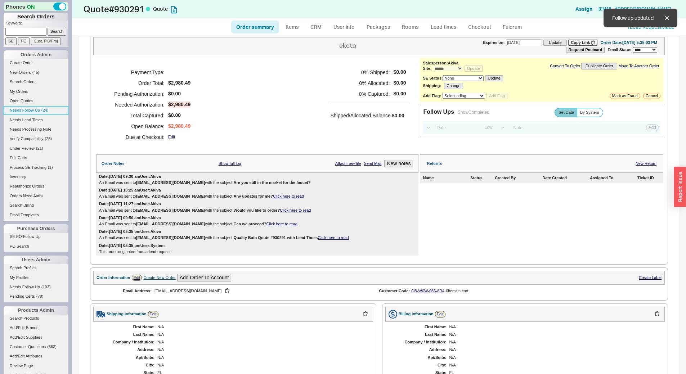
click at [37, 110] on span "Needs Follow Up" at bounding box center [25, 110] width 30 height 4
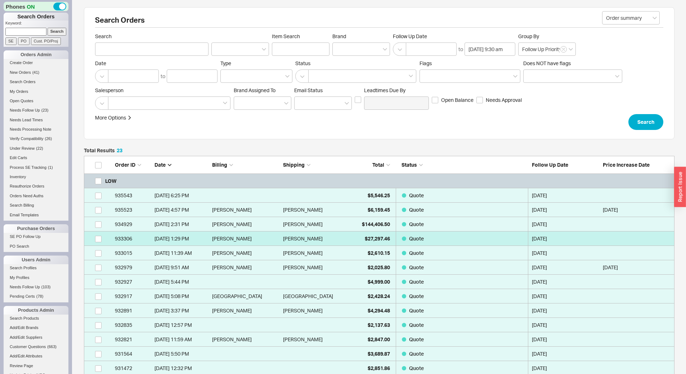
scroll to position [358, 585]
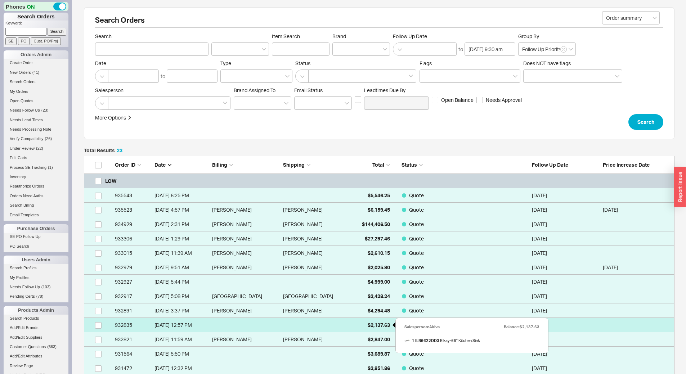
click at [366, 324] on div "$2,137.63" at bounding box center [372, 325] width 36 height 14
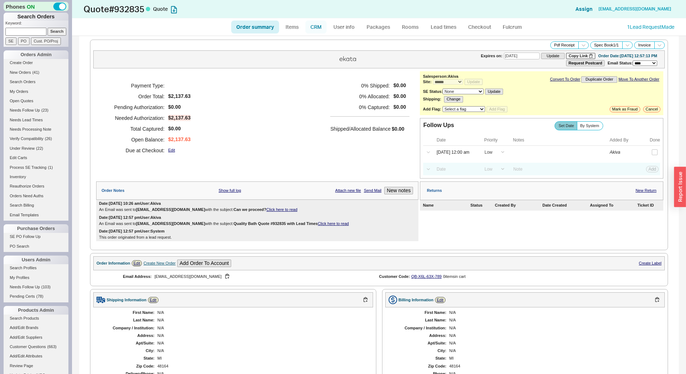
click at [315, 30] on link "CRM" at bounding box center [316, 27] width 21 height 13
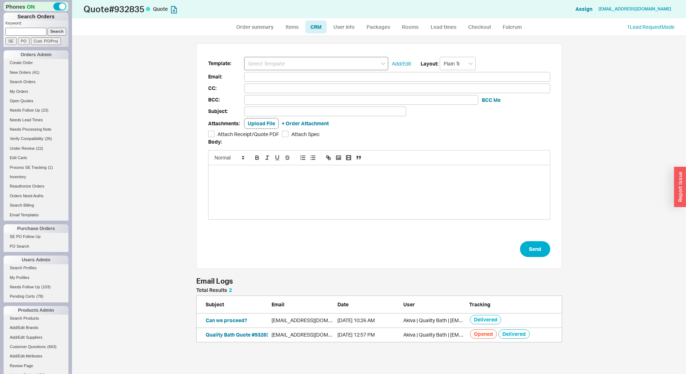
scroll to position [49, 361]
click at [307, 65] on input at bounding box center [316, 63] width 144 height 13
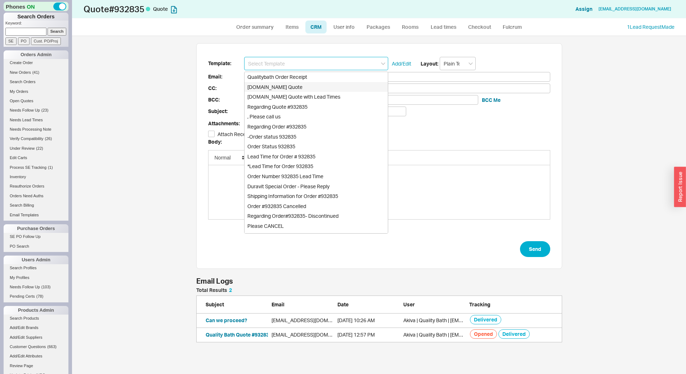
click at [311, 90] on div "[DOMAIN_NAME] Quote" at bounding box center [316, 87] width 143 height 10
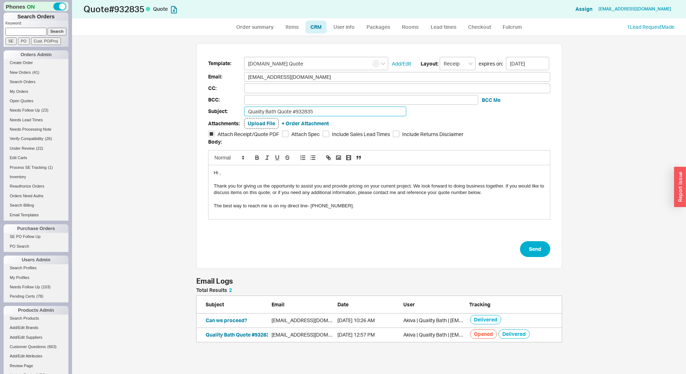
click at [316, 115] on input "Quality Bath Quote #932835" at bounding box center [325, 112] width 162 height 10
click at [537, 249] on button "Send" at bounding box center [535, 249] width 30 height 16
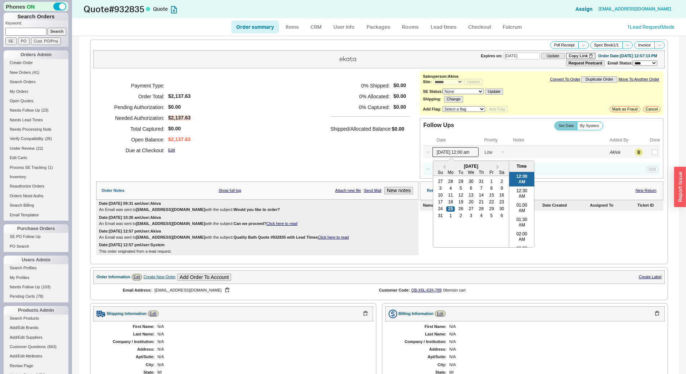
click at [466, 155] on input "[DATE] 12:00 am" at bounding box center [456, 152] width 46 height 10
click at [447, 214] on div "1" at bounding box center [451, 216] width 9 height 5
click at [648, 152] on button "Save" at bounding box center [652, 152] width 15 height 6
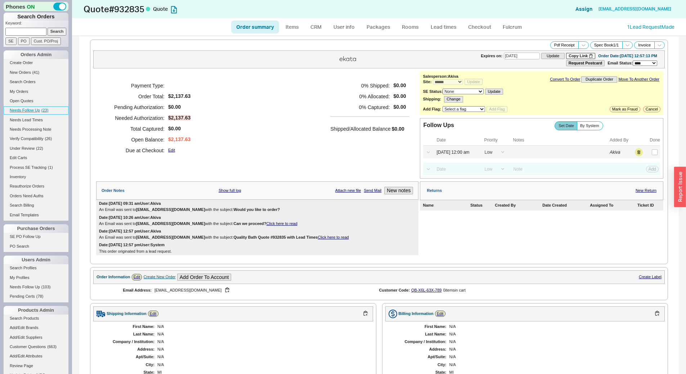
click at [46, 107] on link "Needs Follow Up ( 23 )" at bounding box center [36, 111] width 65 height 8
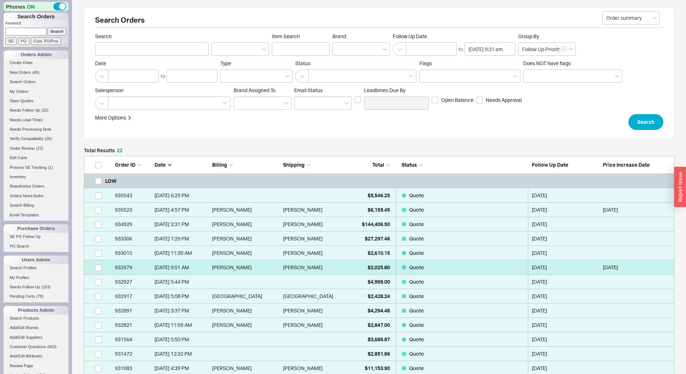
scroll to position [344, 585]
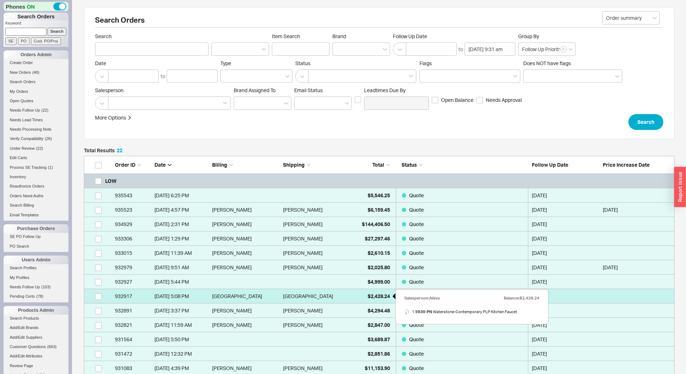
click at [364, 295] on div "$2,428.24" at bounding box center [372, 296] width 36 height 14
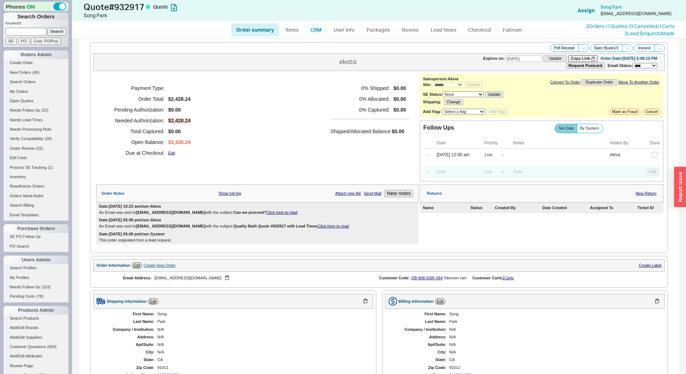
click at [317, 35] on link "CRM" at bounding box center [316, 29] width 21 height 13
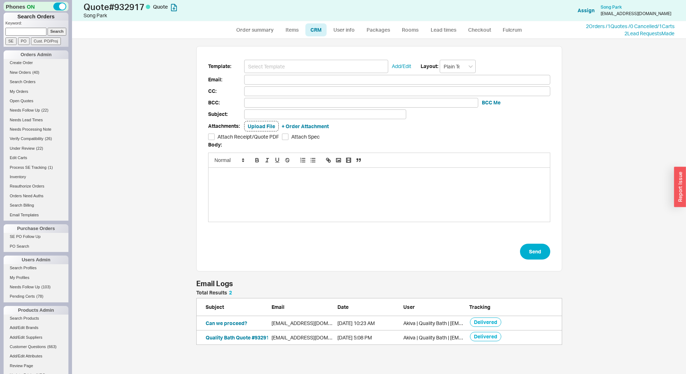
scroll to position [6, 6]
click at [317, 62] on input at bounding box center [316, 66] width 144 height 13
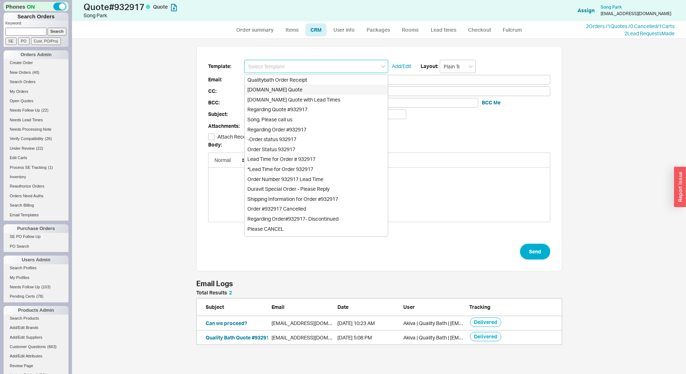
click at [318, 86] on div "[DOMAIN_NAME] Quote" at bounding box center [316, 90] width 143 height 10
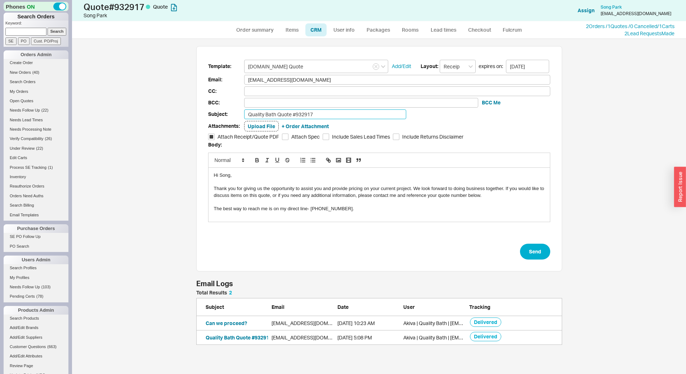
click at [326, 111] on input "Quality Bath Quote #932917" at bounding box center [325, 115] width 162 height 10
click at [530, 253] on button "Send" at bounding box center [535, 252] width 30 height 16
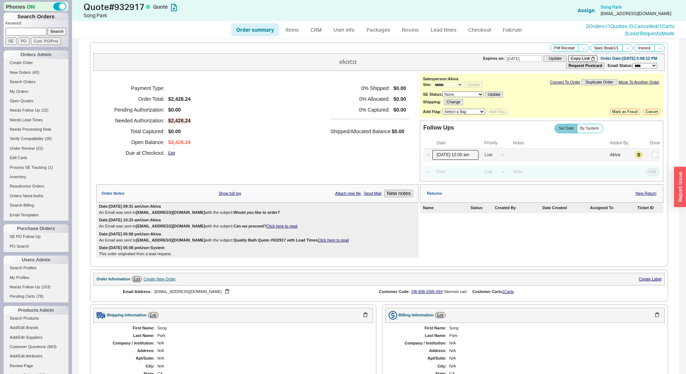
click at [463, 158] on input "[DATE] 12:00 am" at bounding box center [456, 155] width 46 height 10
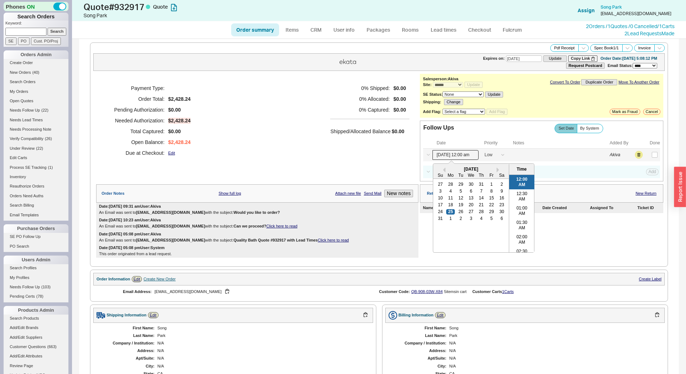
click at [449, 216] on div "31 1 2 3 4 5 6" at bounding box center [472, 218] width 72 height 7
click at [447, 216] on div "1" at bounding box center [451, 218] width 9 height 5
click at [648, 155] on button "Save" at bounding box center [652, 155] width 15 height 6
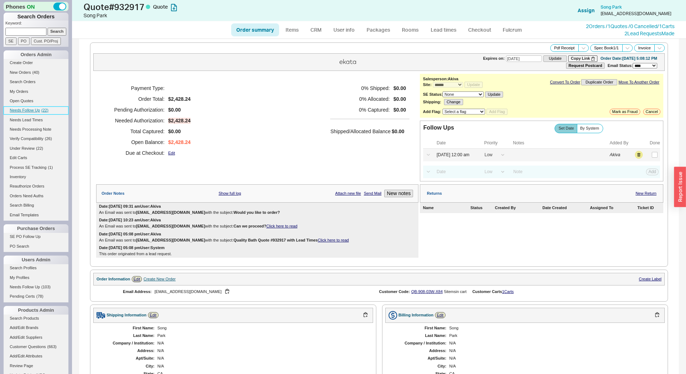
click at [18, 110] on span "Needs Follow Up" at bounding box center [25, 110] width 30 height 4
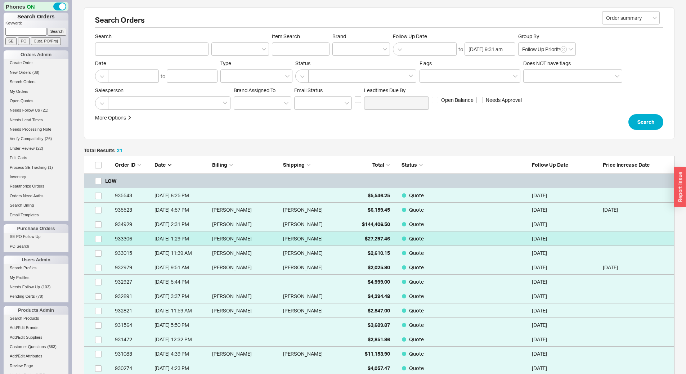
scroll to position [330, 585]
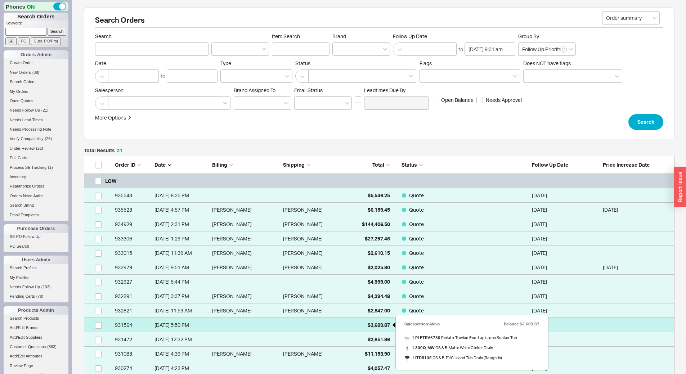
click at [362, 320] on div "$3,689.87" at bounding box center [372, 325] width 36 height 14
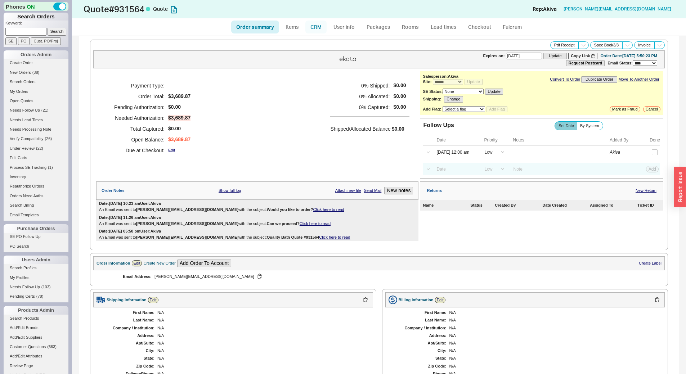
click at [324, 26] on link "CRM" at bounding box center [316, 27] width 21 height 13
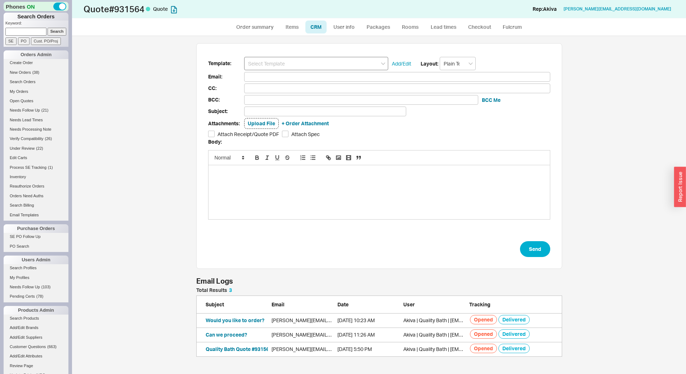
scroll to position [64, 361]
click at [309, 63] on input at bounding box center [316, 63] width 144 height 13
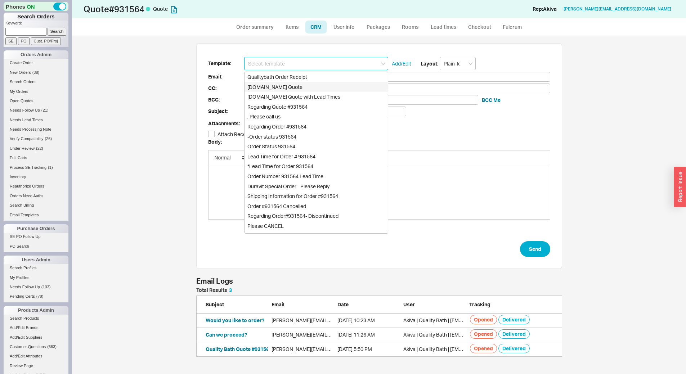
click at [312, 84] on div "[DOMAIN_NAME] Quote" at bounding box center [316, 87] width 143 height 10
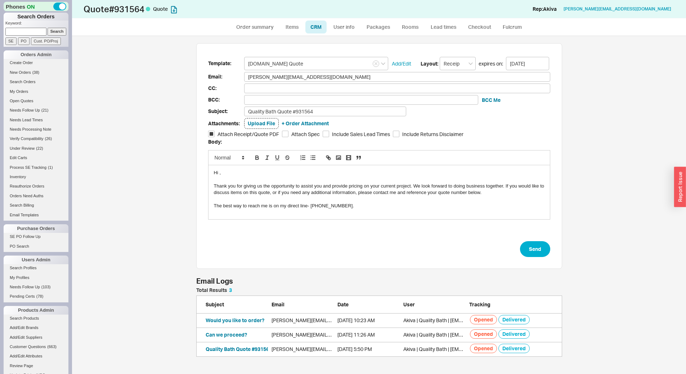
click at [324, 118] on div "Attachments: Upload File + Order Attachment" at bounding box center [379, 123] width 342 height 11
click at [326, 115] on input "Quality Bath Quote #931564" at bounding box center [325, 112] width 162 height 10
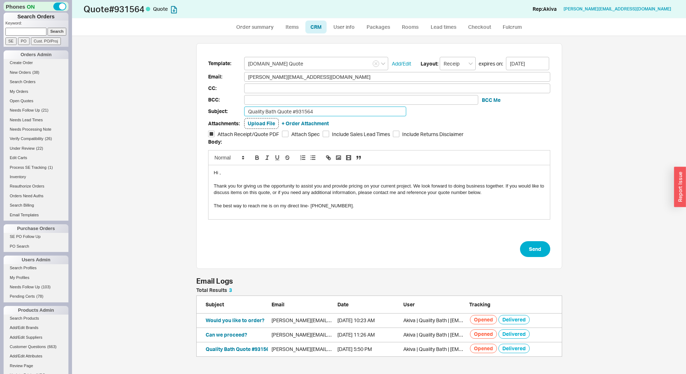
click at [326, 115] on input "Quality Bath Quote #931564" at bounding box center [325, 112] width 162 height 10
click at [550, 249] on div "Template: [DOMAIN_NAME] Quote Add/Edit Layout: Receipt expires on: [DATE] Email…" at bounding box center [379, 156] width 366 height 226
click at [545, 247] on button "Send" at bounding box center [535, 249] width 30 height 16
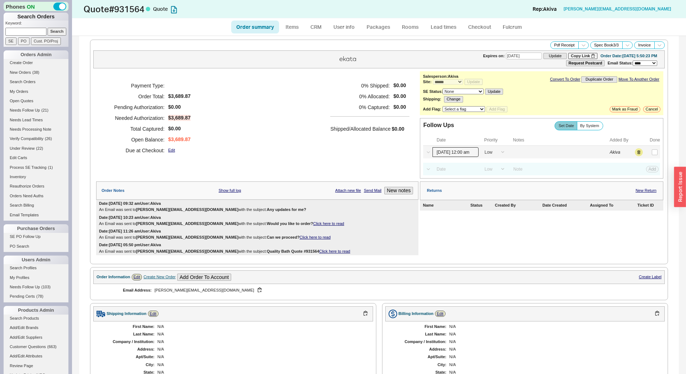
click at [467, 155] on input "[DATE] 12:00 am" at bounding box center [456, 152] width 46 height 10
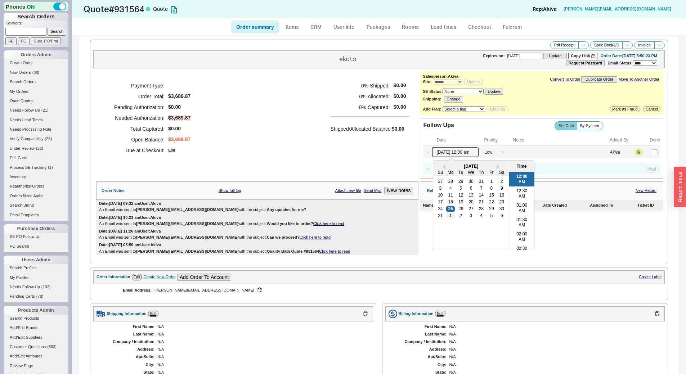
click at [448, 216] on div "1" at bounding box center [451, 216] width 9 height 5
click at [645, 155] on button "Save" at bounding box center [652, 152] width 15 height 6
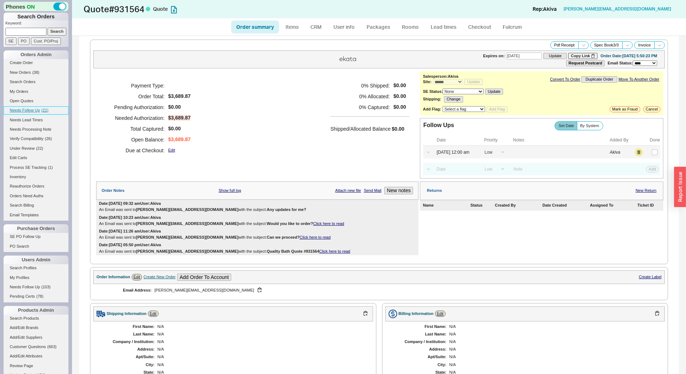
click at [46, 108] on span "( 21 )" at bounding box center [44, 110] width 7 height 4
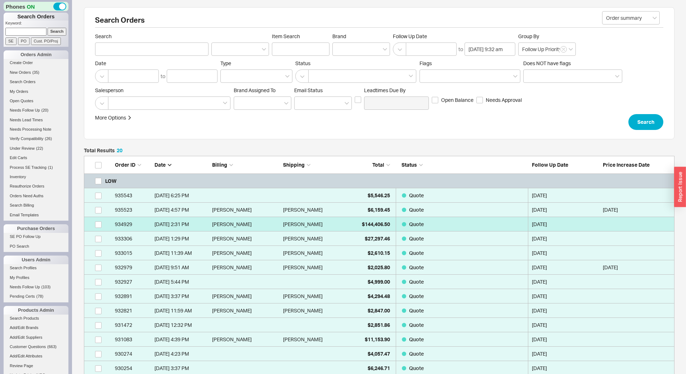
scroll to position [315, 585]
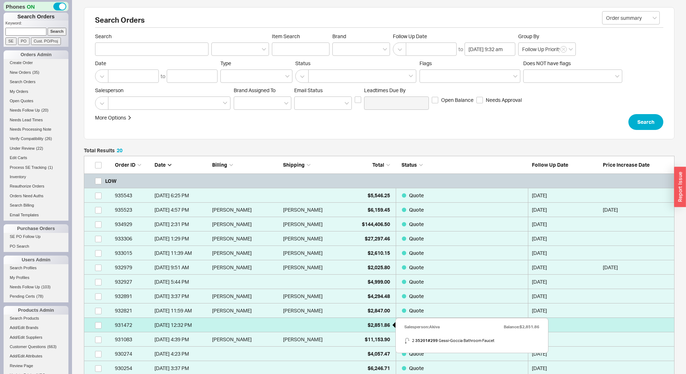
click at [373, 321] on div "$2,851.86" at bounding box center [372, 325] width 36 height 14
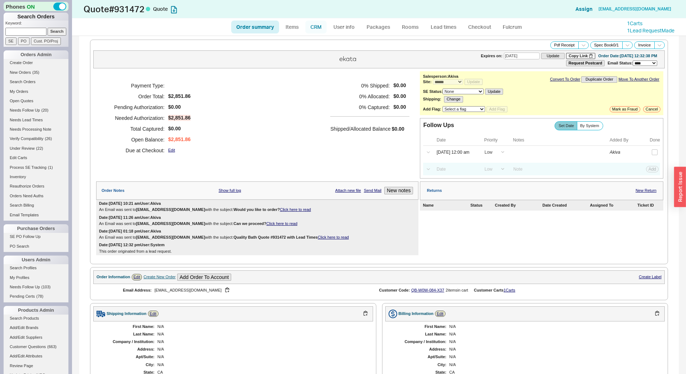
click at [318, 22] on link "CRM" at bounding box center [316, 27] width 21 height 13
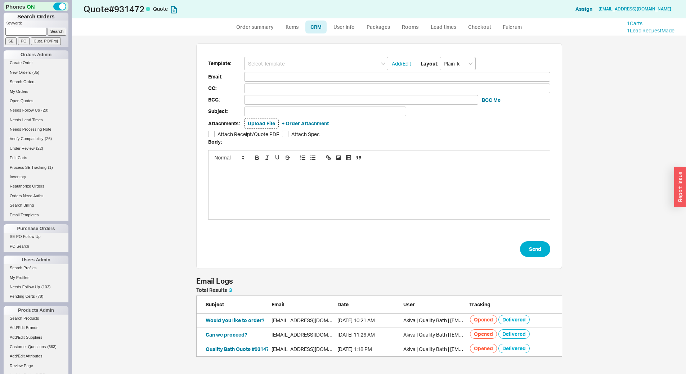
scroll to position [333, 609]
click at [320, 67] on input at bounding box center [316, 63] width 144 height 13
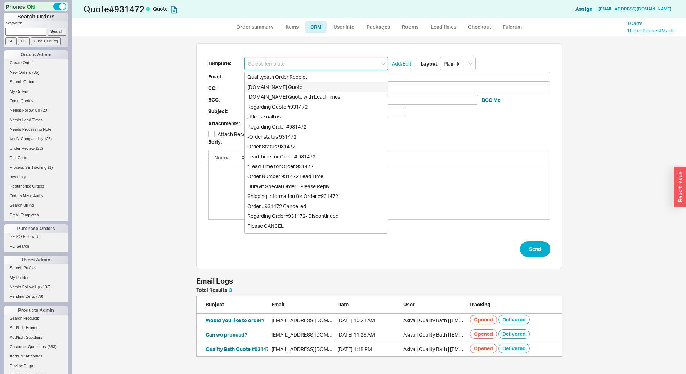
click at [322, 90] on div "[DOMAIN_NAME] Quote" at bounding box center [316, 87] width 143 height 10
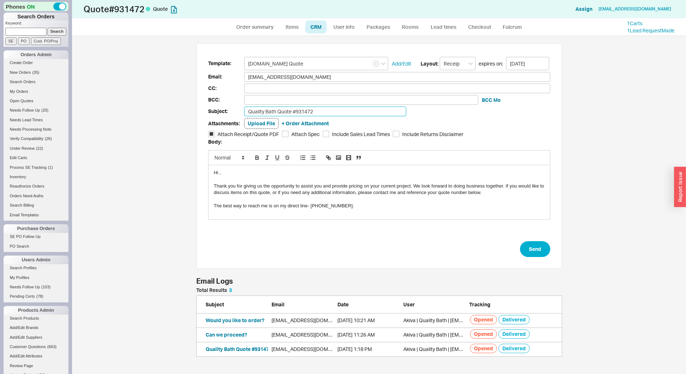
click at [331, 112] on input "Quality Bath Quote #931472" at bounding box center [325, 112] width 162 height 10
click at [536, 253] on button "Send" at bounding box center [535, 249] width 30 height 16
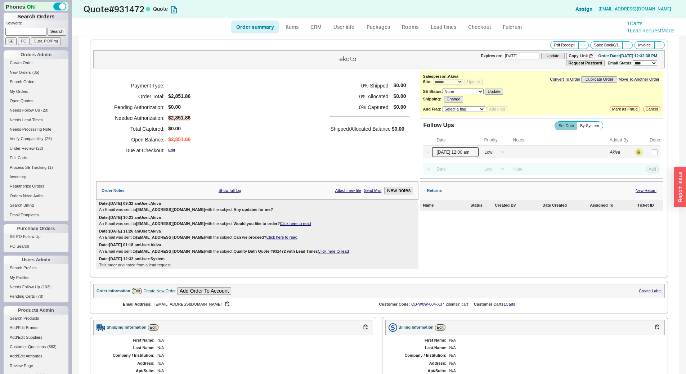
click at [444, 155] on input "[DATE] 12:00 am" at bounding box center [456, 152] width 46 height 10
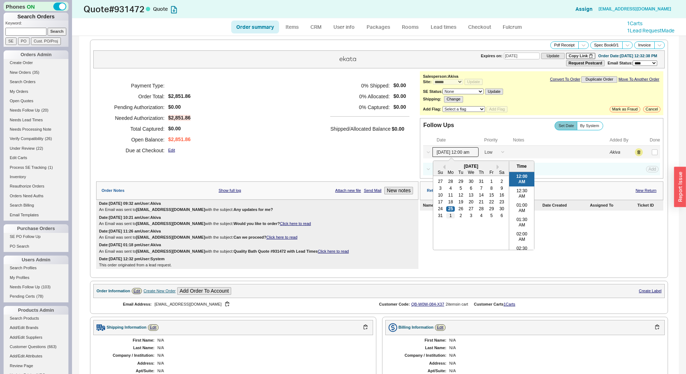
click at [450, 215] on div "1" at bounding box center [451, 216] width 9 height 5
click at [651, 152] on button "Save" at bounding box center [652, 152] width 15 height 6
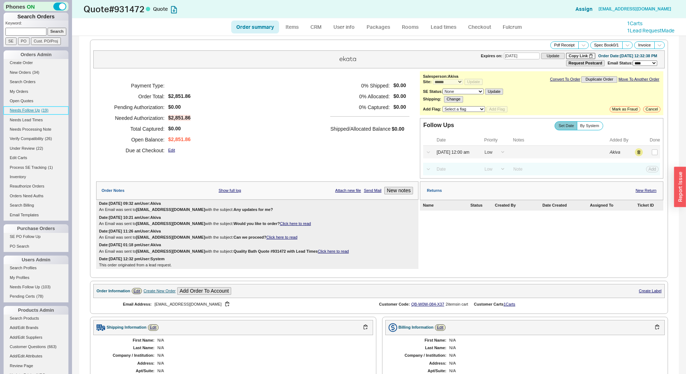
click at [32, 107] on link "Needs Follow Up ( 19 )" at bounding box center [36, 111] width 65 height 8
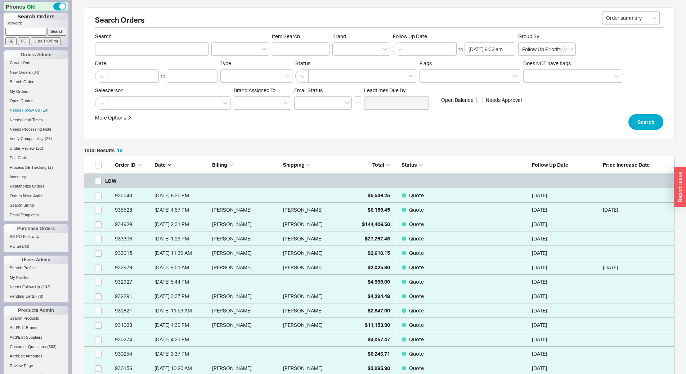
scroll to position [301, 585]
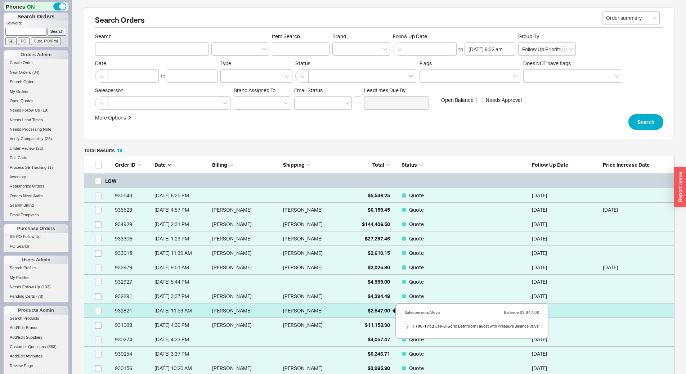
click at [363, 313] on div "$2,847.00" at bounding box center [372, 311] width 36 height 14
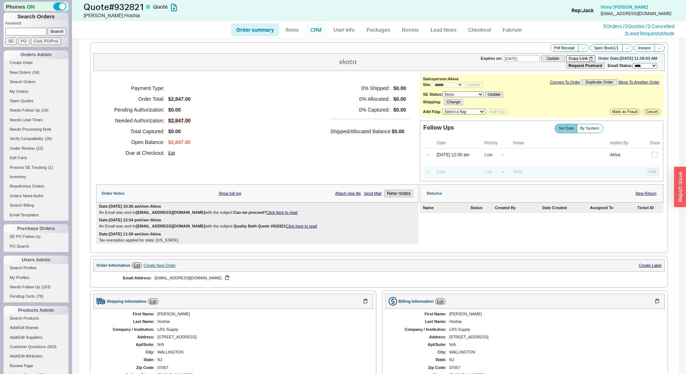
click at [317, 28] on link "CRM" at bounding box center [316, 29] width 21 height 13
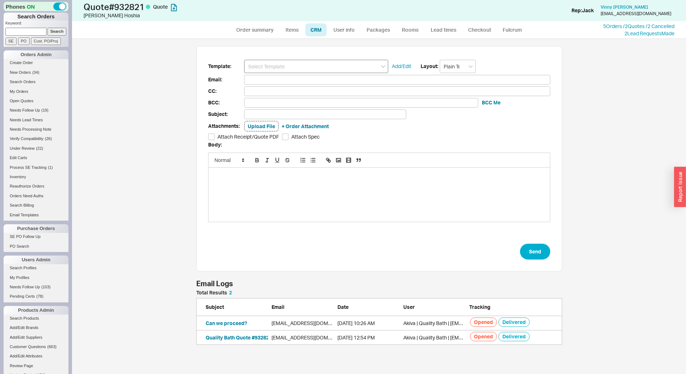
scroll to position [6, 6]
click at [319, 62] on input at bounding box center [316, 66] width 144 height 13
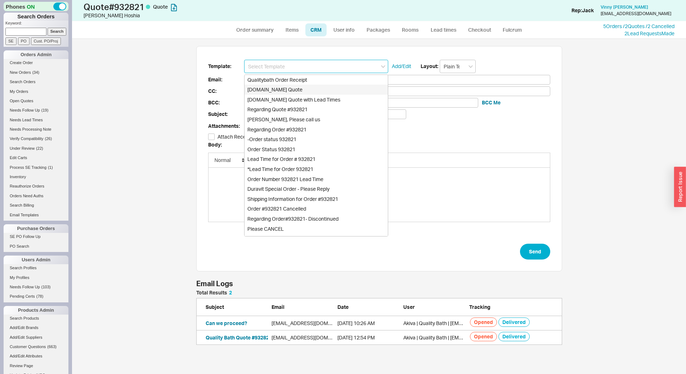
click at [320, 89] on div "[DOMAIN_NAME] Quote" at bounding box center [316, 90] width 143 height 10
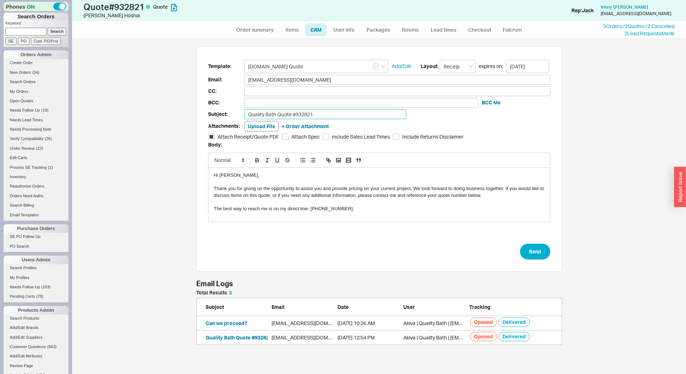
click at [330, 113] on input "Quality Bath Quote #932821" at bounding box center [325, 115] width 162 height 10
click at [545, 252] on button "Send" at bounding box center [535, 252] width 30 height 16
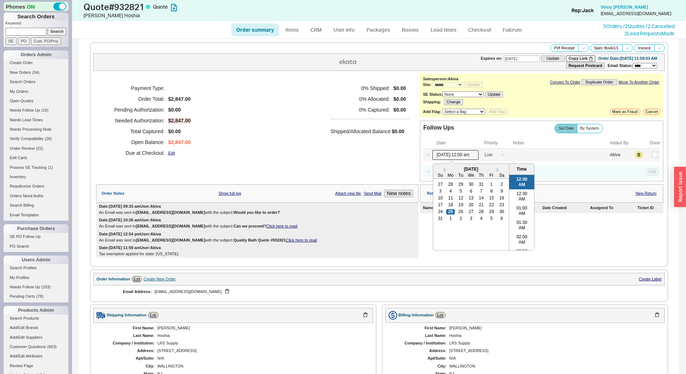
click at [454, 156] on input "[DATE] 12:00 am" at bounding box center [456, 155] width 46 height 10
click at [449, 219] on div "1" at bounding box center [451, 218] width 9 height 5
click at [652, 154] on button "Save" at bounding box center [652, 155] width 15 height 6
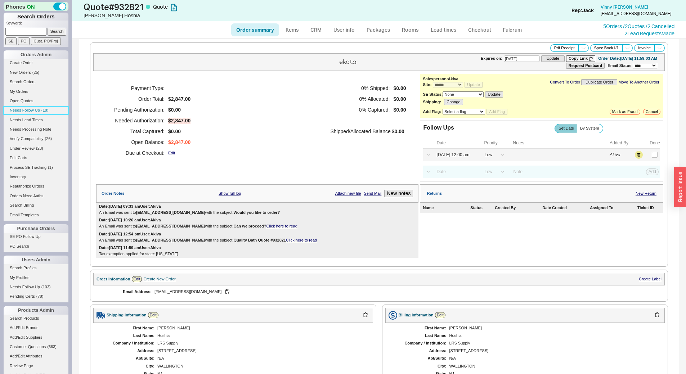
click at [53, 112] on link "Needs Follow Up ( 18 )" at bounding box center [36, 111] width 65 height 8
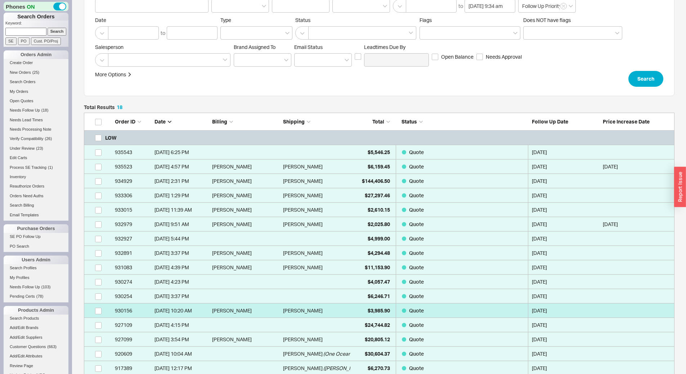
scroll to position [13, 0]
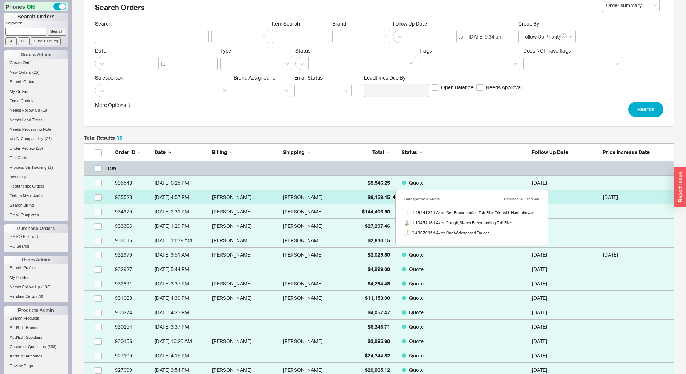
click at [354, 196] on div "$6,159.45" at bounding box center [372, 197] width 36 height 14
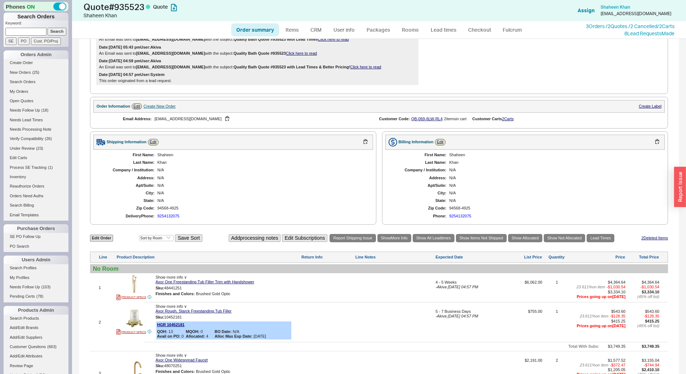
scroll to position [252, 0]
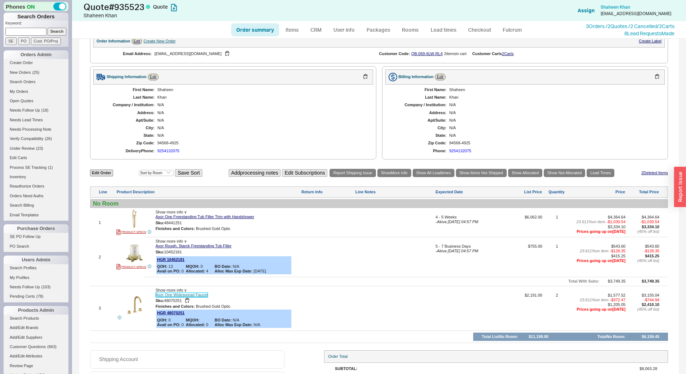
click at [200, 297] on link "Axor One Widespread Faucet" at bounding box center [182, 295] width 52 height 5
click at [98, 171] on link "Edit Order" at bounding box center [101, 173] width 23 height 7
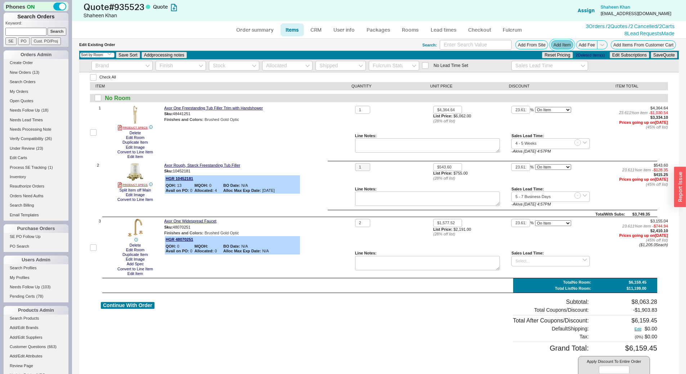
click at [558, 42] on button "Add Item" at bounding box center [562, 44] width 22 height 9
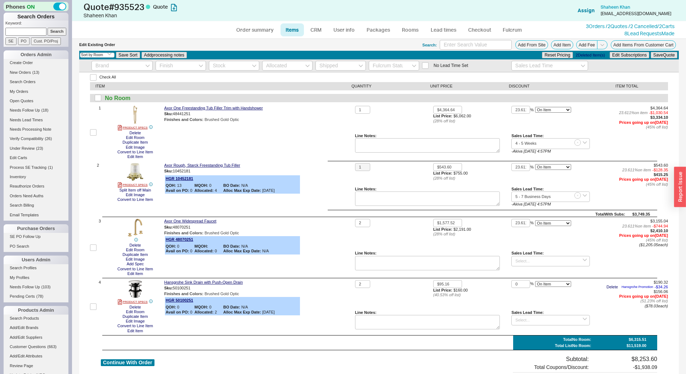
click at [580, 301] on div "0 % On Item On Bottom Gift Card" at bounding box center [551, 295] width 78 height 30
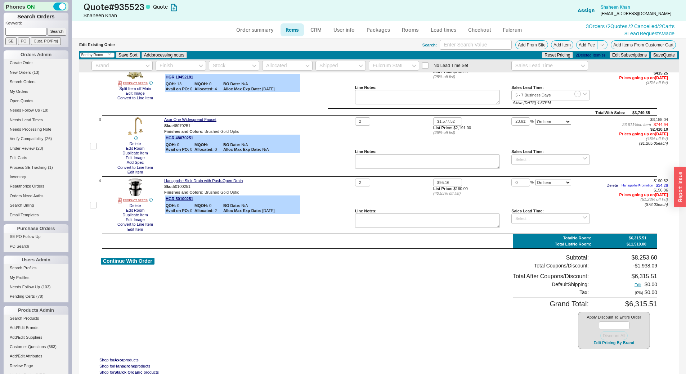
scroll to position [109, 0]
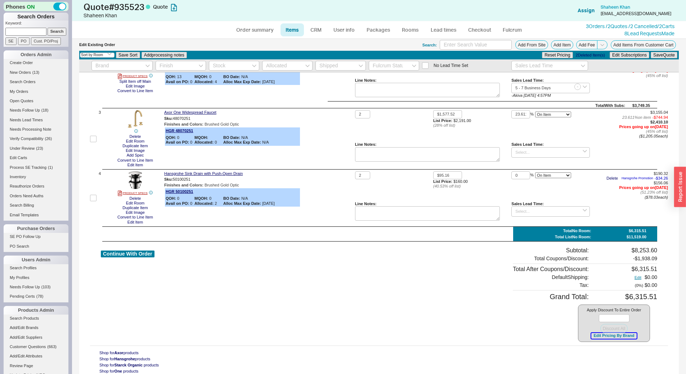
click at [624, 336] on button "Edit Pricing By Brand" at bounding box center [614, 335] width 45 height 5
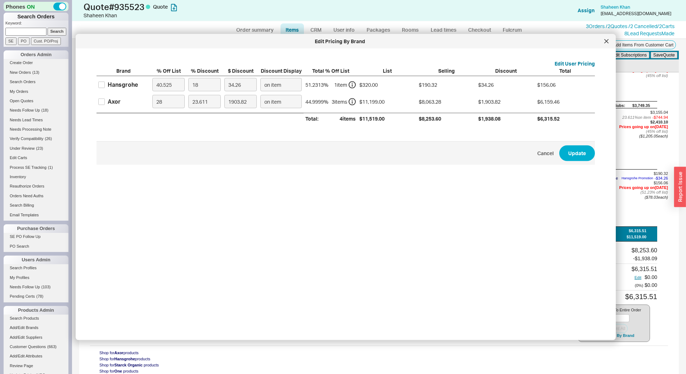
click at [111, 99] on div "Axor" at bounding box center [114, 102] width 13 height 8
click at [105, 99] on input "Axor" at bounding box center [101, 101] width 6 height 6
click at [172, 103] on input "28" at bounding box center [168, 101] width 32 height 13
click at [200, 104] on input "23.611" at bounding box center [204, 101] width 32 height 13
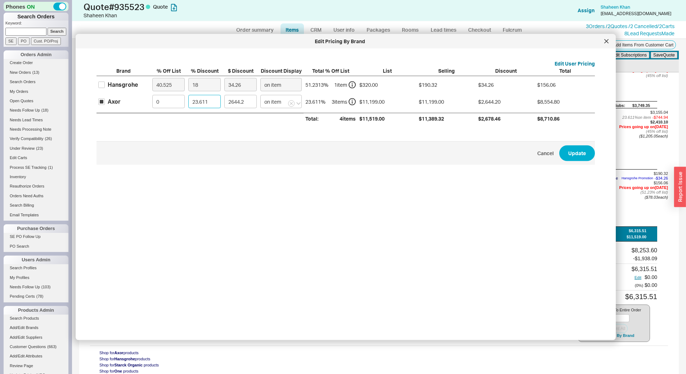
click at [200, 104] on input "23.611" at bounding box center [204, 101] width 32 height 13
click at [586, 154] on button "Update" at bounding box center [577, 153] width 36 height 16
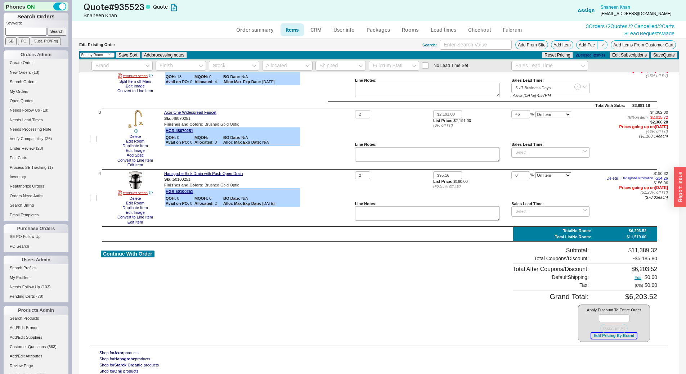
click at [618, 337] on button "Edit Pricing By Brand" at bounding box center [614, 335] width 45 height 5
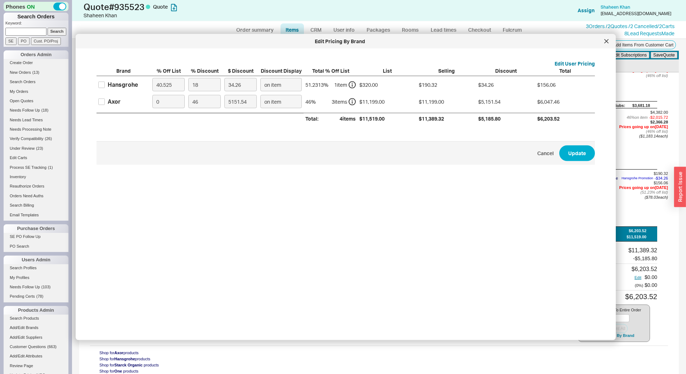
click at [107, 99] on label "Axor" at bounding box center [109, 102] width 22 height 8
click at [105, 99] on input "Axor" at bounding box center [101, 101] width 6 height 6
click at [200, 97] on input "46" at bounding box center [204, 101] width 32 height 13
click at [574, 149] on button "Update" at bounding box center [577, 153] width 36 height 16
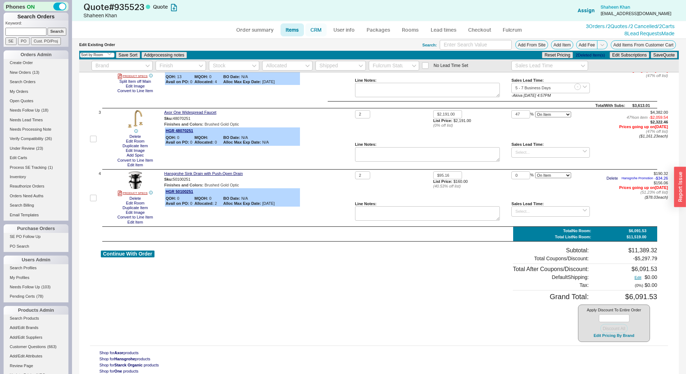
click at [313, 25] on link "CRM" at bounding box center [316, 29] width 21 height 13
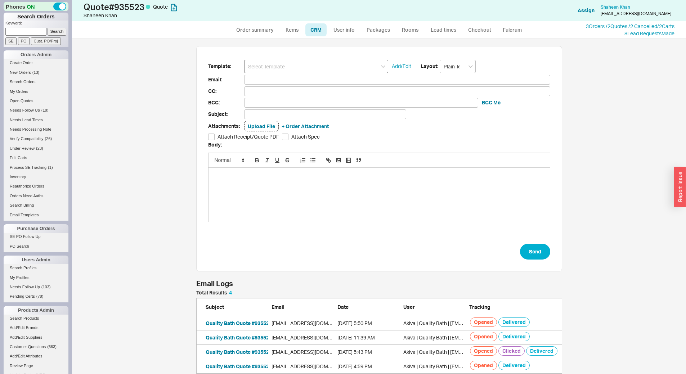
scroll to position [78, 361]
click at [317, 65] on input at bounding box center [316, 66] width 144 height 13
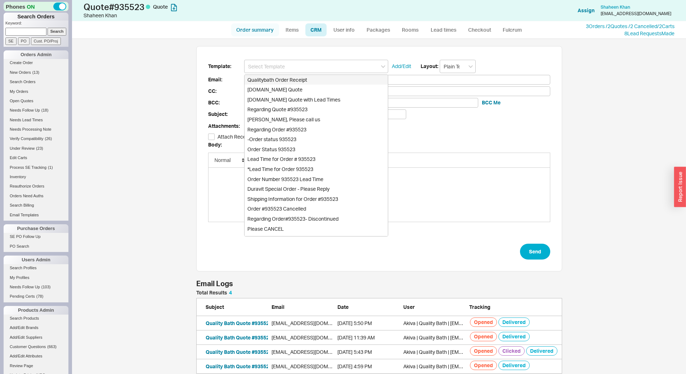
click at [260, 32] on link "Order summary" at bounding box center [255, 29] width 48 height 13
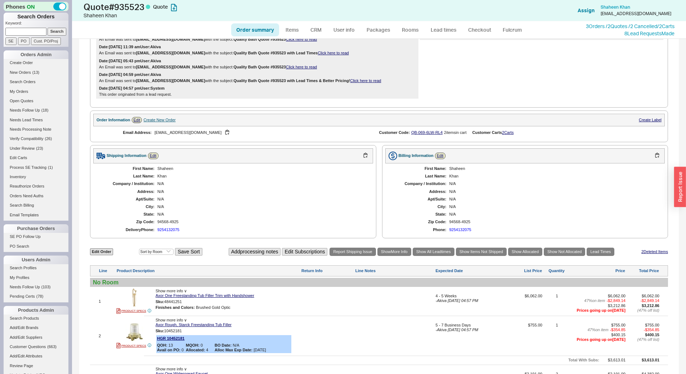
scroll to position [351, 0]
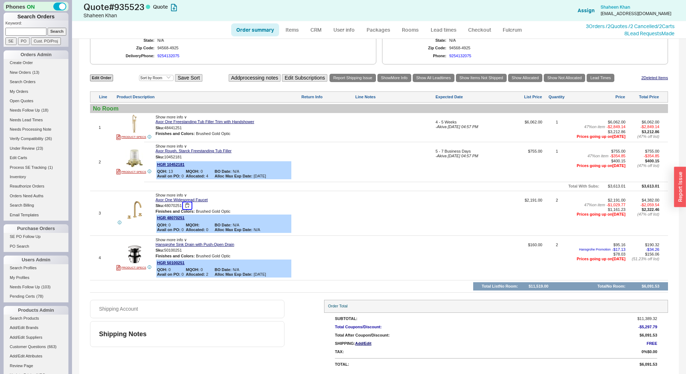
click at [189, 204] on button "button" at bounding box center [187, 205] width 9 height 7
click at [458, 210] on div at bounding box center [469, 216] width 66 height 36
click at [454, 205] on input at bounding box center [469, 204] width 66 height 12
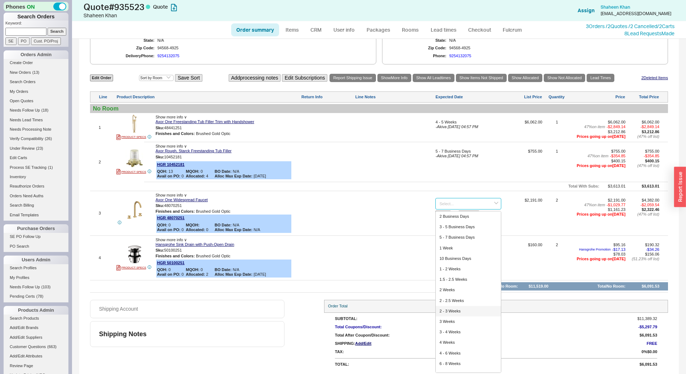
click at [463, 310] on div "2 - 3 Weeks" at bounding box center [468, 311] width 65 height 10
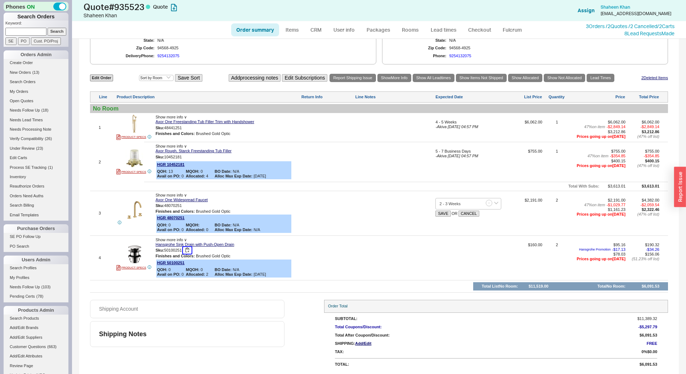
click at [187, 250] on button "button" at bounding box center [187, 250] width 9 height 7
click at [443, 214] on button "SAVE" at bounding box center [443, 214] width 15 height 6
click at [461, 253] on div at bounding box center [469, 261] width 66 height 36
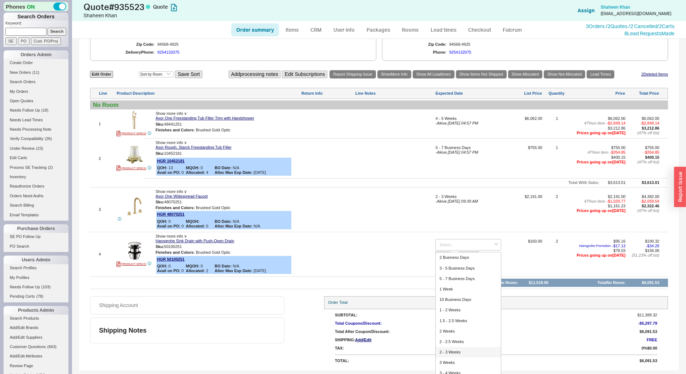
click at [459, 352] on div "2 - 3 Weeks" at bounding box center [468, 352] width 65 height 10
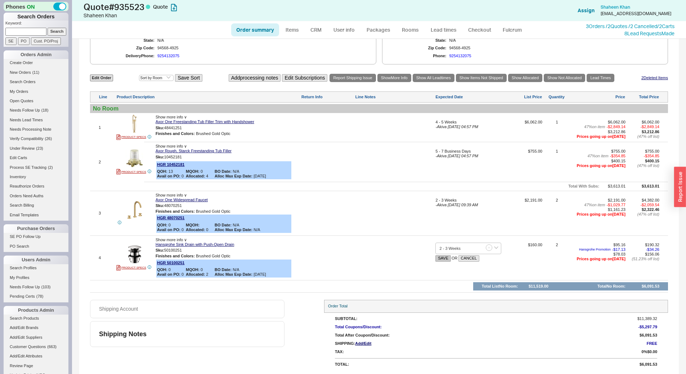
click at [440, 259] on button "SAVE" at bounding box center [443, 258] width 15 height 6
click at [318, 31] on link "CRM" at bounding box center [316, 29] width 21 height 13
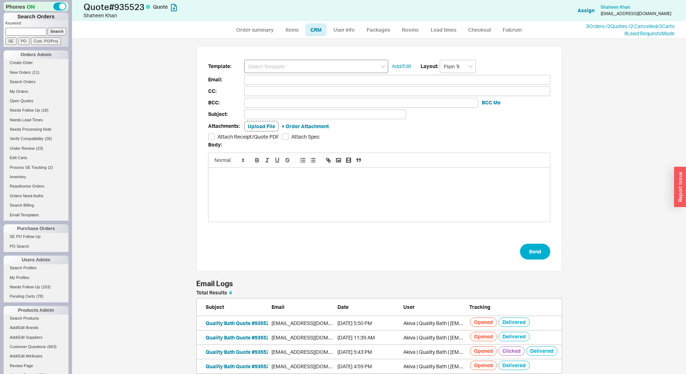
scroll to position [78, 361]
drag, startPoint x: 325, startPoint y: 64, endPoint x: 325, endPoint y: 72, distance: 7.9
click at [325, 64] on input at bounding box center [316, 66] width 144 height 13
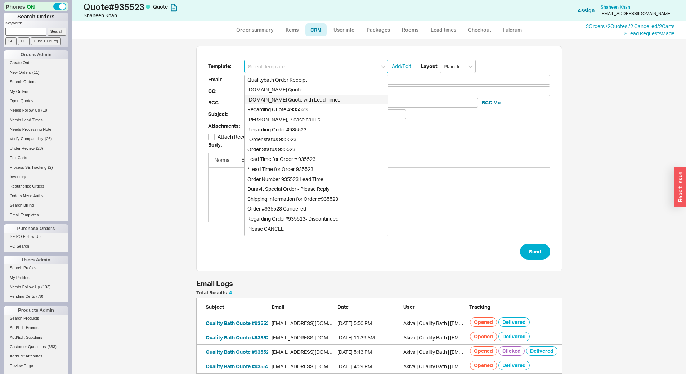
click at [337, 96] on div "[DOMAIN_NAME] Quote with Lead Times" at bounding box center [316, 100] width 143 height 10
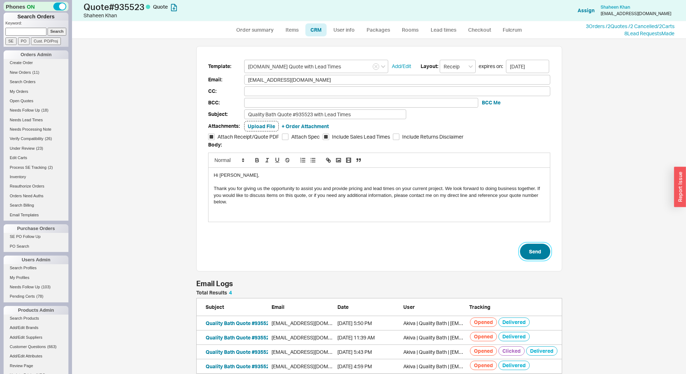
click at [534, 251] on button "Send" at bounding box center [535, 252] width 30 height 16
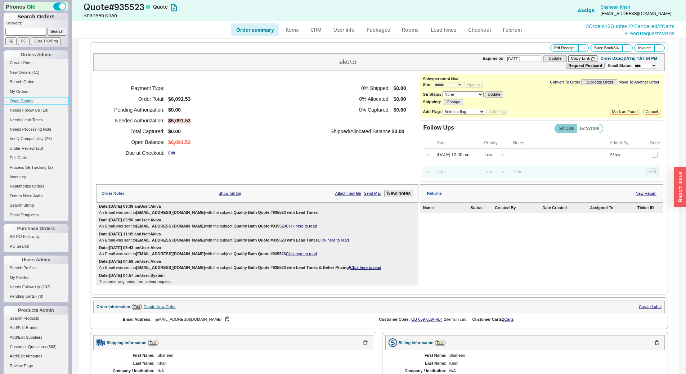
click at [36, 103] on link "Open Quotes" at bounding box center [36, 101] width 65 height 8
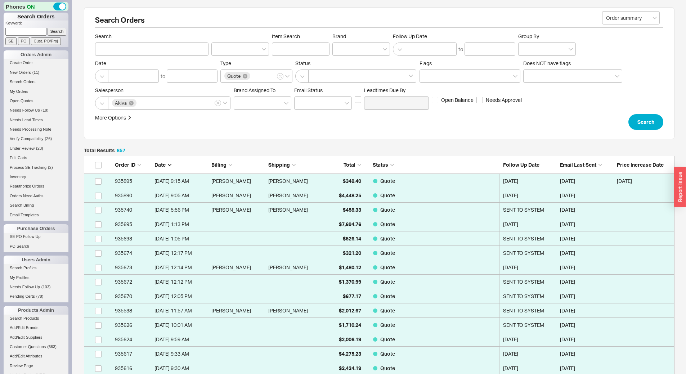
scroll to position [9480, 585]
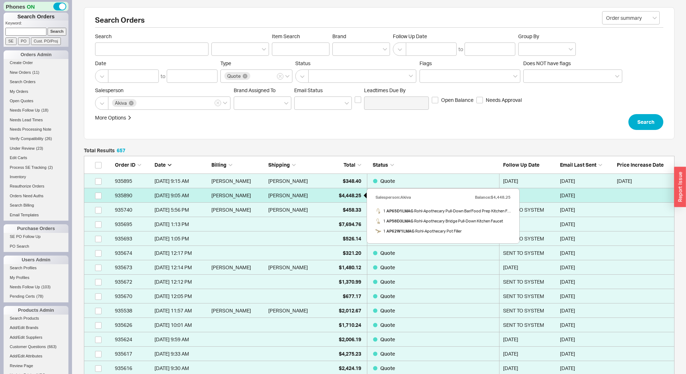
click at [329, 197] on div "$4,448.25" at bounding box center [343, 195] width 36 height 14
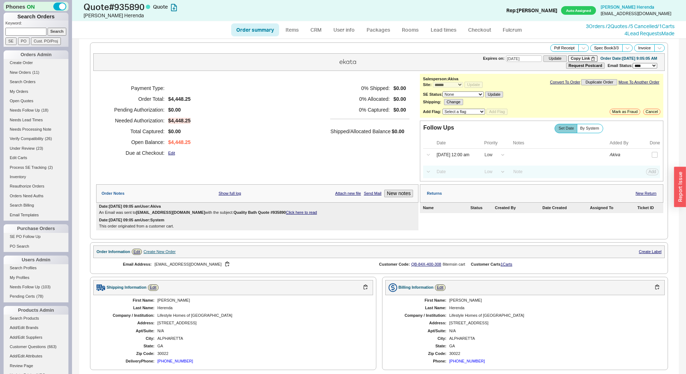
scroll to position [278, 0]
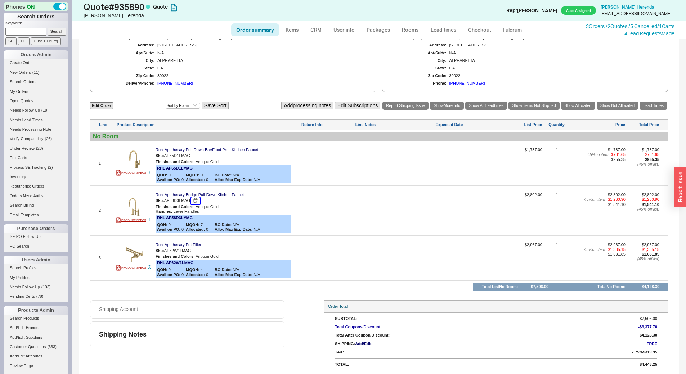
click at [197, 199] on button "button" at bounding box center [195, 200] width 9 height 7
drag, startPoint x: 197, startPoint y: 156, endPoint x: 138, endPoint y: 169, distance: 60.1
click at [197, 156] on button "button" at bounding box center [195, 155] width 9 height 7
click at [198, 200] on button "button" at bounding box center [195, 200] width 9 height 7
click at [196, 250] on button "button" at bounding box center [196, 251] width 9 height 7
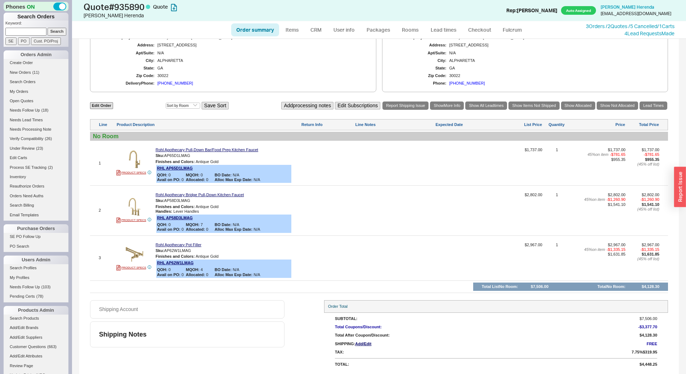
click at [446, 163] on div at bounding box center [469, 166] width 66 height 36
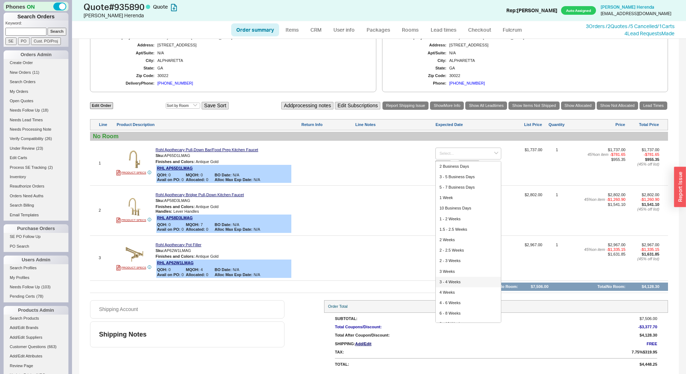
click at [454, 279] on div "3 - 4 Weeks" at bounding box center [468, 282] width 65 height 10
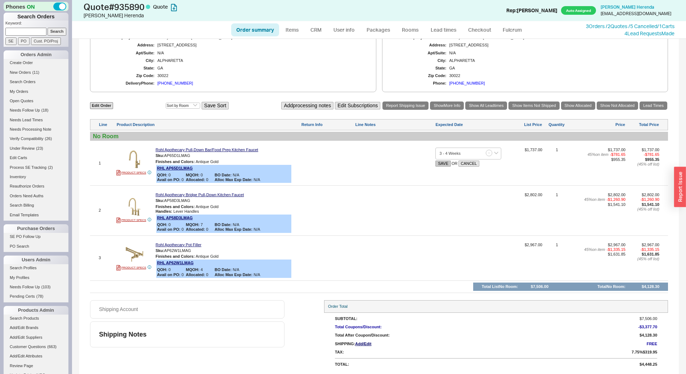
click at [440, 164] on button "SAVE" at bounding box center [443, 164] width 15 height 6
click at [454, 212] on div at bounding box center [469, 213] width 66 height 41
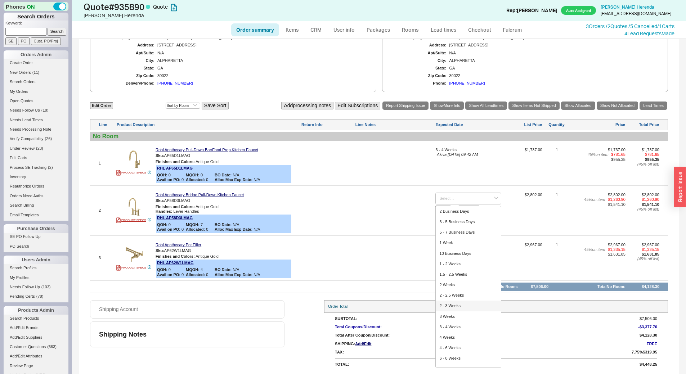
click at [460, 304] on div "2 - 3 Weeks" at bounding box center [468, 306] width 65 height 10
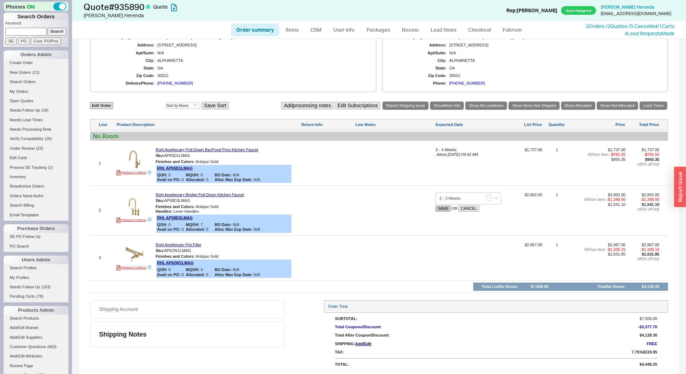
click at [442, 209] on button "SAVE" at bounding box center [443, 209] width 15 height 6
click at [455, 254] on div at bounding box center [469, 261] width 66 height 36
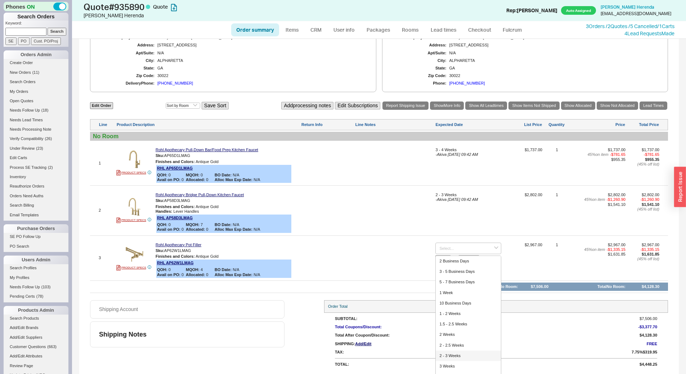
click at [448, 353] on div "2 - 3 Weeks" at bounding box center [468, 356] width 65 height 10
click at [436, 257] on button "SAVE" at bounding box center [443, 258] width 15 height 6
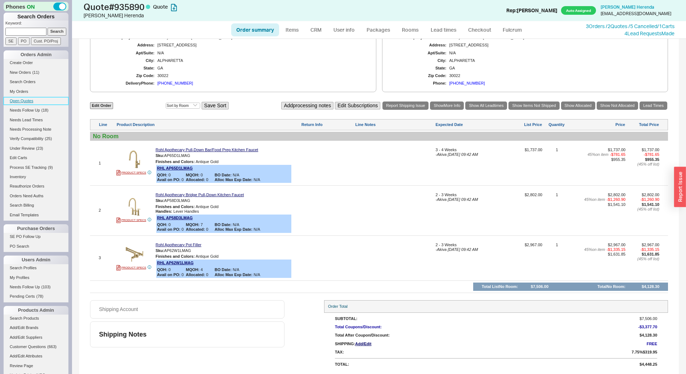
click at [39, 101] on link "Open Quotes" at bounding box center [36, 101] width 65 height 8
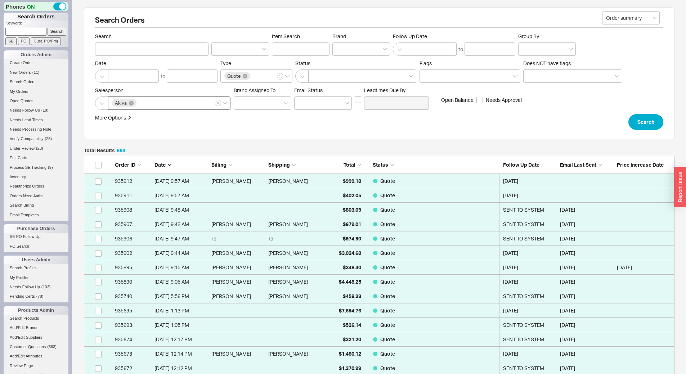
scroll to position [9567, 585]
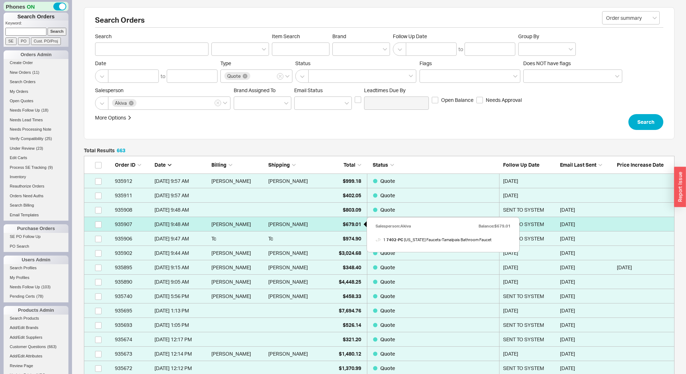
click at [338, 222] on div "$679.01" at bounding box center [343, 224] width 36 height 14
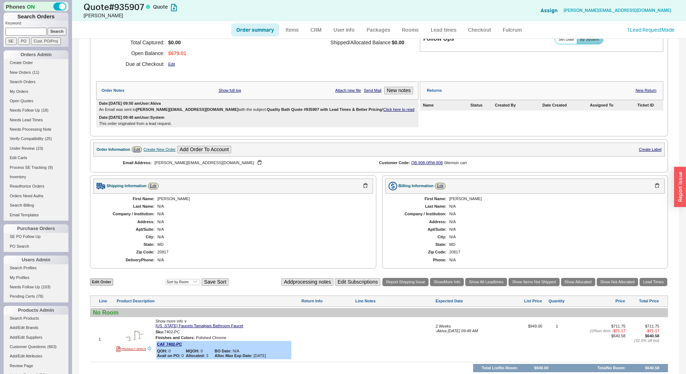
scroll to position [170, 0]
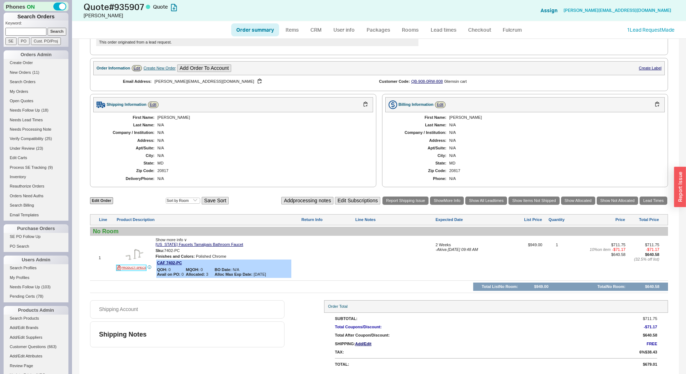
click at [142, 268] on link "PRODUCT SPECS" at bounding box center [131, 268] width 30 height 6
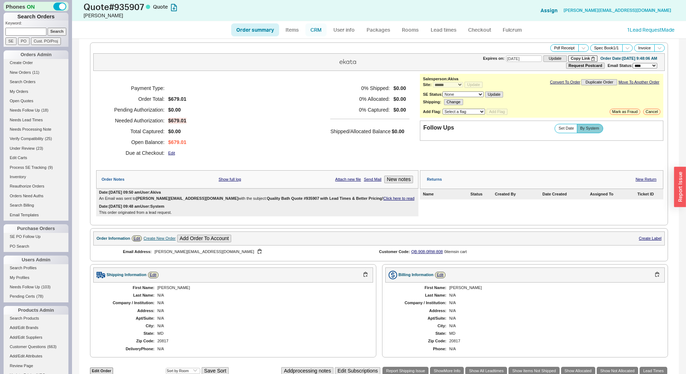
click at [316, 29] on link "CRM" at bounding box center [316, 29] width 21 height 13
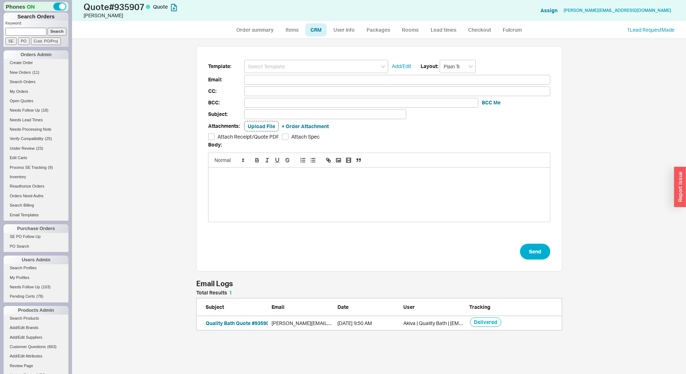
scroll to position [35, 361]
click at [248, 27] on link "Order summary" at bounding box center [255, 29] width 48 height 13
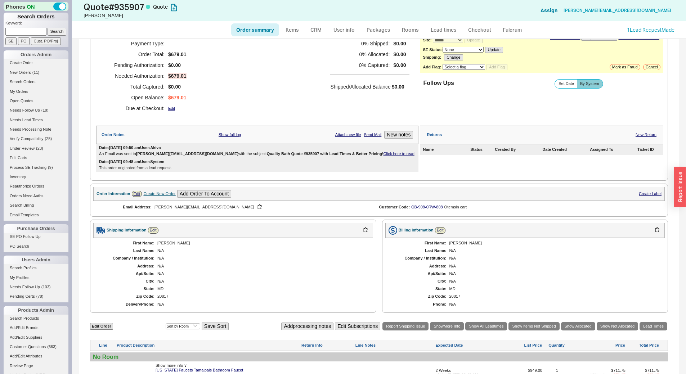
scroll to position [144, 0]
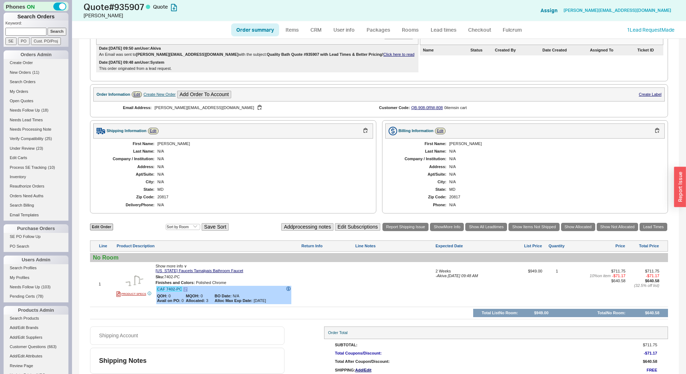
click at [174, 287] on link "CAF 7402-PC" at bounding box center [169, 289] width 25 height 4
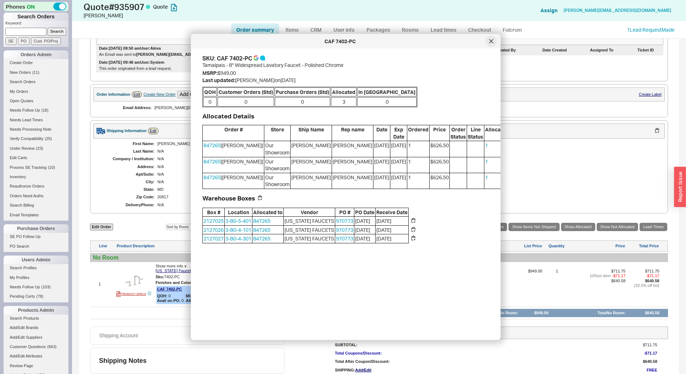
click at [492, 40] on icon at bounding box center [491, 41] width 4 height 4
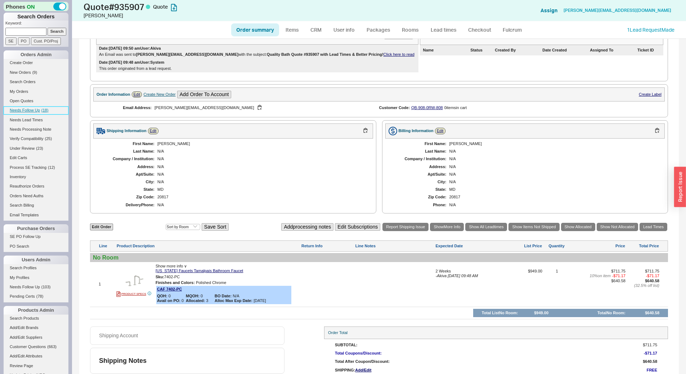
click at [42, 113] on link "Needs Follow Up ( 18 )" at bounding box center [36, 111] width 65 height 8
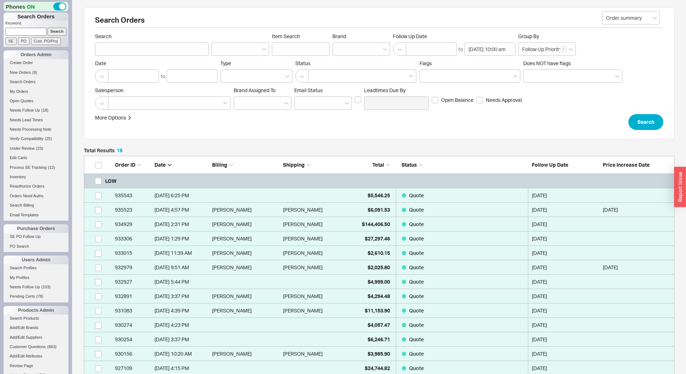
scroll to position [286, 585]
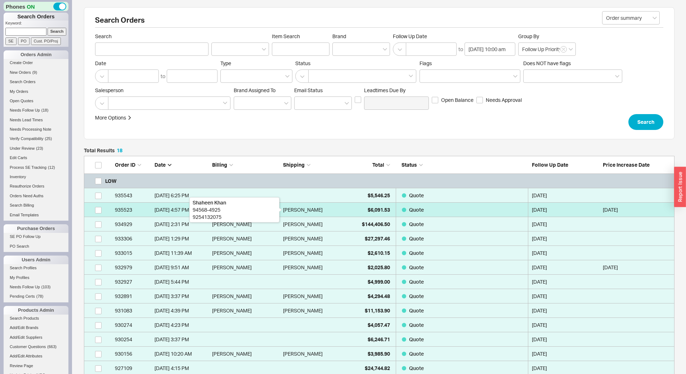
click at [312, 208] on div "[PERSON_NAME]" at bounding box center [303, 210] width 40 height 14
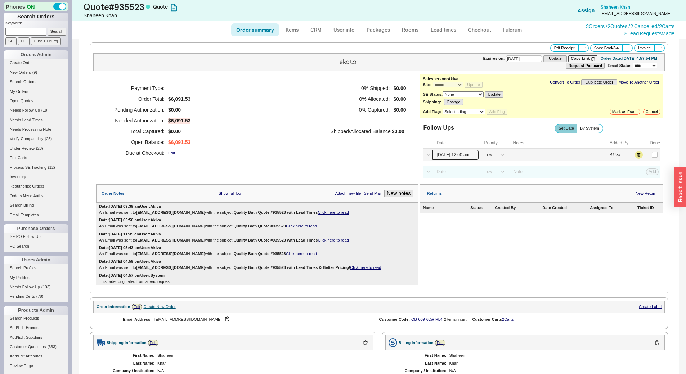
click at [459, 158] on input "[DATE] 12:00 am" at bounding box center [456, 155] width 46 height 10
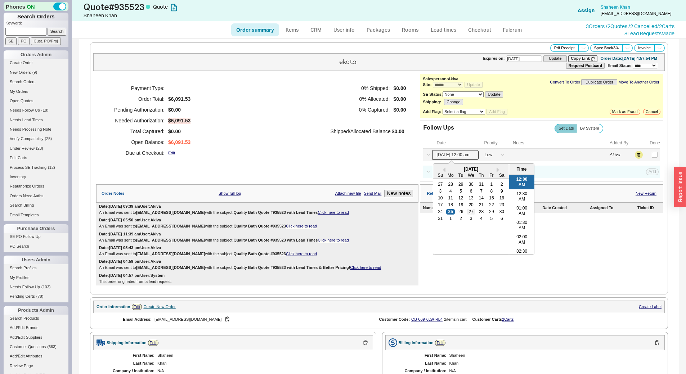
click at [467, 210] on div "27" at bounding box center [471, 211] width 9 height 5
click at [651, 154] on button "Save" at bounding box center [652, 155] width 15 height 6
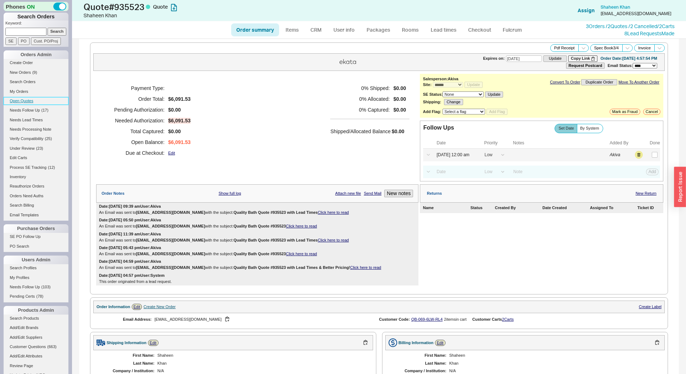
click at [23, 98] on link "Open Quotes" at bounding box center [36, 101] width 65 height 8
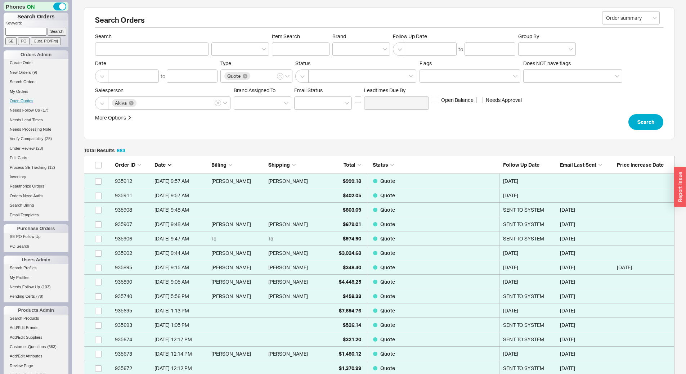
scroll to position [9567, 585]
paste input "[EMAIL_ADDRESS][DOMAIN_NAME]"
click at [56, 31] on input "Search" at bounding box center [57, 32] width 19 height 8
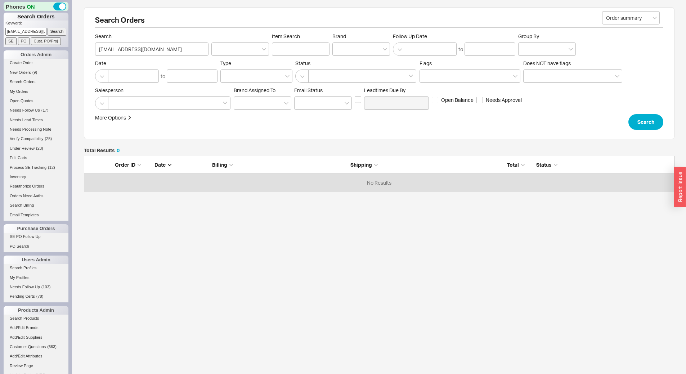
scroll to position [30, 585]
click at [39, 105] on link "Open Quotes" at bounding box center [36, 101] width 65 height 8
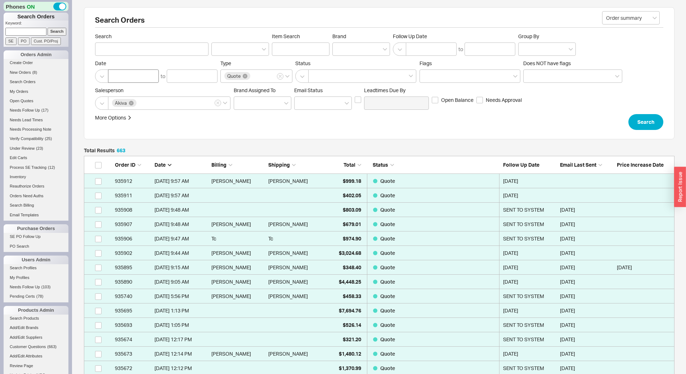
scroll to position [9567, 585]
